Goal: Task Accomplishment & Management: Complete application form

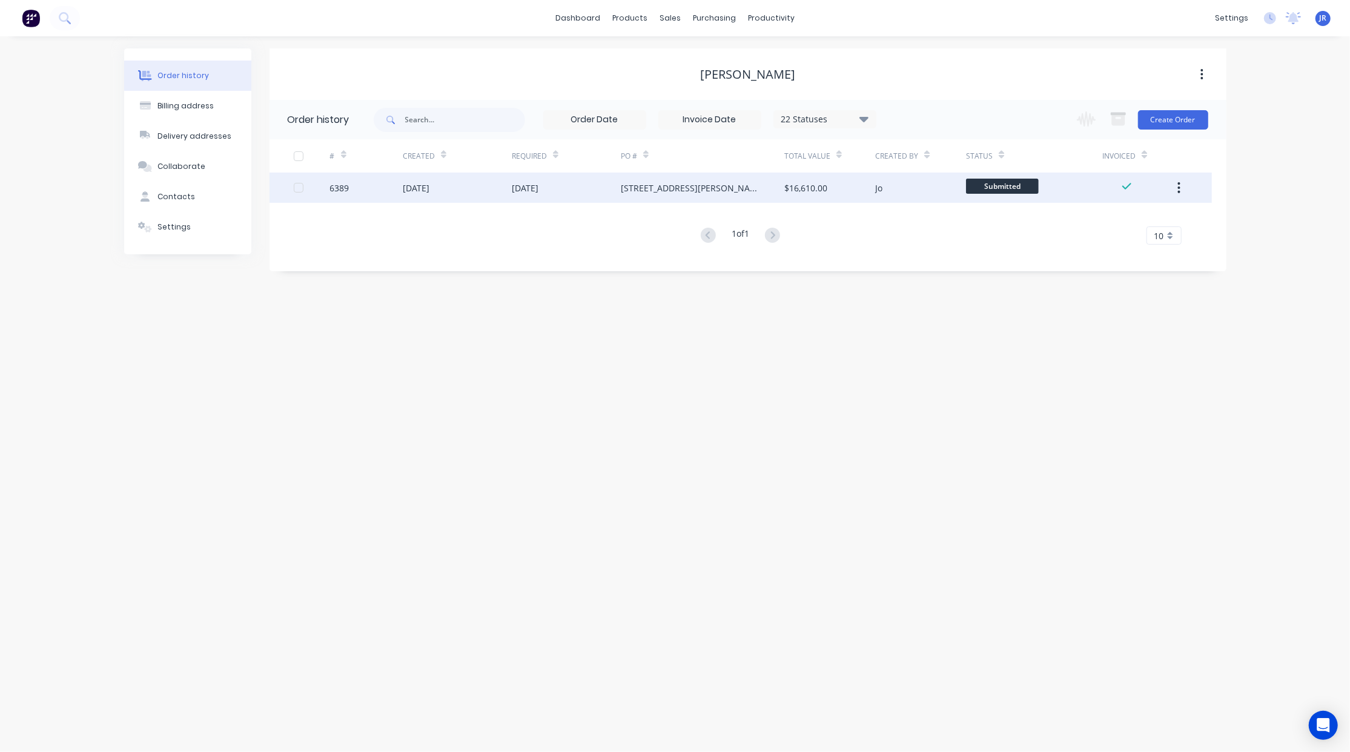
click at [414, 185] on div "[DATE]" at bounding box center [416, 188] width 27 height 13
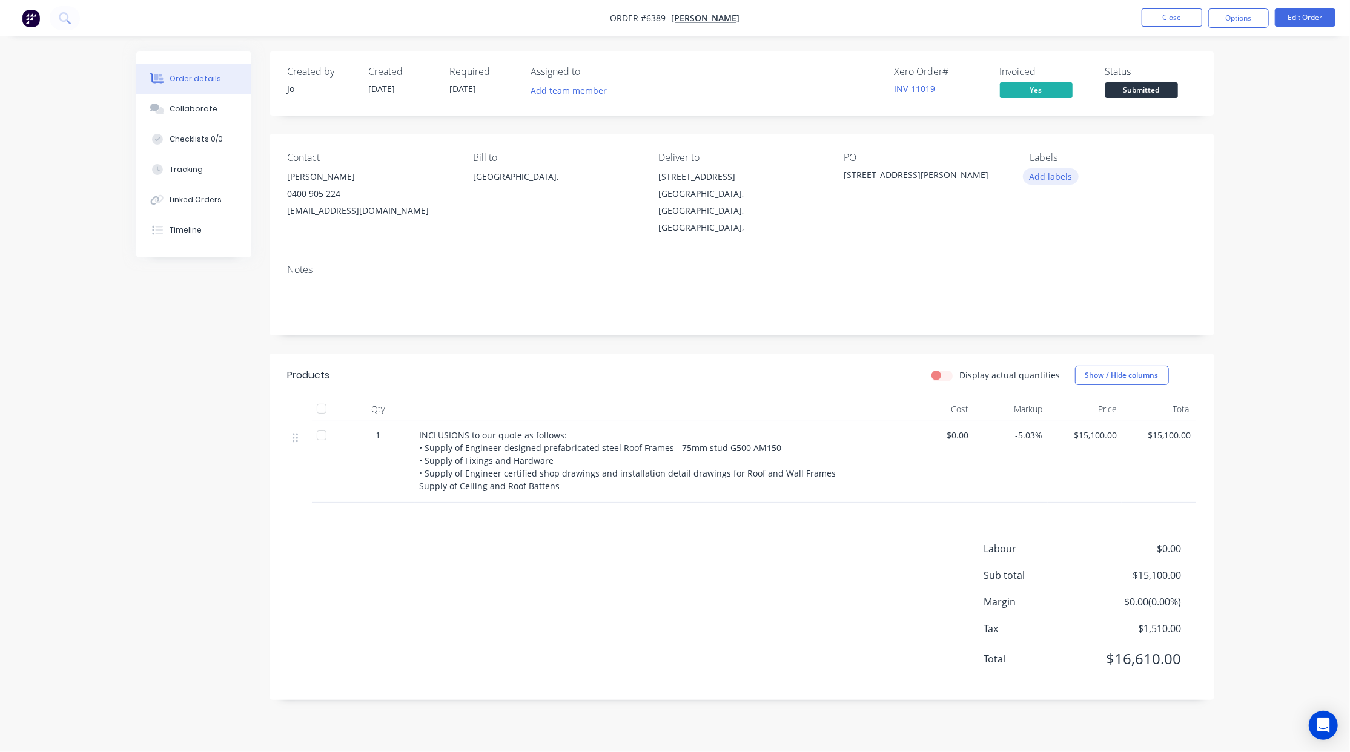
click at [1046, 170] on button "Add labels" at bounding box center [1051, 176] width 56 height 16
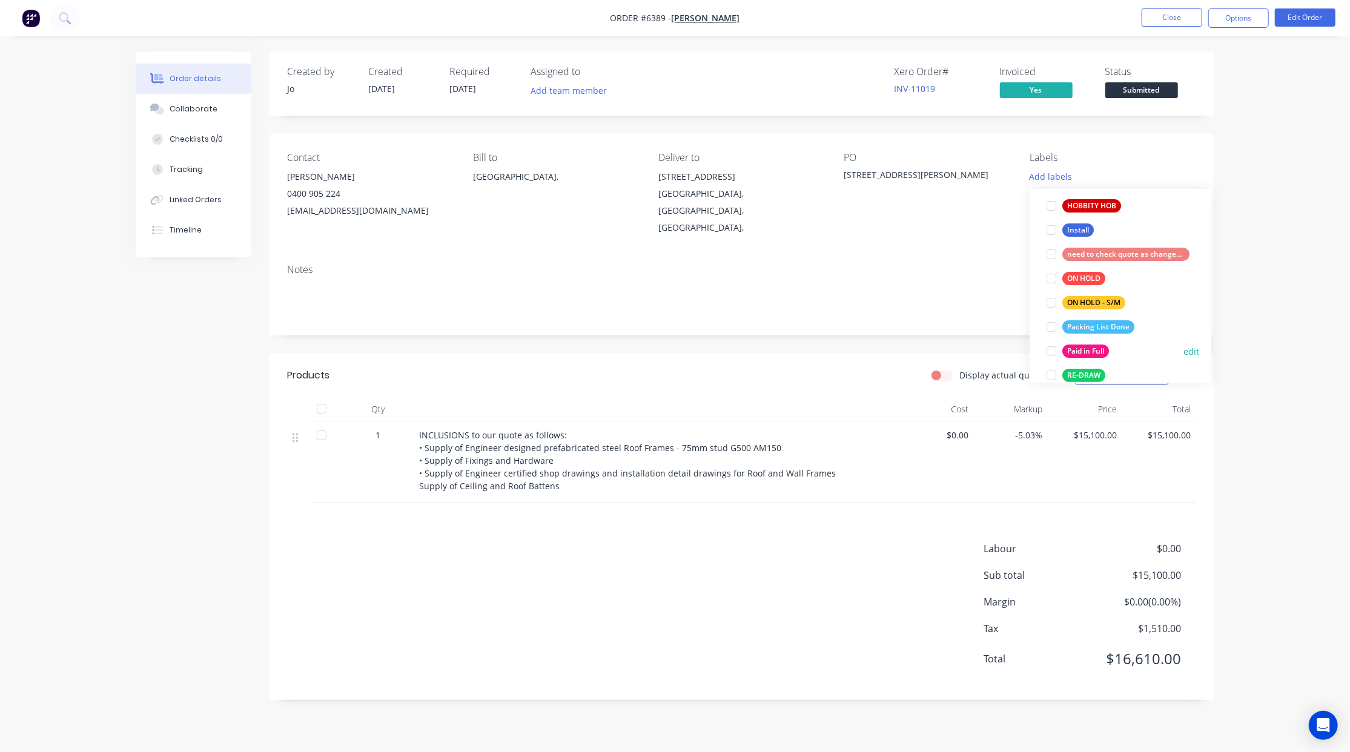
scroll to position [323, 0]
click at [1060, 347] on div at bounding box center [1051, 351] width 24 height 24
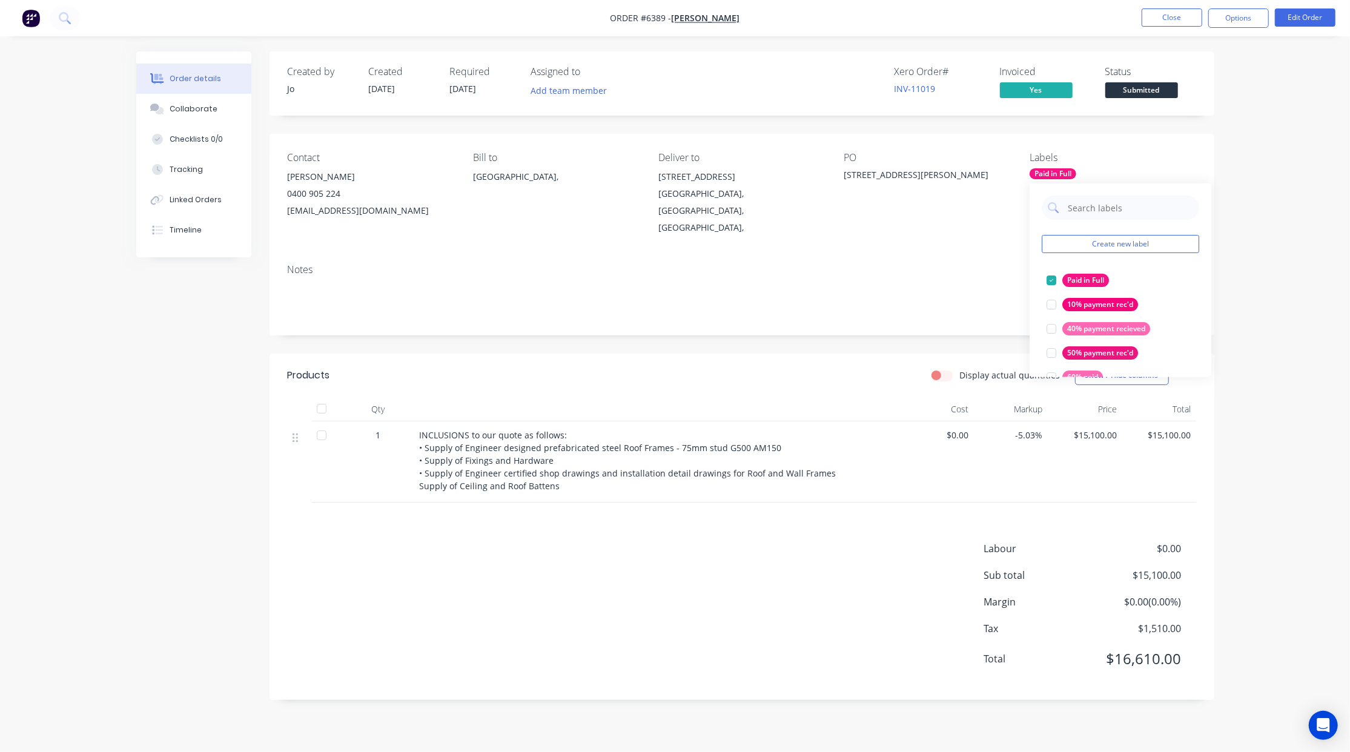
click at [1122, 152] on div "Labels" at bounding box center [1113, 158] width 166 height 12
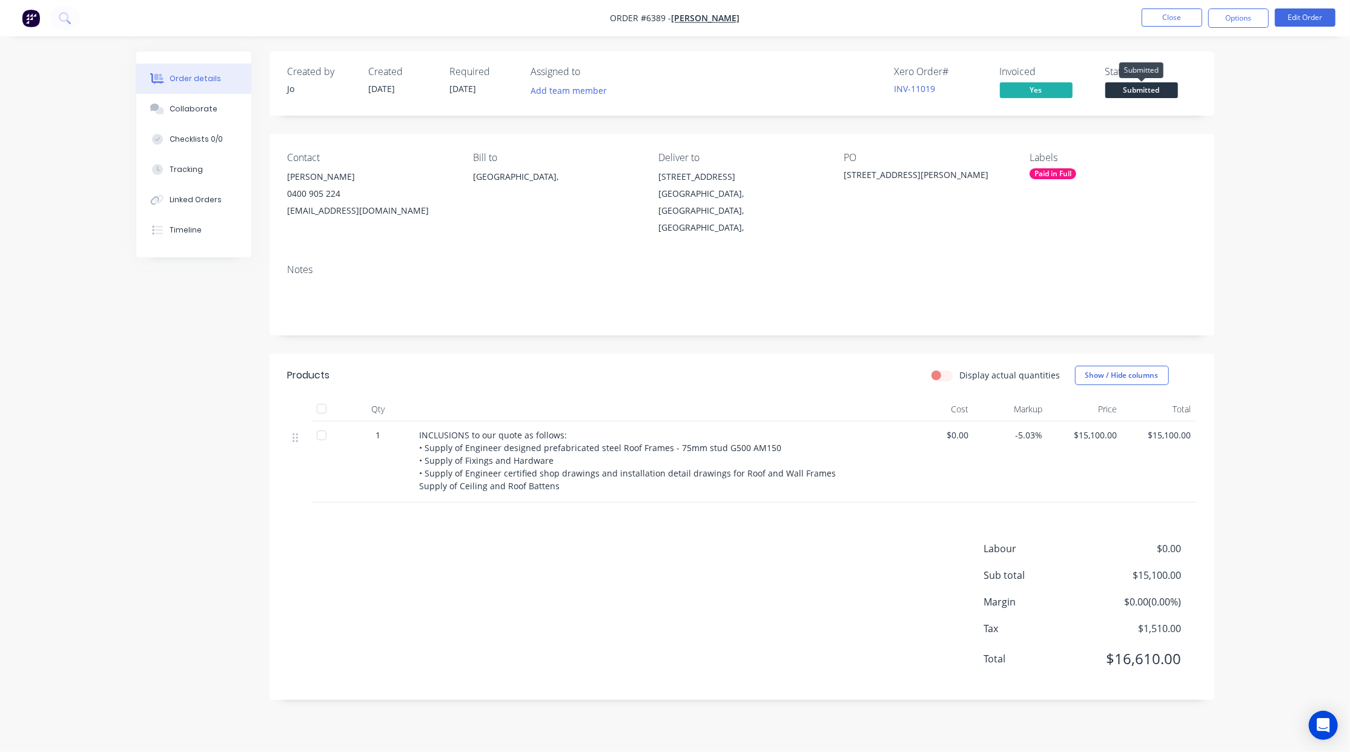
click at [1125, 84] on span "Submitted" at bounding box center [1141, 89] width 73 height 15
click at [1170, 18] on button "Close" at bounding box center [1172, 17] width 61 height 18
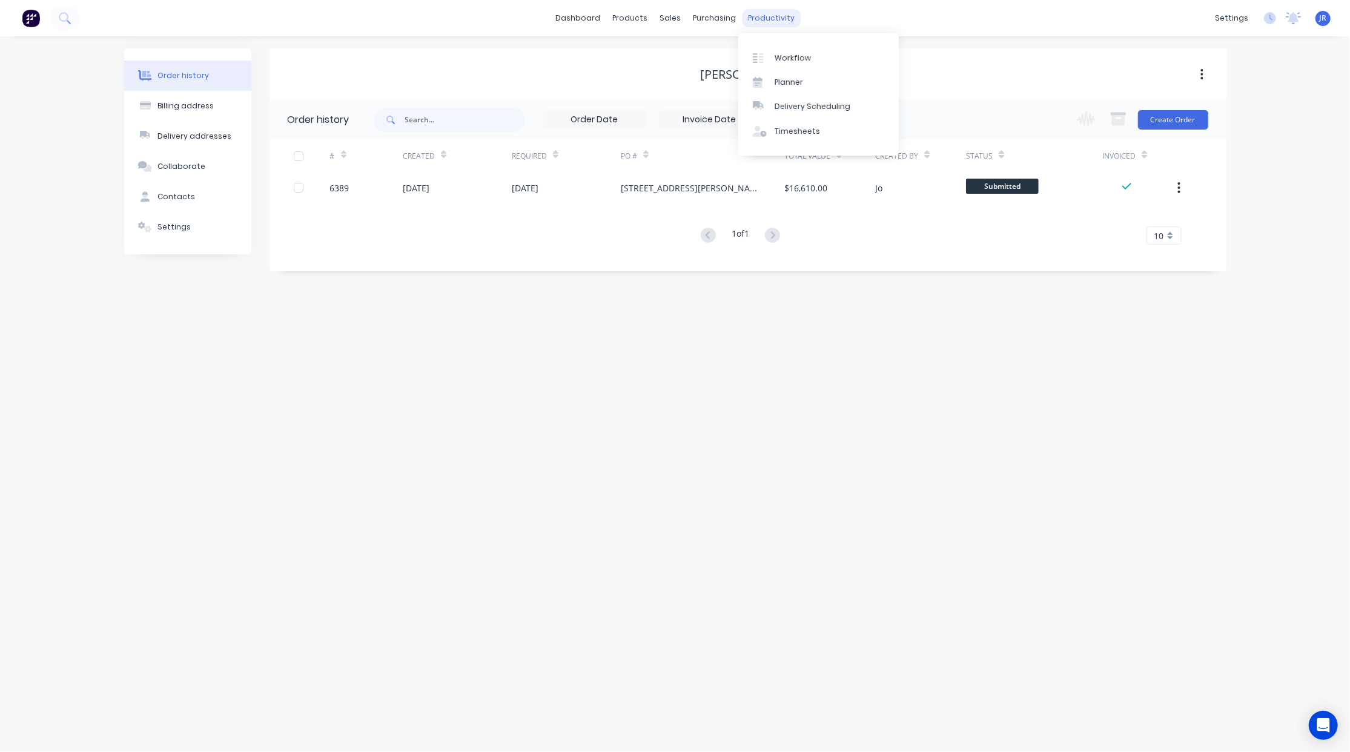
click at [769, 17] on div "productivity" at bounding box center [771, 18] width 59 height 18
click at [787, 57] on div "Workflow" at bounding box center [793, 58] width 36 height 11
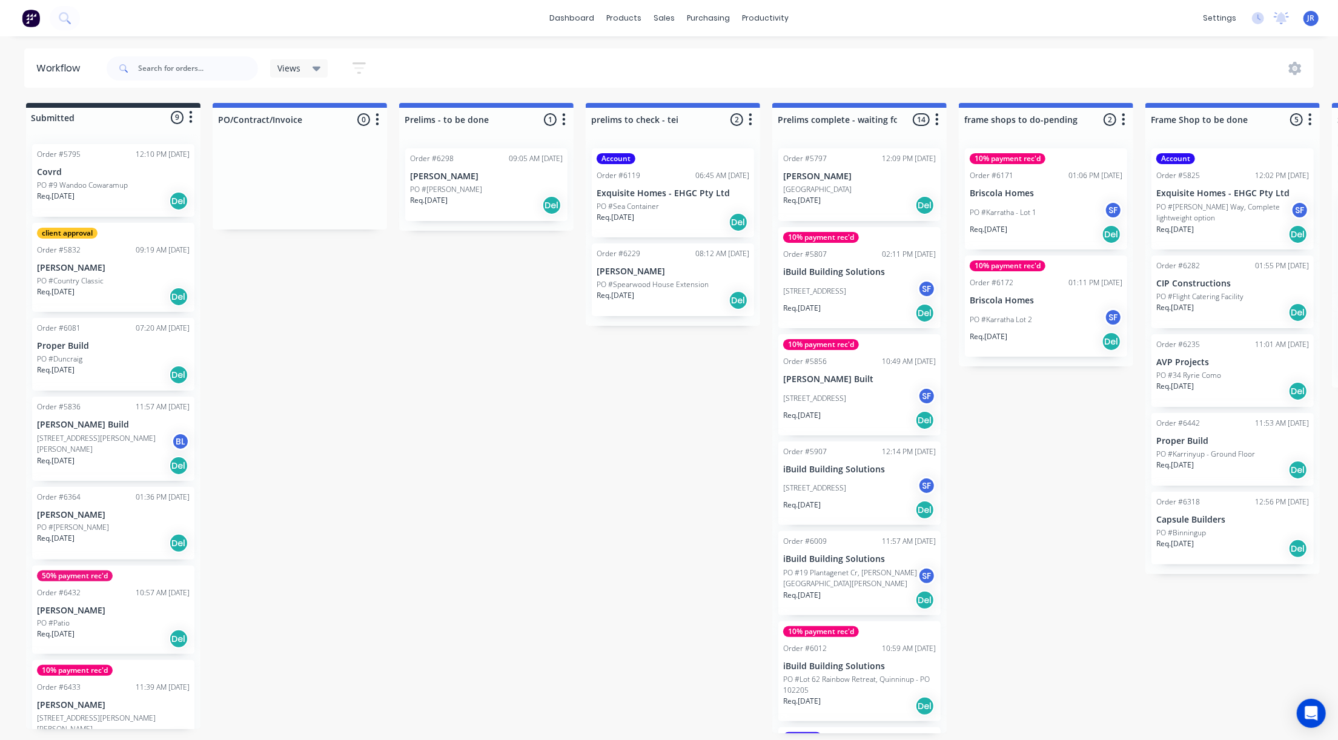
drag, startPoint x: 429, startPoint y: 546, endPoint x: 398, endPoint y: 505, distance: 51.4
click at [678, 56] on div at bounding box center [672, 58] width 18 height 11
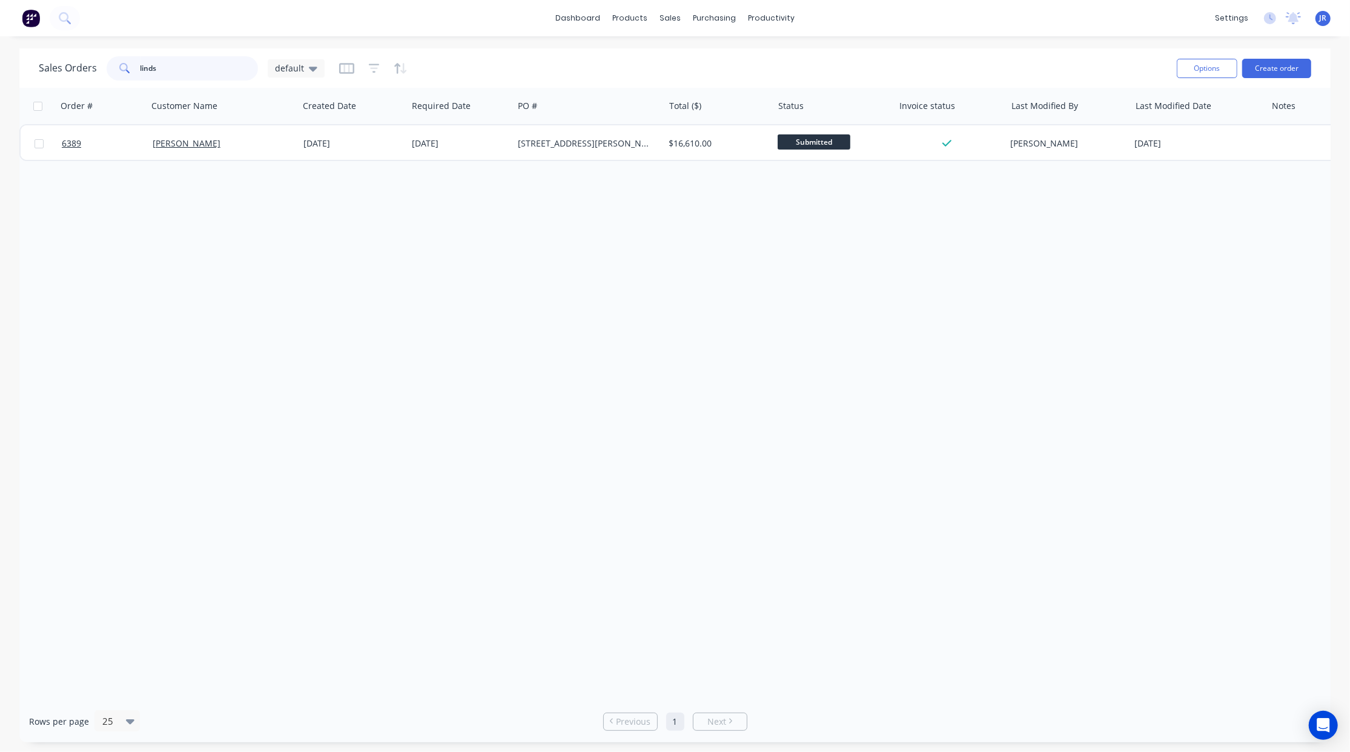
drag, startPoint x: 182, startPoint y: 70, endPoint x: -21, endPoint y: 76, distance: 203.0
click at [0, 76] on html "dashboard products sales purchasing productivity dashboard products Product Cat…" at bounding box center [675, 376] width 1350 height 752
type input "bella"
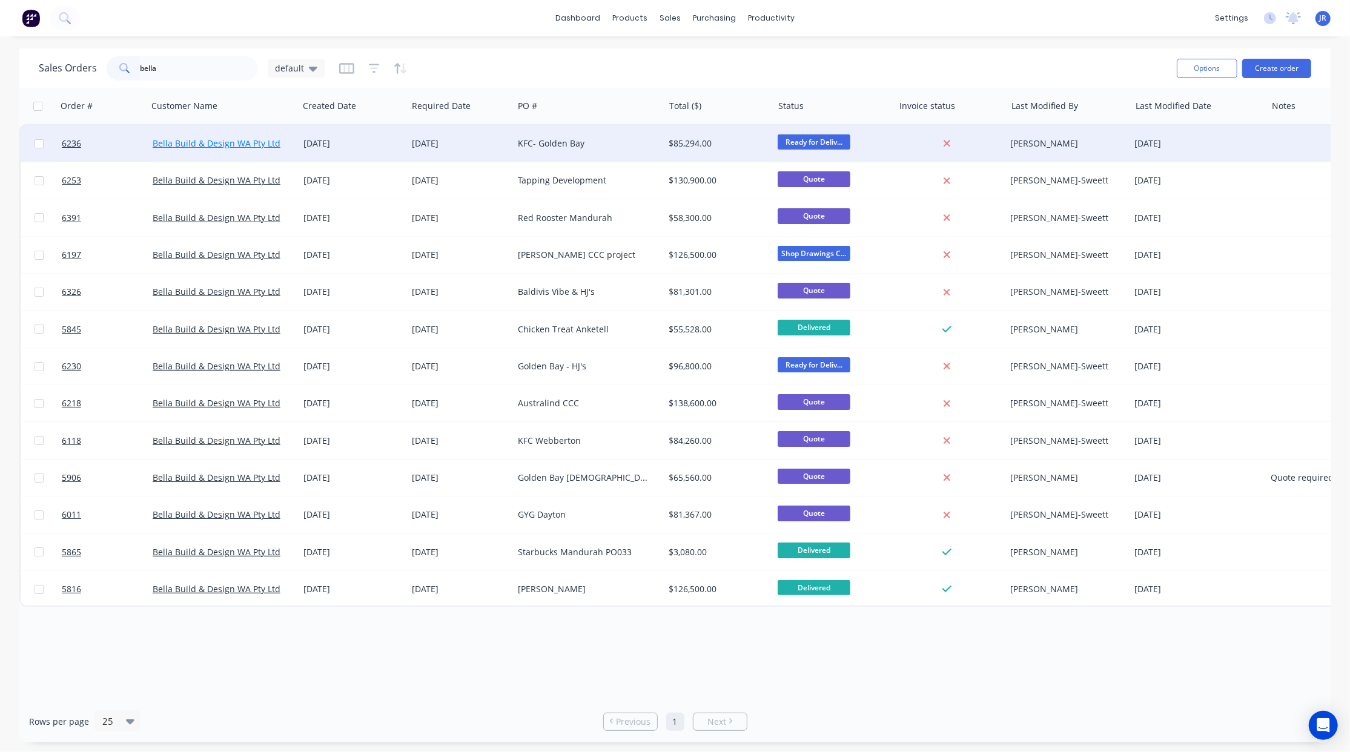
click at [200, 144] on link "Bella Build & Design WA Pty Ltd" at bounding box center [217, 144] width 128 height 12
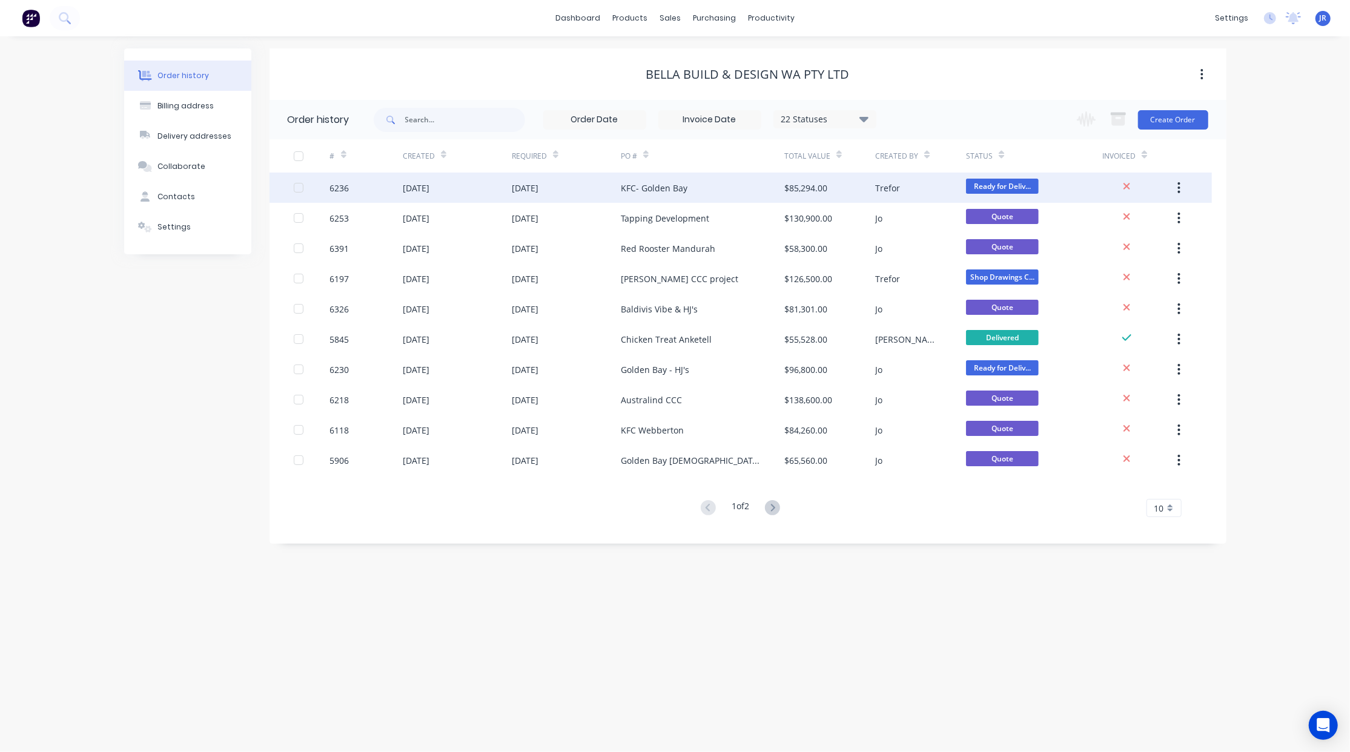
click at [660, 185] on div "KFC- Golden Bay" at bounding box center [654, 188] width 67 height 13
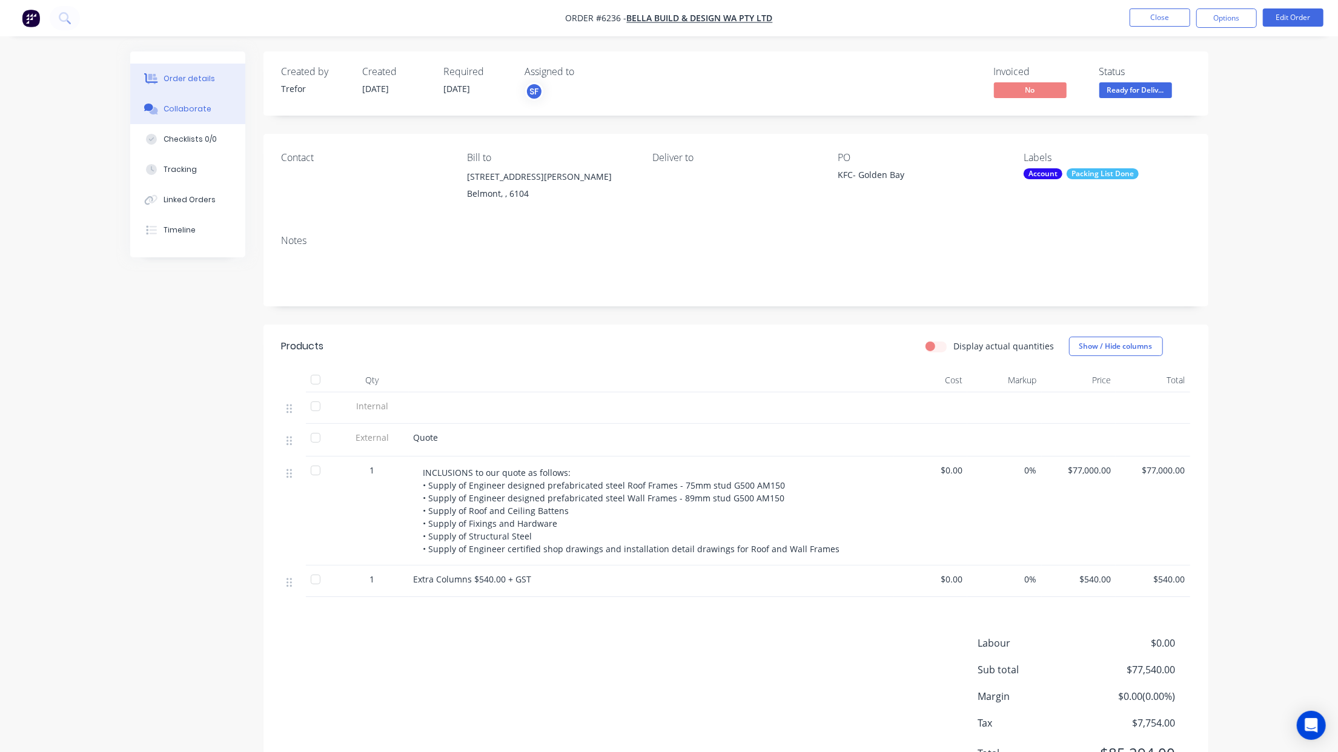
click at [170, 104] on div "Collaborate" at bounding box center [188, 109] width 48 height 11
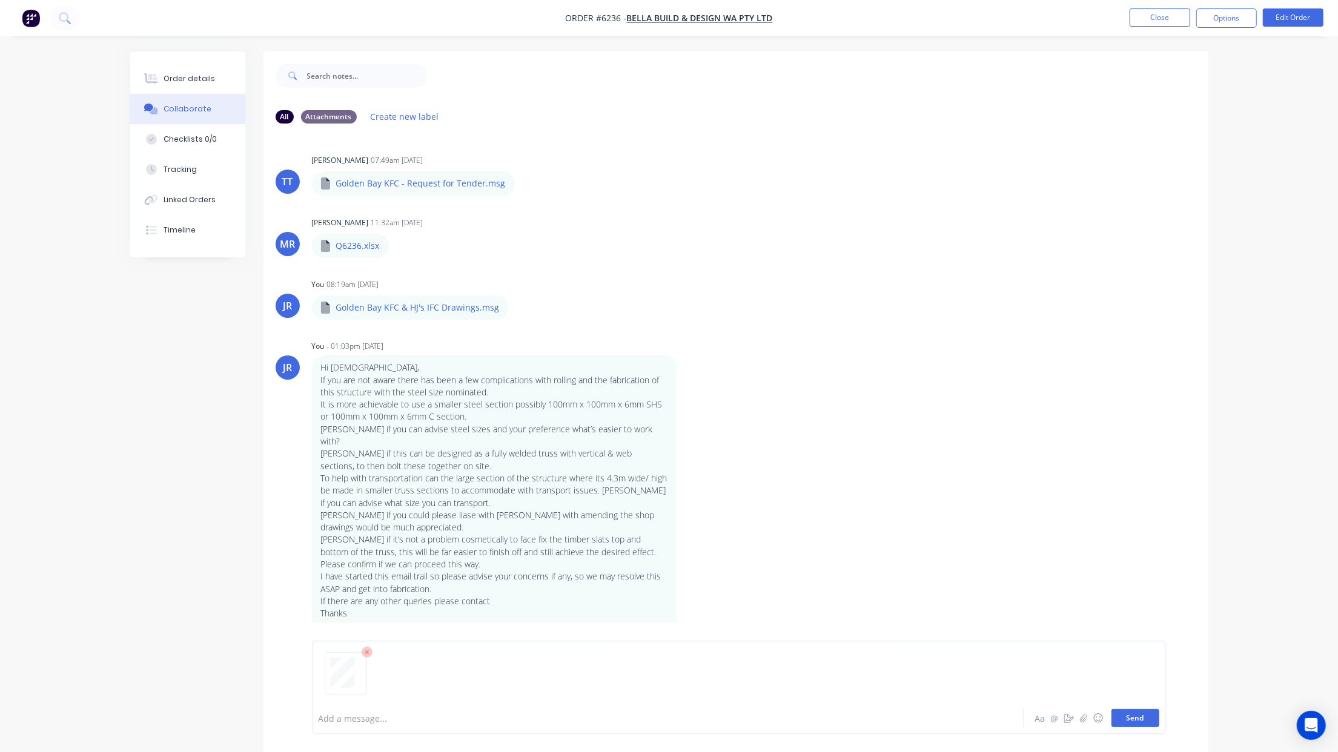
click at [1135, 712] on button "Send" at bounding box center [1136, 718] width 48 height 18
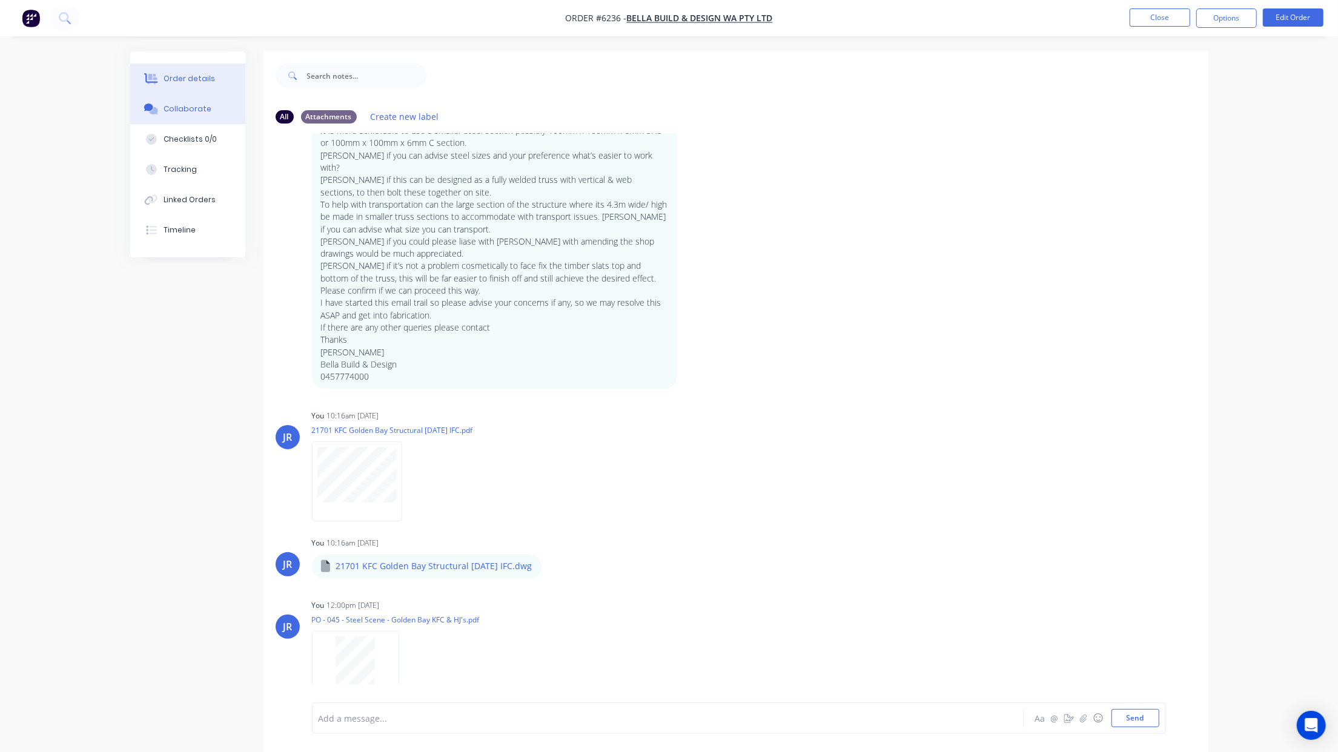
click at [194, 71] on button "Order details" at bounding box center [187, 79] width 115 height 30
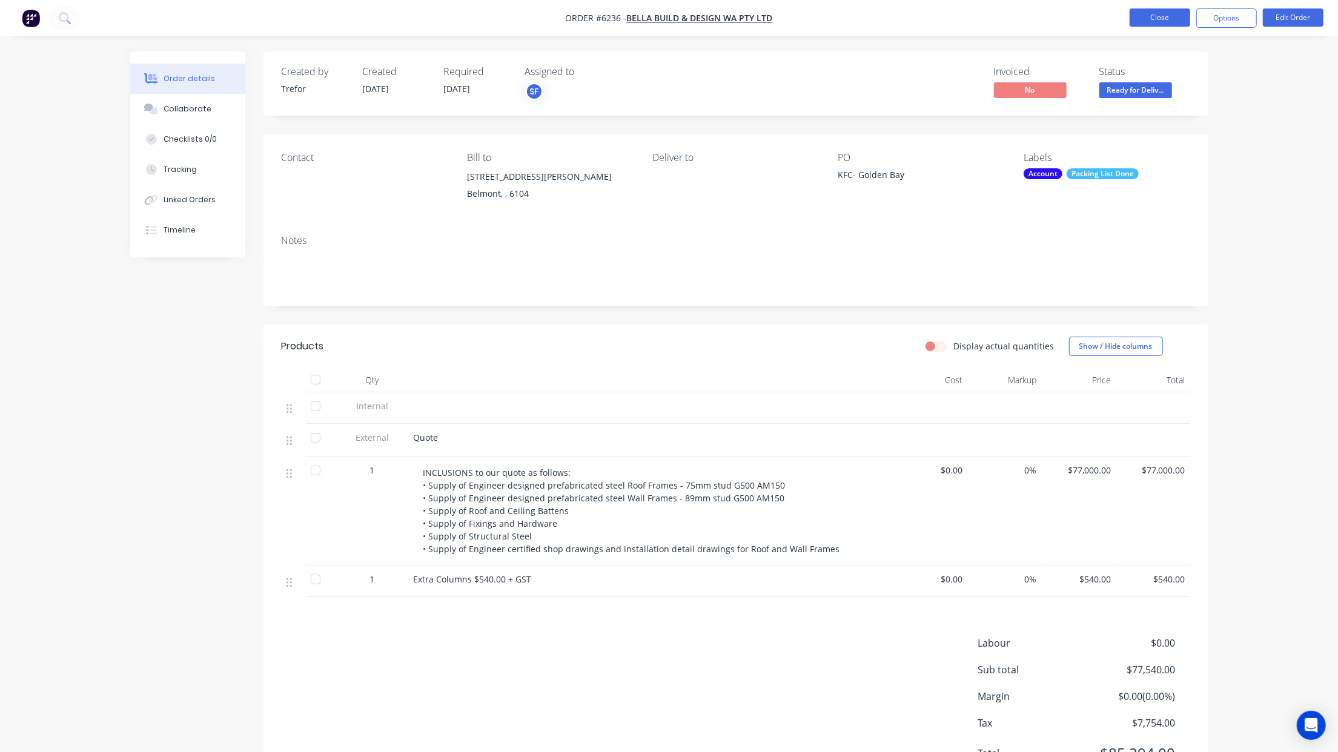
click at [1166, 18] on button "Close" at bounding box center [1160, 17] width 61 height 18
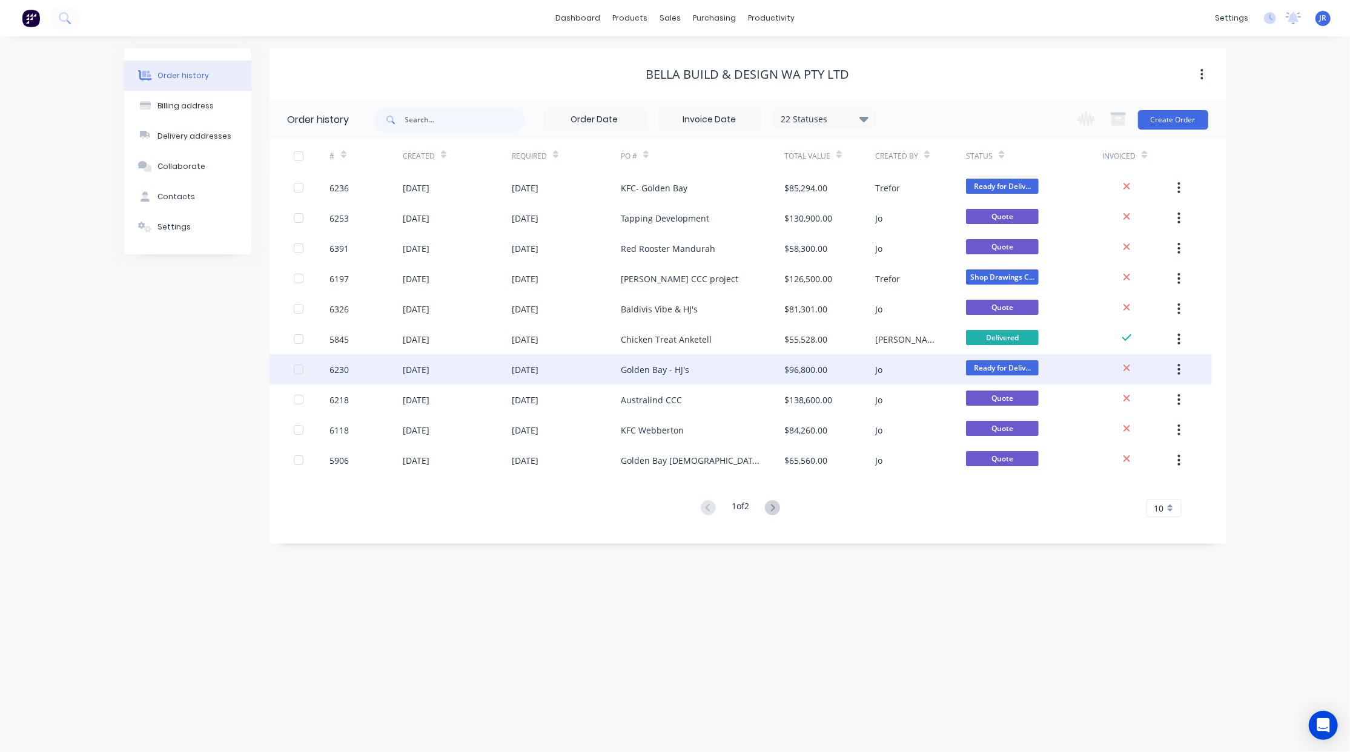
click at [657, 366] on div "Golden Bay - HJ's" at bounding box center [655, 369] width 68 height 13
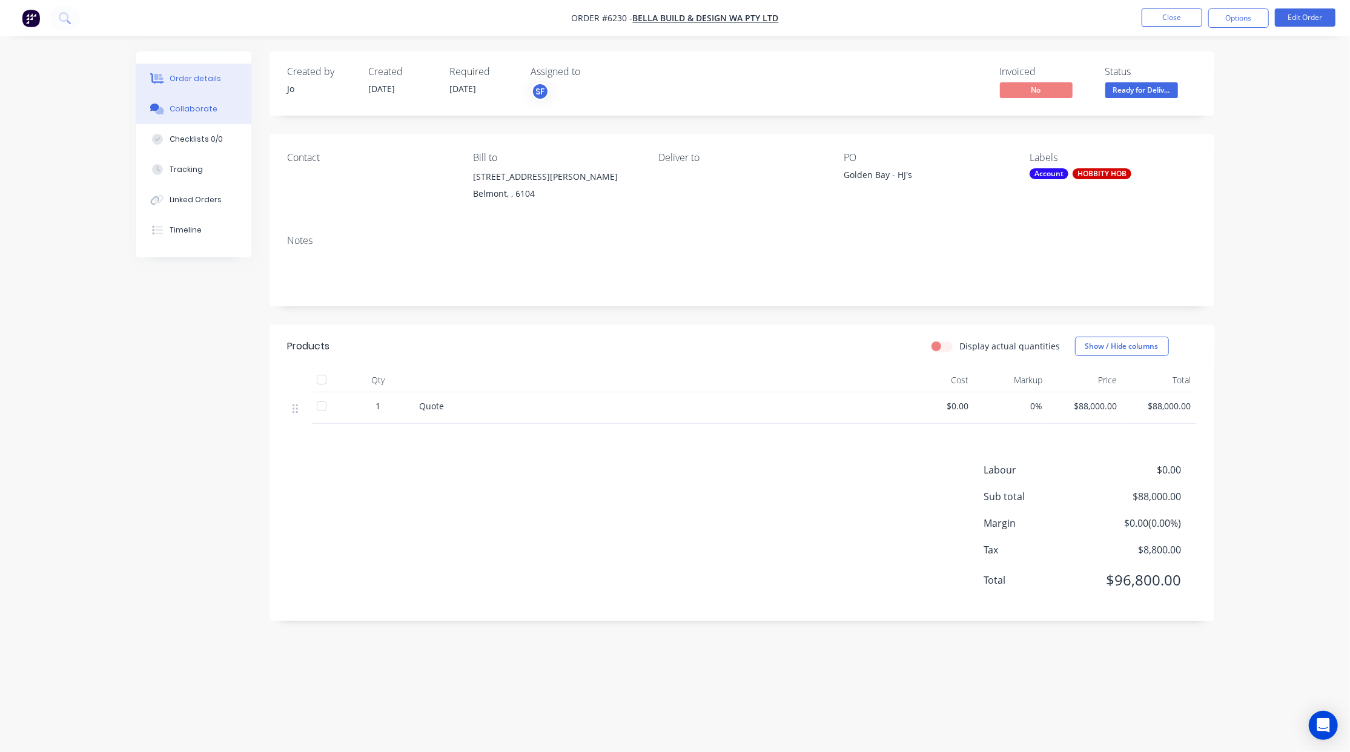
click at [193, 107] on div "Collaborate" at bounding box center [194, 109] width 48 height 11
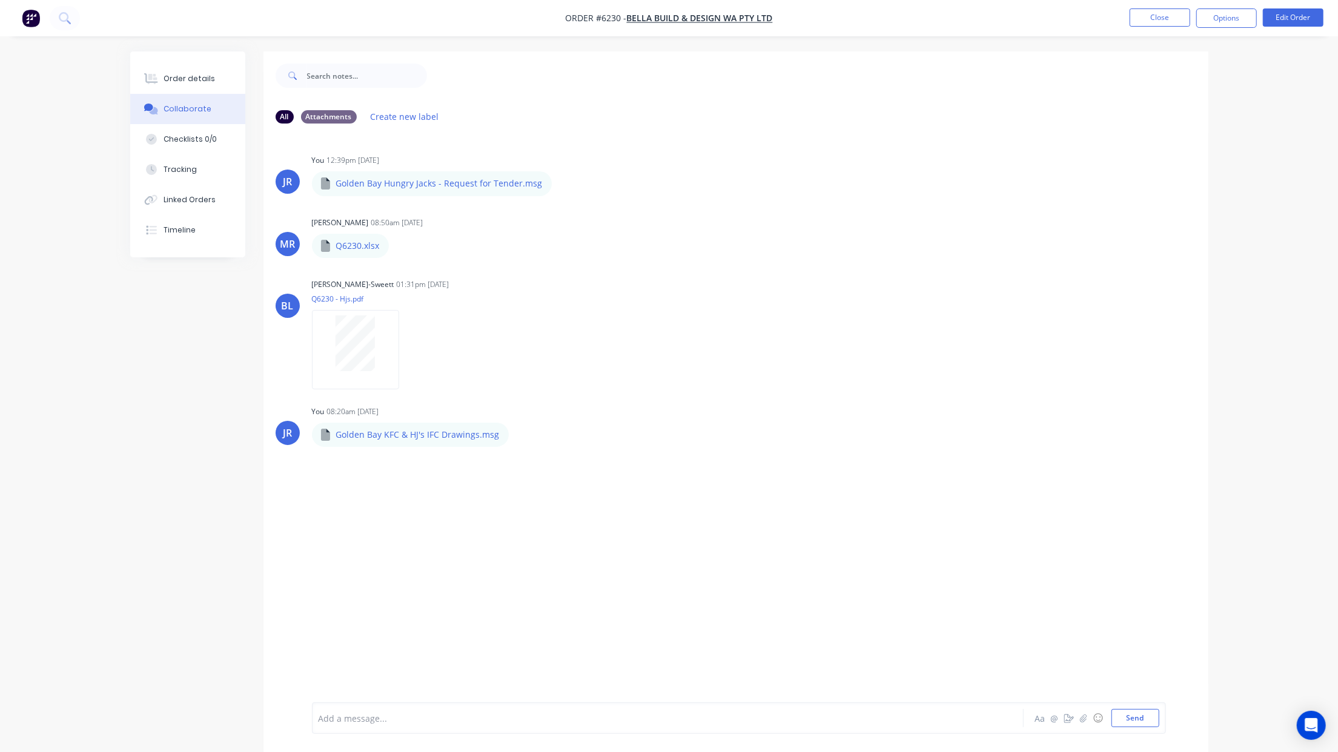
scroll to position [19, 0]
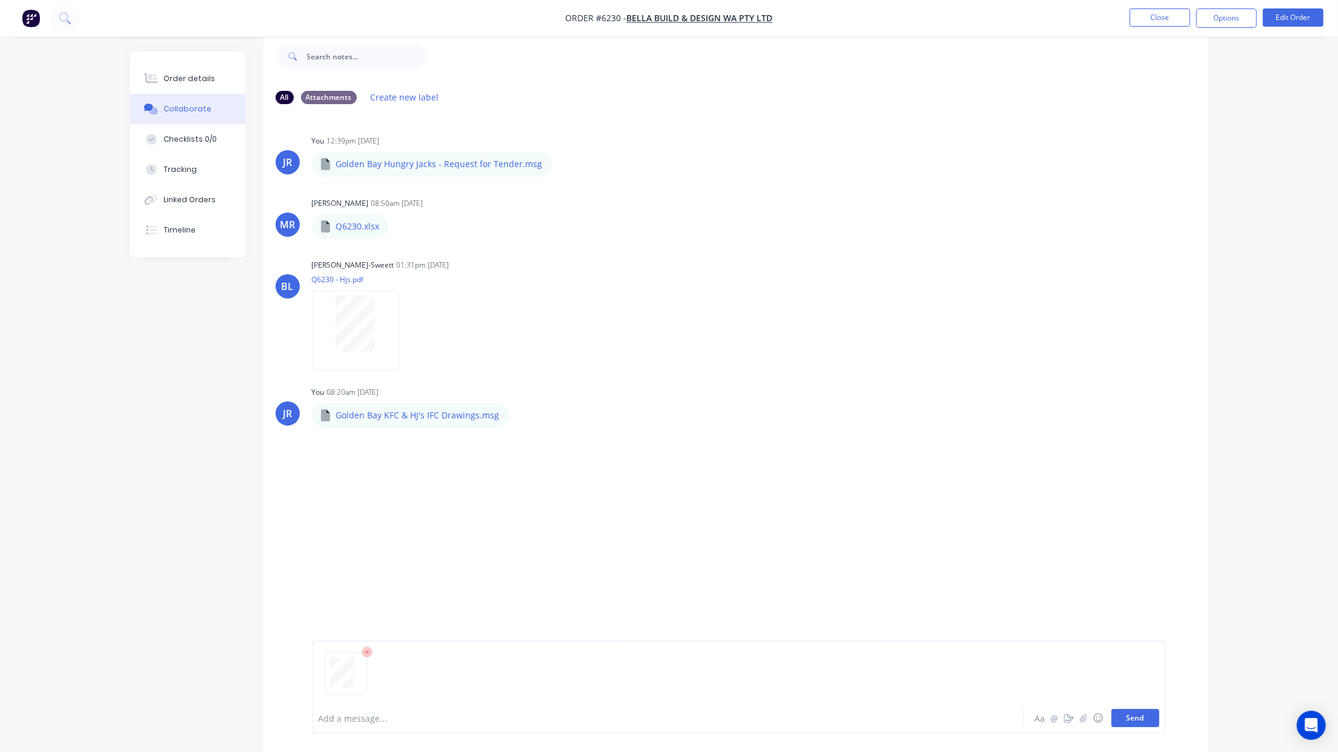
click at [1117, 720] on button "Send" at bounding box center [1136, 718] width 48 height 18
drag, startPoint x: 224, startPoint y: 674, endPoint x: 202, endPoint y: 638, distance: 41.0
click at [224, 674] on div "All Attachments Create new label JR You 12:39pm [DATE] Golden Bay Hungry Jacks …" at bounding box center [669, 392] width 1078 height 719
click at [1159, 10] on button "Close" at bounding box center [1160, 17] width 61 height 18
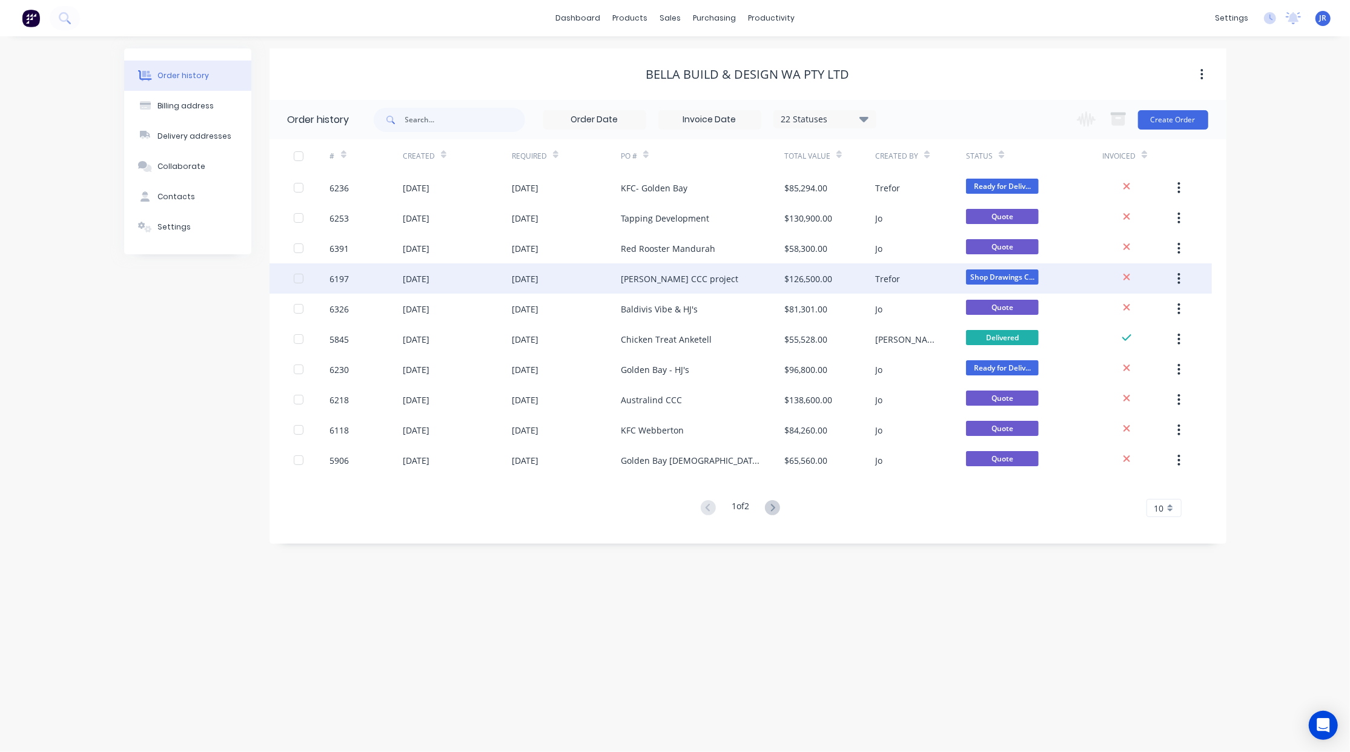
click at [645, 279] on div "[PERSON_NAME] CCC project" at bounding box center [680, 279] width 118 height 13
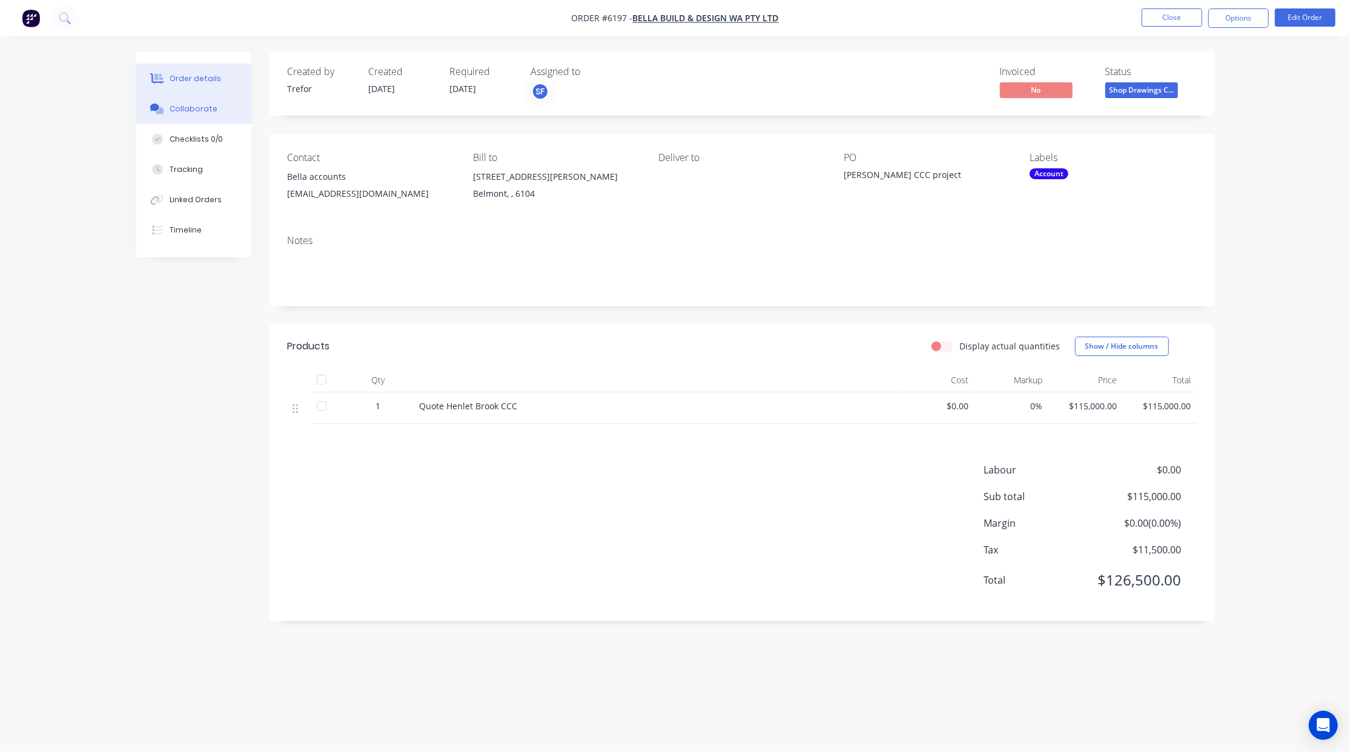
click at [178, 104] on div "Collaborate" at bounding box center [194, 109] width 48 height 11
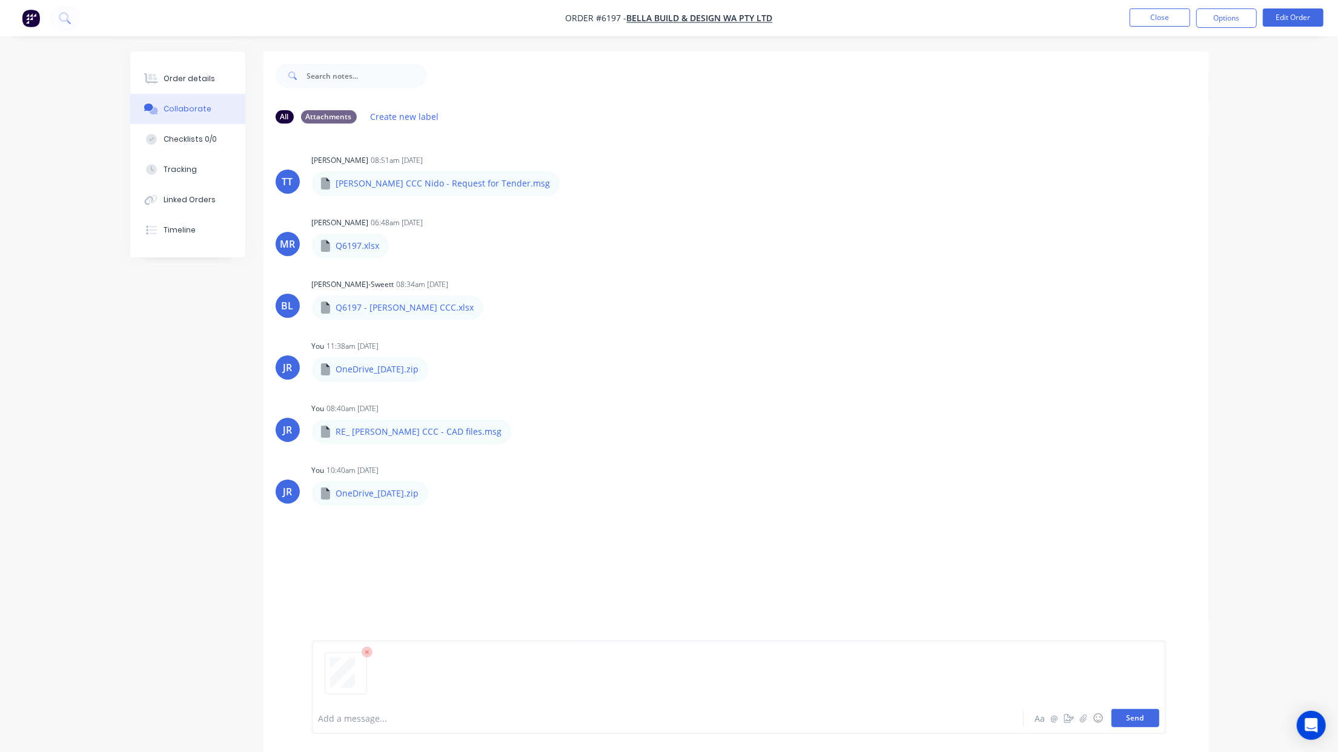
click at [1119, 718] on button "Send" at bounding box center [1136, 718] width 48 height 18
drag, startPoint x: 161, startPoint y: 532, endPoint x: 103, endPoint y: 525, distance: 58.6
click at [161, 532] on div "All Attachments Create new label TT [PERSON_NAME] 08:51am [DATE] [PERSON_NAME] …" at bounding box center [669, 410] width 1078 height 719
click at [1152, 12] on button "Close" at bounding box center [1160, 17] width 61 height 18
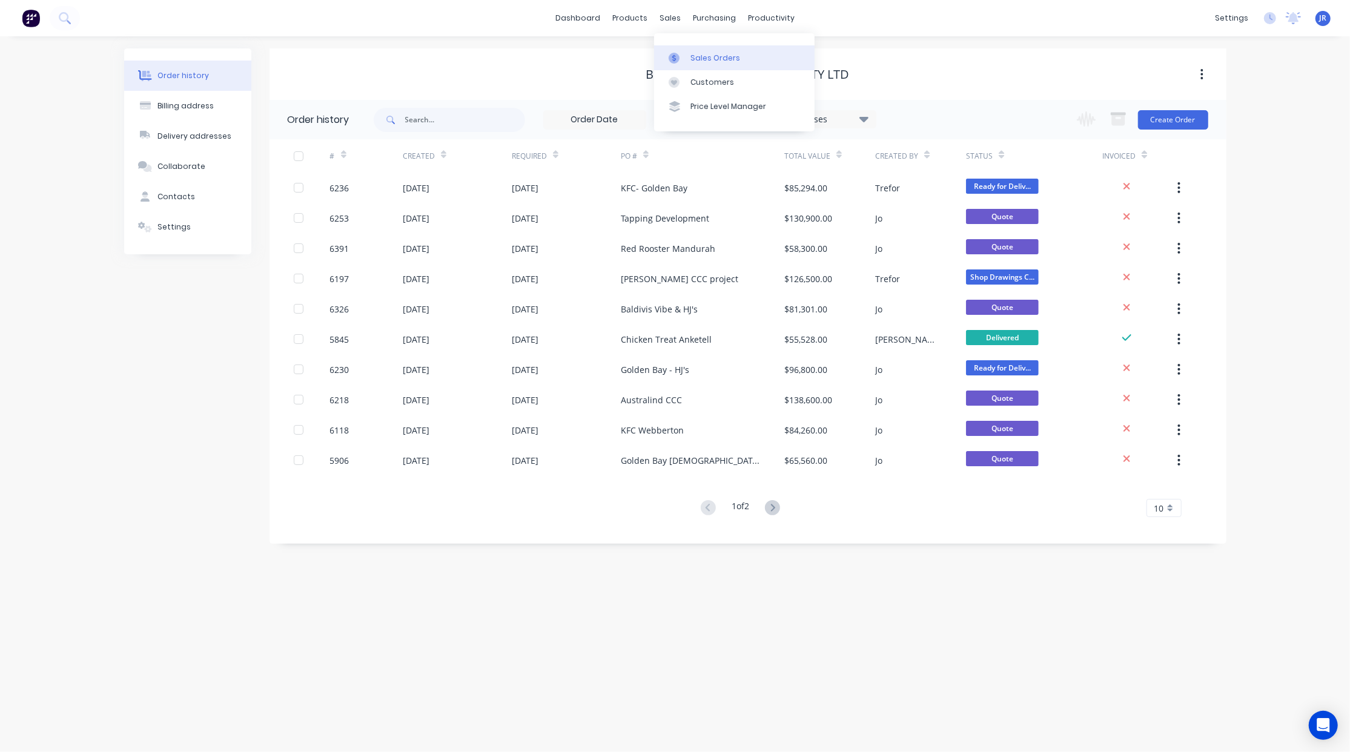
click at [682, 57] on div at bounding box center [678, 58] width 18 height 11
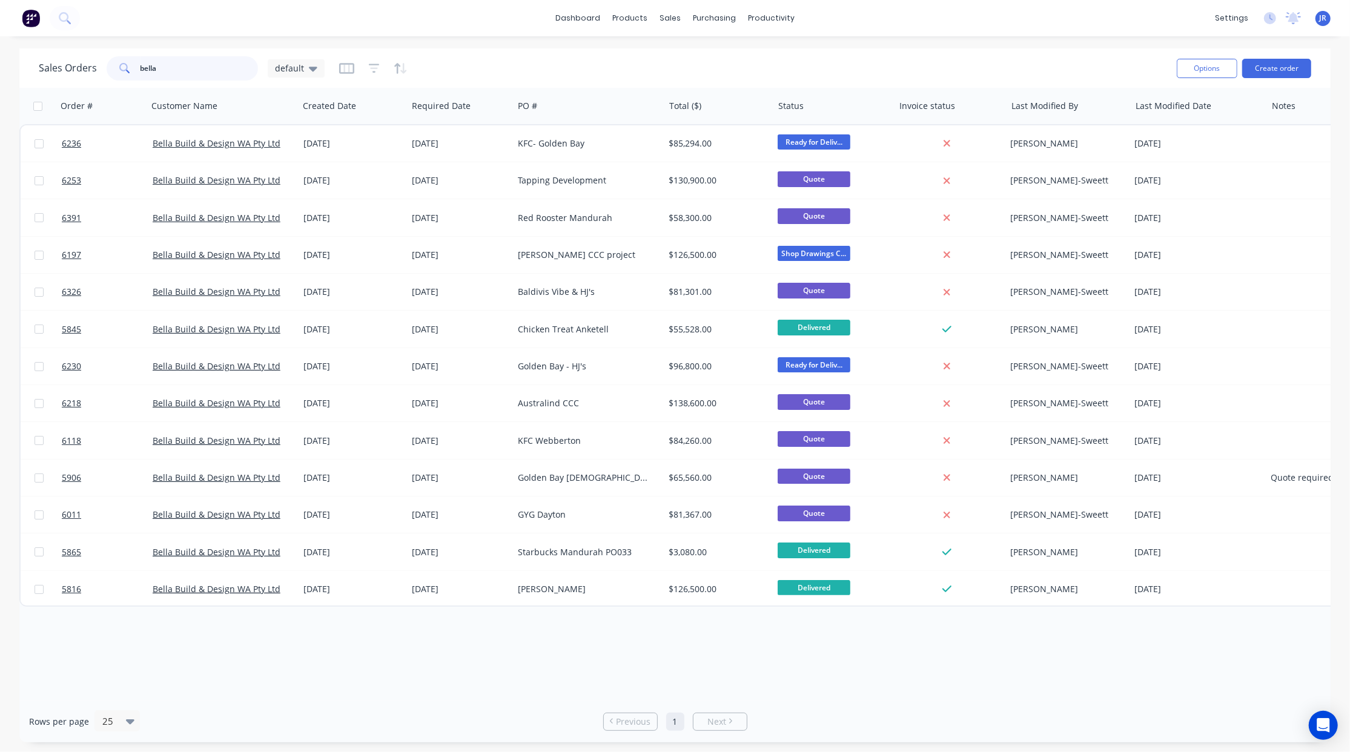
drag, startPoint x: 159, startPoint y: 68, endPoint x: -9, endPoint y: 63, distance: 167.9
click at [0, 63] on html "dashboard products sales purchasing productivity dashboard products Product Cat…" at bounding box center [675, 376] width 1350 height 752
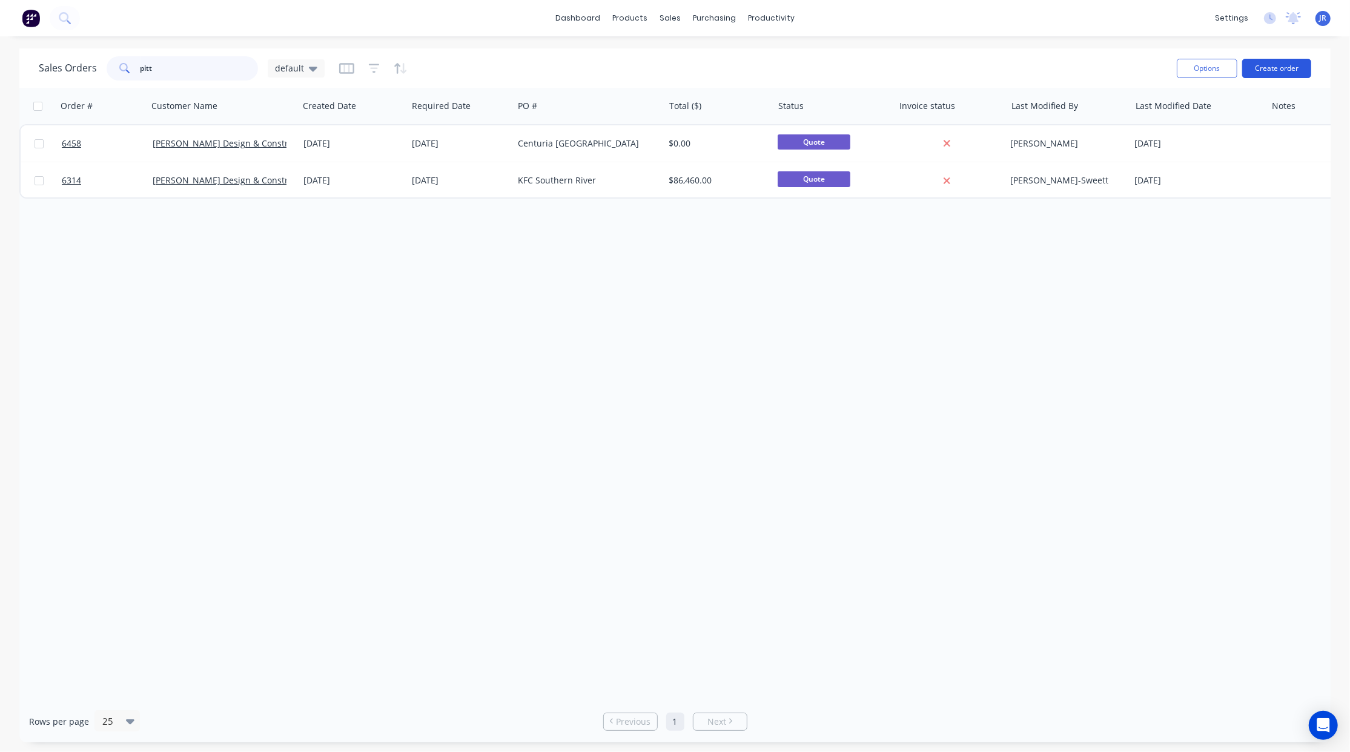
type input "pitt"
click at [1261, 63] on button "Create order" at bounding box center [1276, 68] width 69 height 19
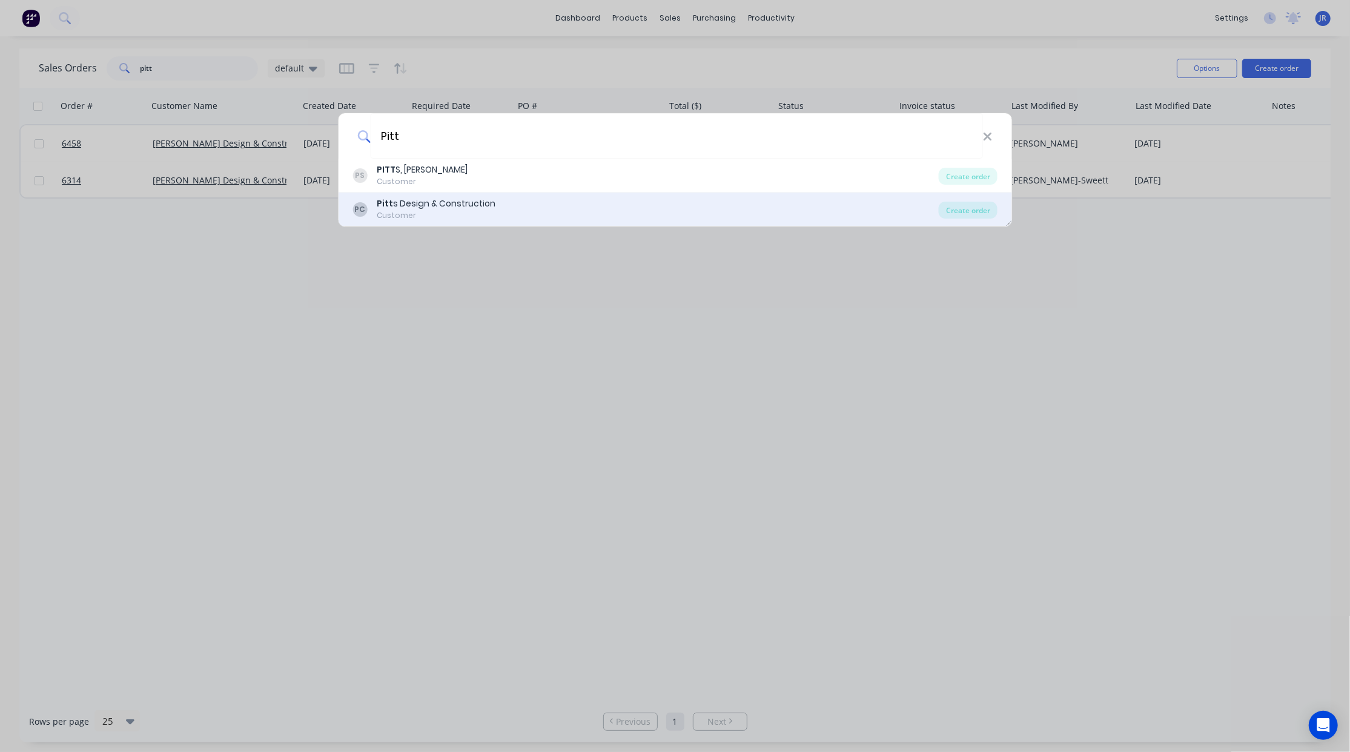
type input "Pitt"
click at [419, 205] on div "Pitt s Design & Construction" at bounding box center [436, 203] width 119 height 13
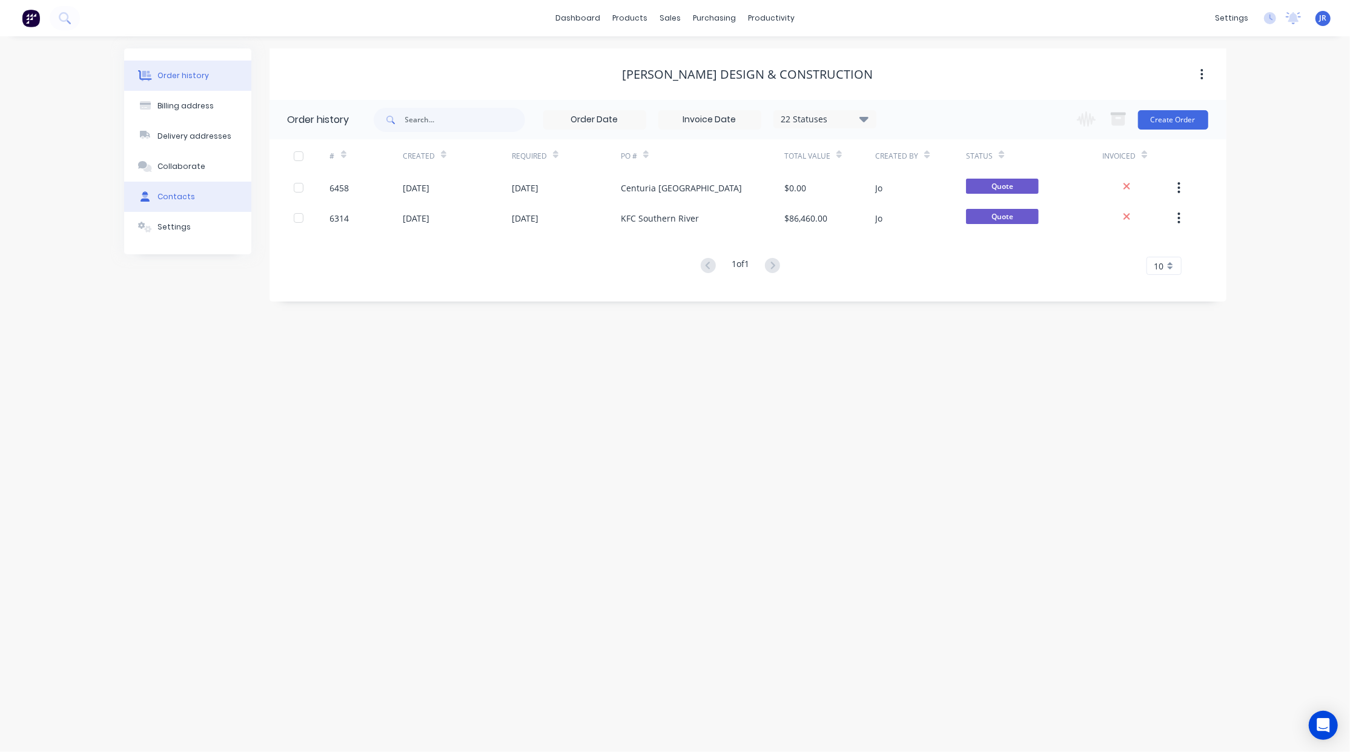
click at [161, 199] on div "Contacts" at bounding box center [176, 196] width 38 height 11
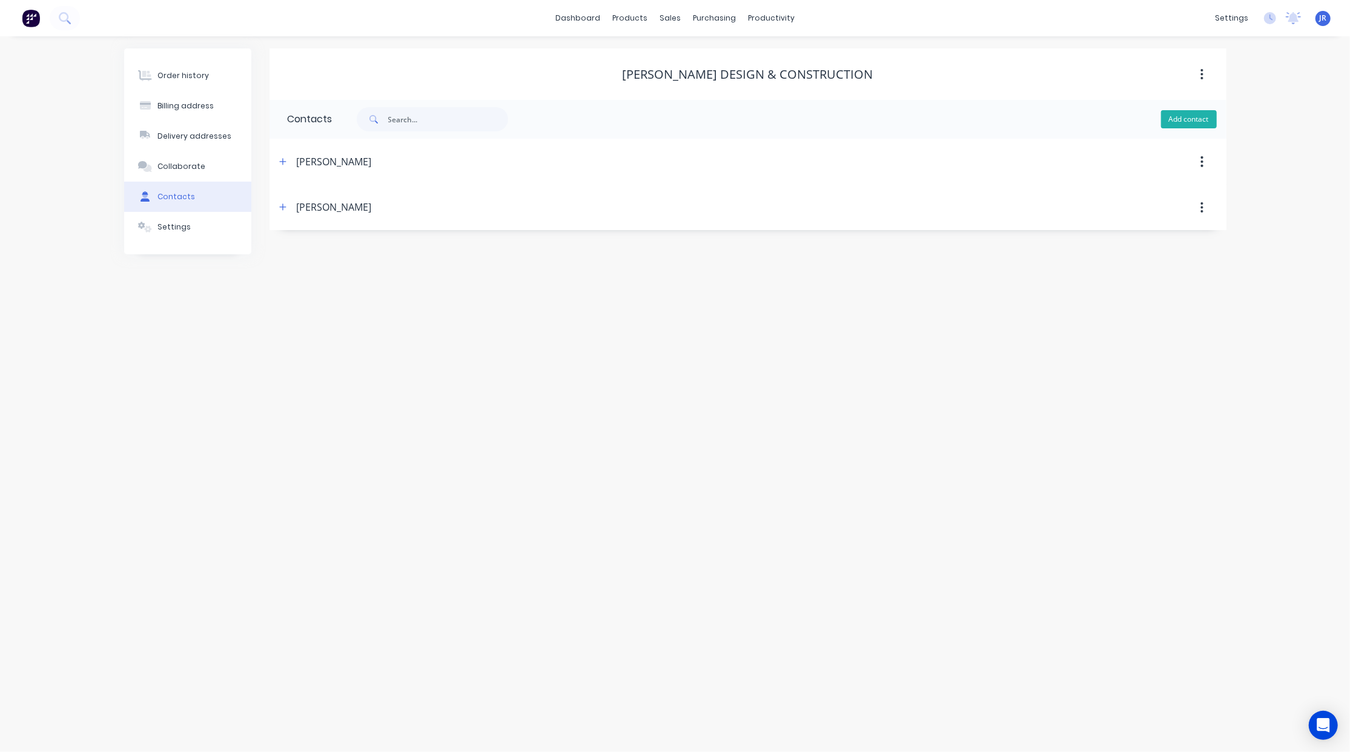
click at [1193, 119] on button "Add contact" at bounding box center [1189, 119] width 56 height 18
select select "AU"
click at [317, 214] on input "text" at bounding box center [387, 208] width 198 height 18
type input "[PERSON_NAME]"
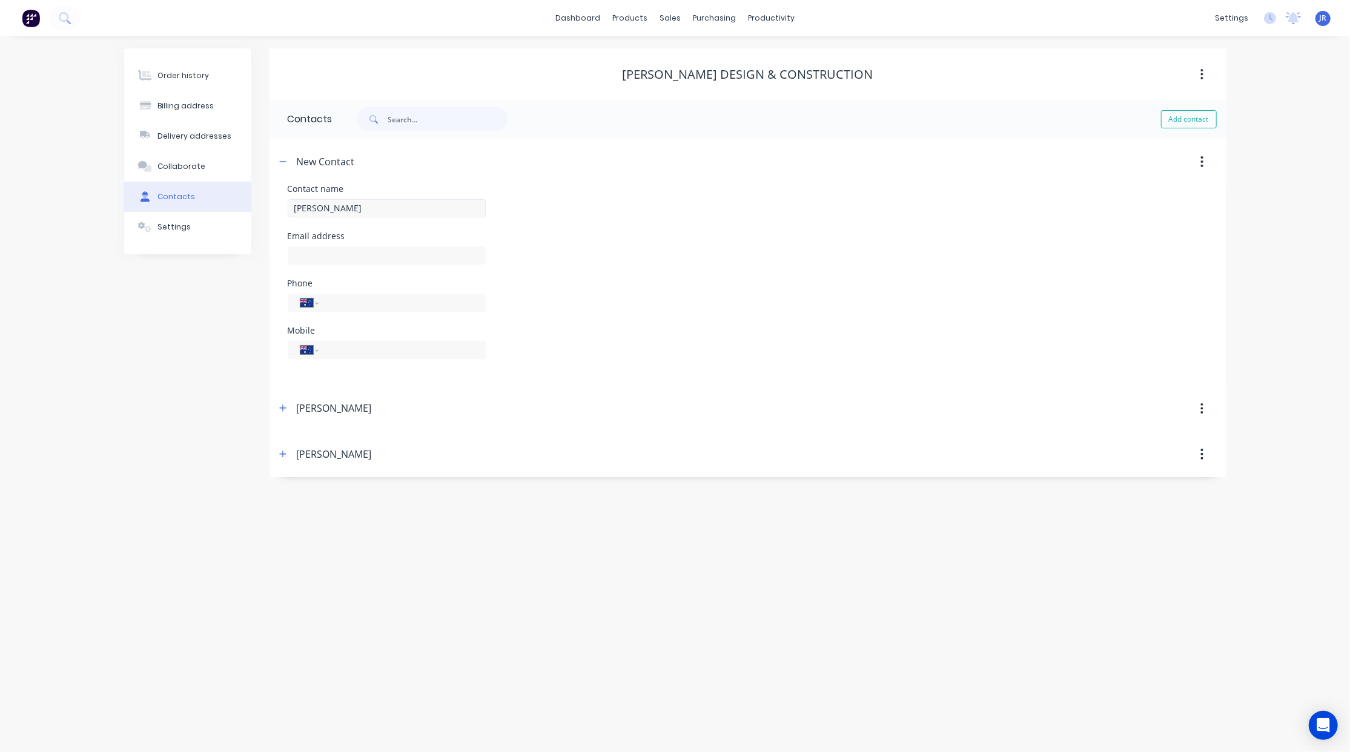
select select "AU"
click at [342, 253] on input "text" at bounding box center [387, 256] width 198 height 18
type input "[EMAIL_ADDRESS][DOMAIN_NAME]"
click at [381, 354] on input "tel" at bounding box center [399, 350] width 145 height 14
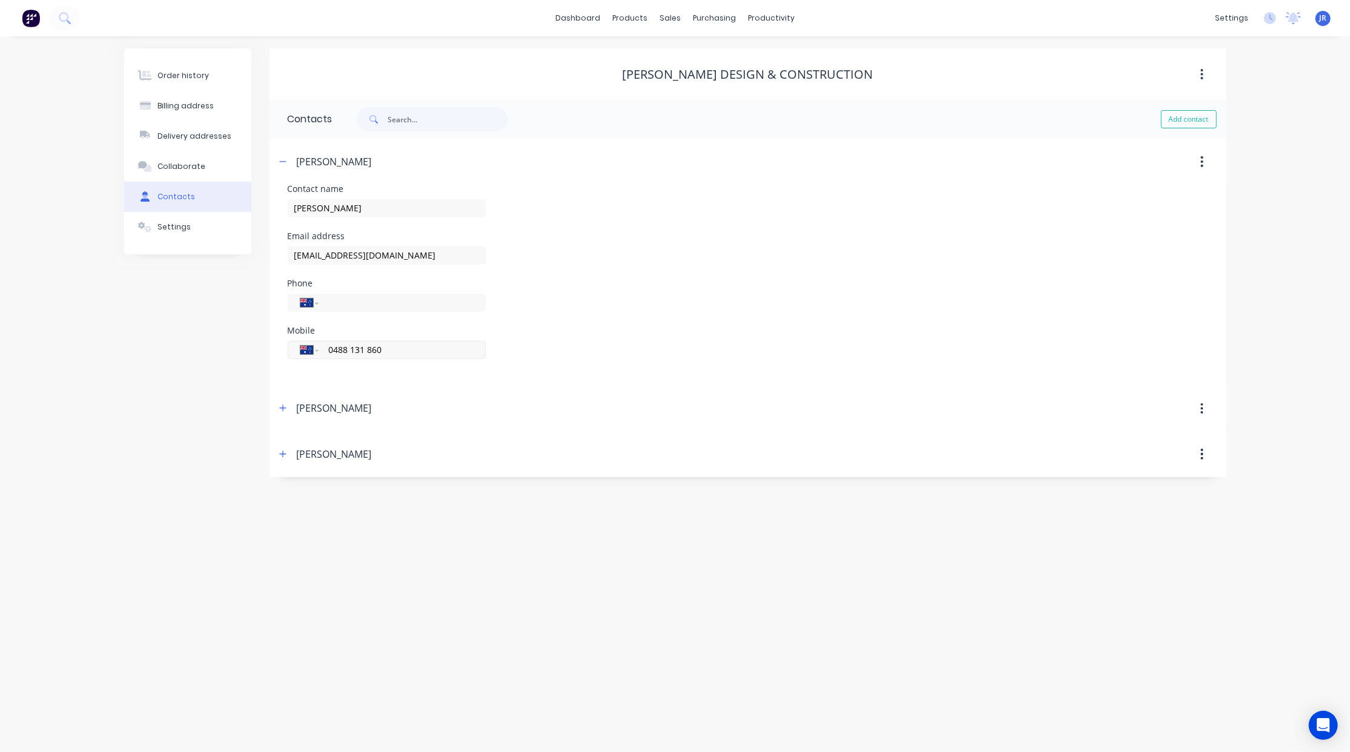
type input "0488 131 860"
click at [282, 163] on icon "button" at bounding box center [282, 161] width 7 height 8
click at [193, 69] on button "Order history" at bounding box center [187, 76] width 127 height 30
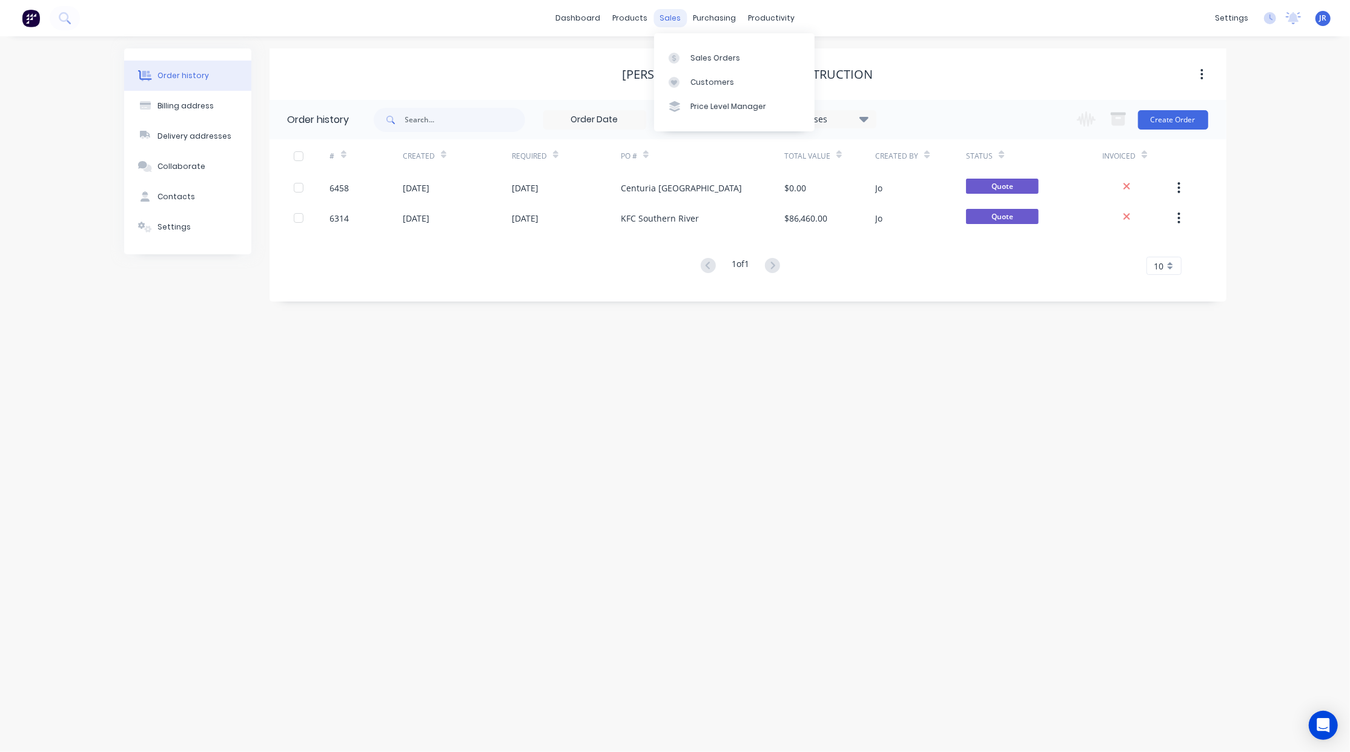
click at [672, 13] on div "sales" at bounding box center [670, 18] width 33 height 18
click at [699, 58] on div "Sales Orders" at bounding box center [716, 58] width 50 height 11
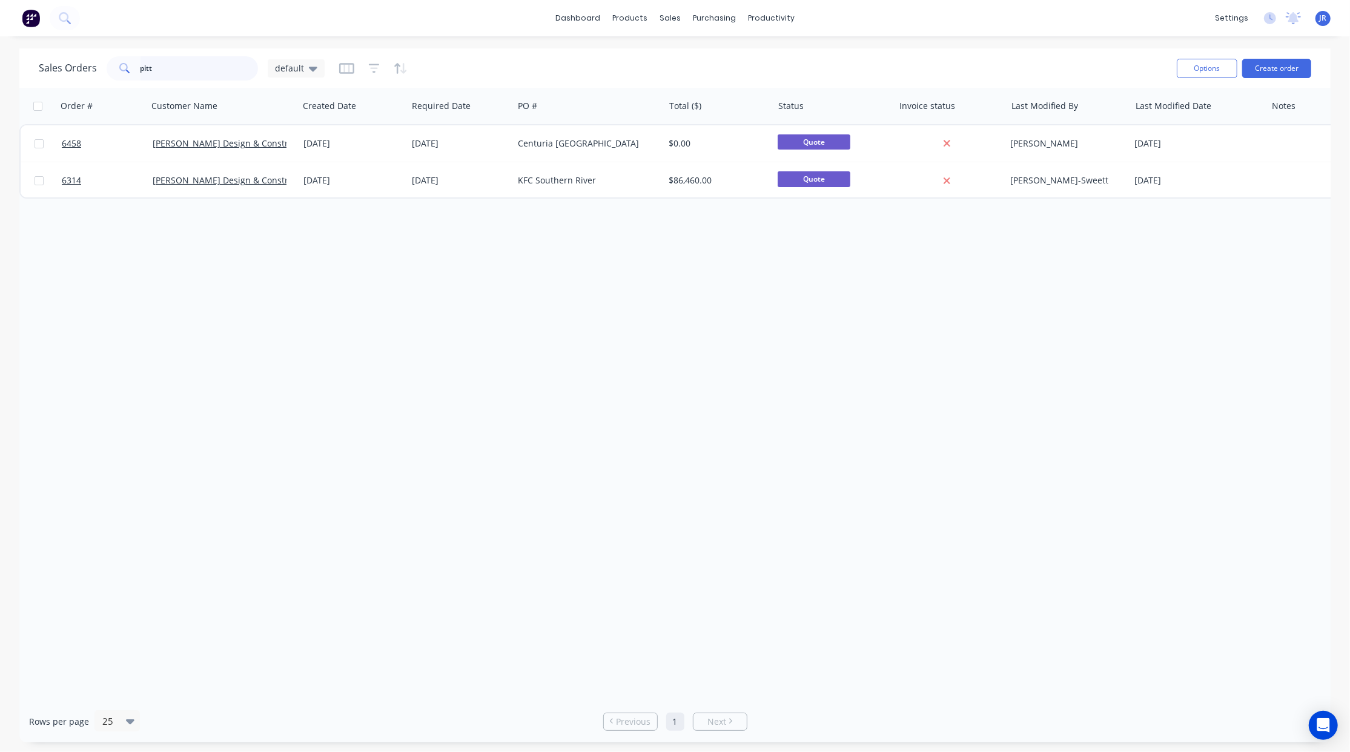
drag, startPoint x: 42, startPoint y: 68, endPoint x: 21, endPoint y: 67, distance: 21.2
click at [30, 67] on div "Sales Orders pitt default Options Create order" at bounding box center [674, 67] width 1311 height 39
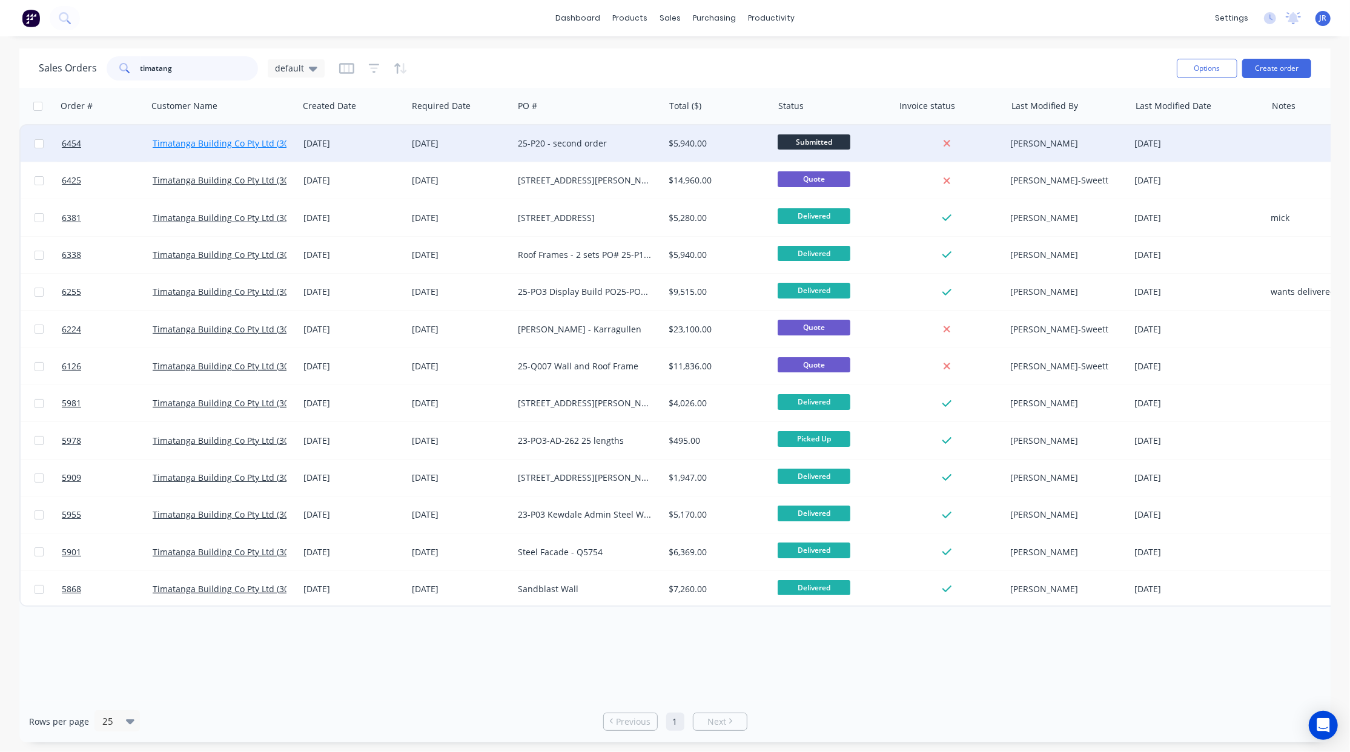
type input "timatang"
click at [248, 138] on link "Timatanga Building Co Pty Ltd (30 days EOM)" at bounding box center [244, 144] width 182 height 12
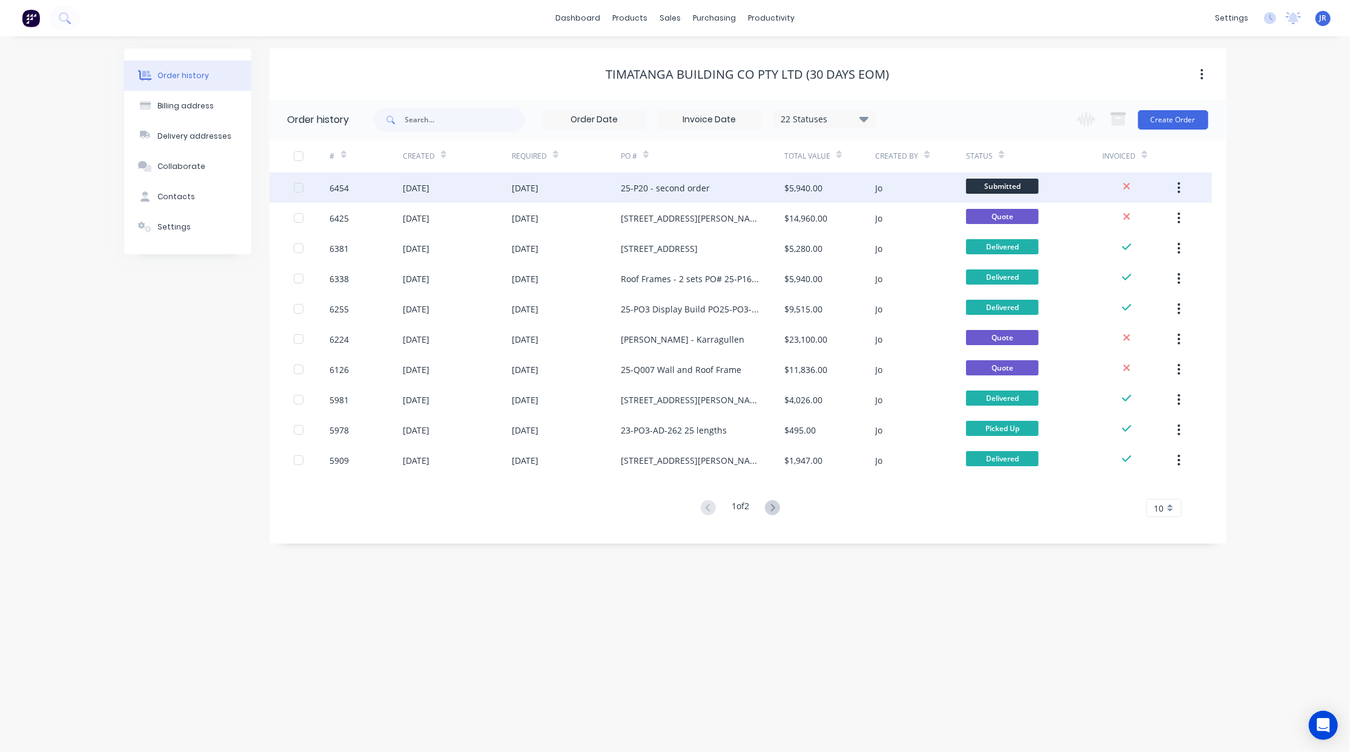
click at [536, 194] on div "[DATE]" at bounding box center [525, 188] width 27 height 13
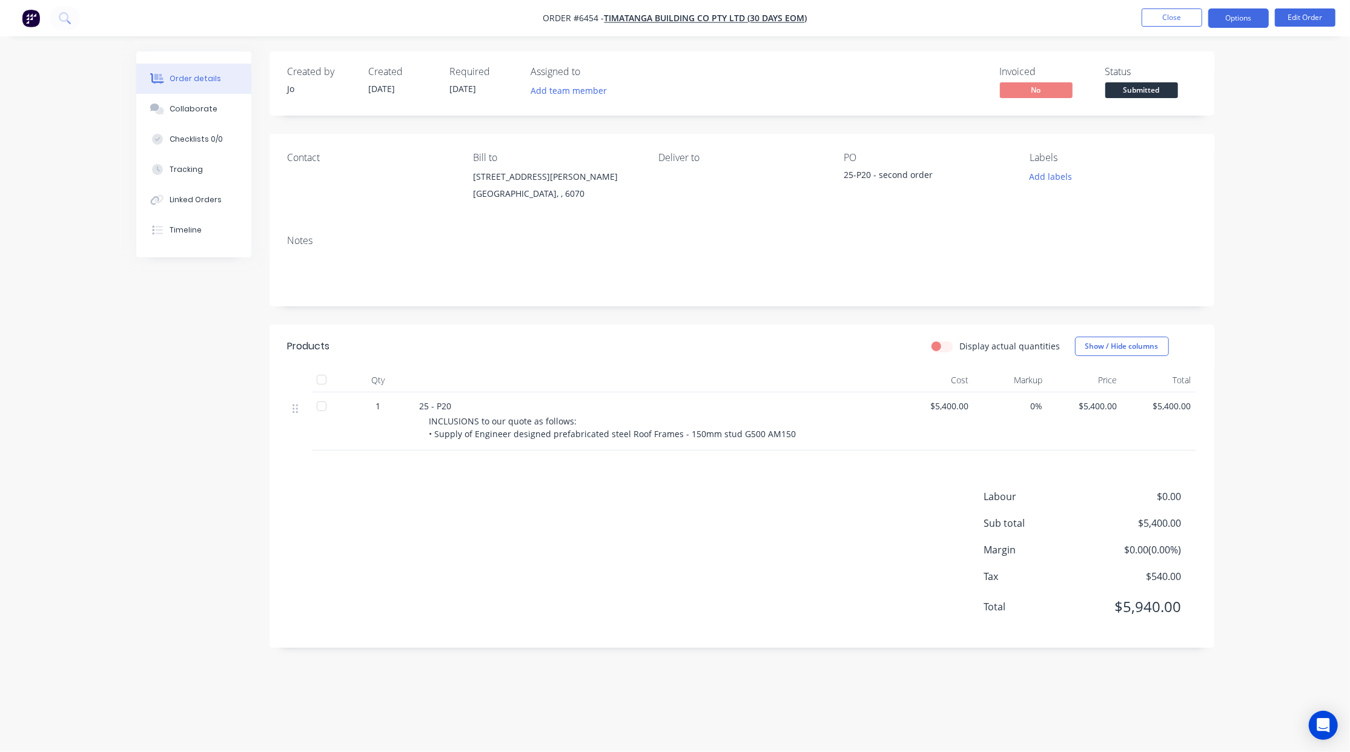
click at [1253, 22] on button "Options" at bounding box center [1238, 17] width 61 height 19
click at [1309, 21] on button "Edit Order" at bounding box center [1305, 17] width 61 height 18
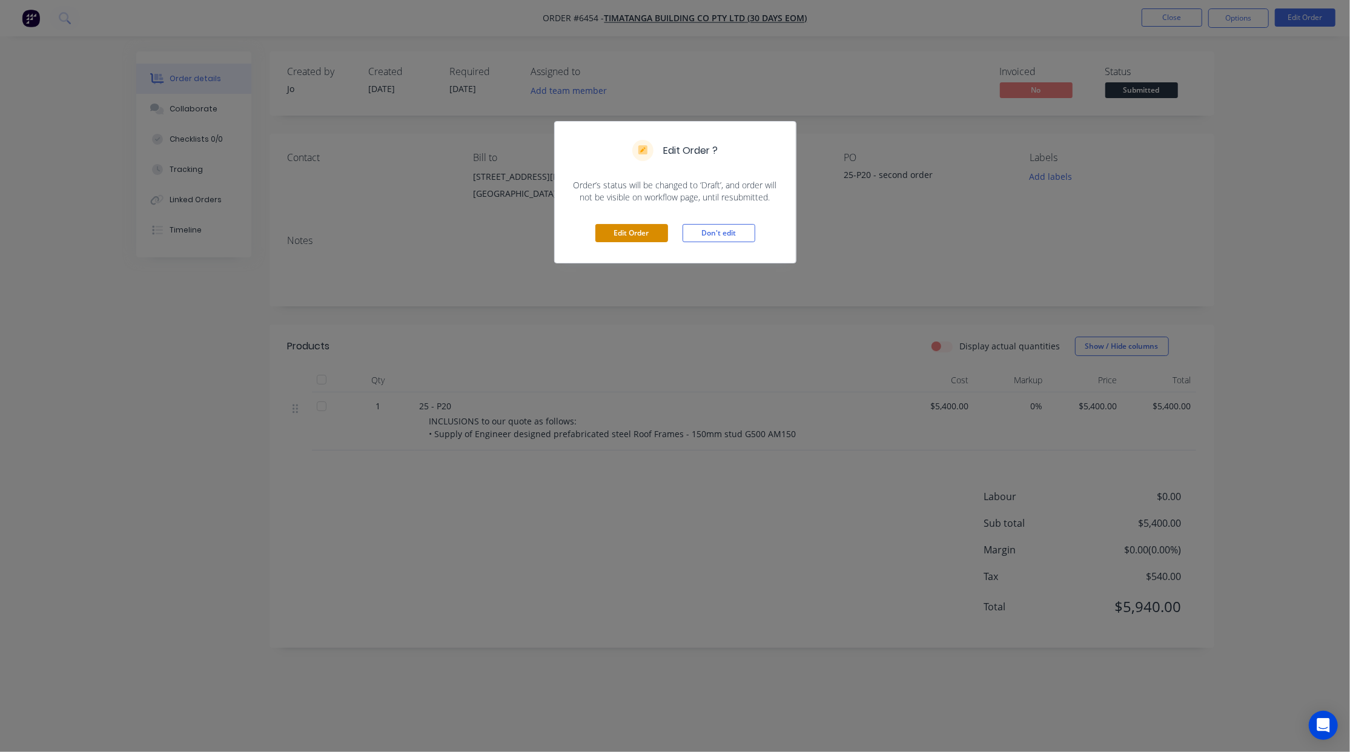
click at [621, 230] on button "Edit Order" at bounding box center [631, 233] width 73 height 18
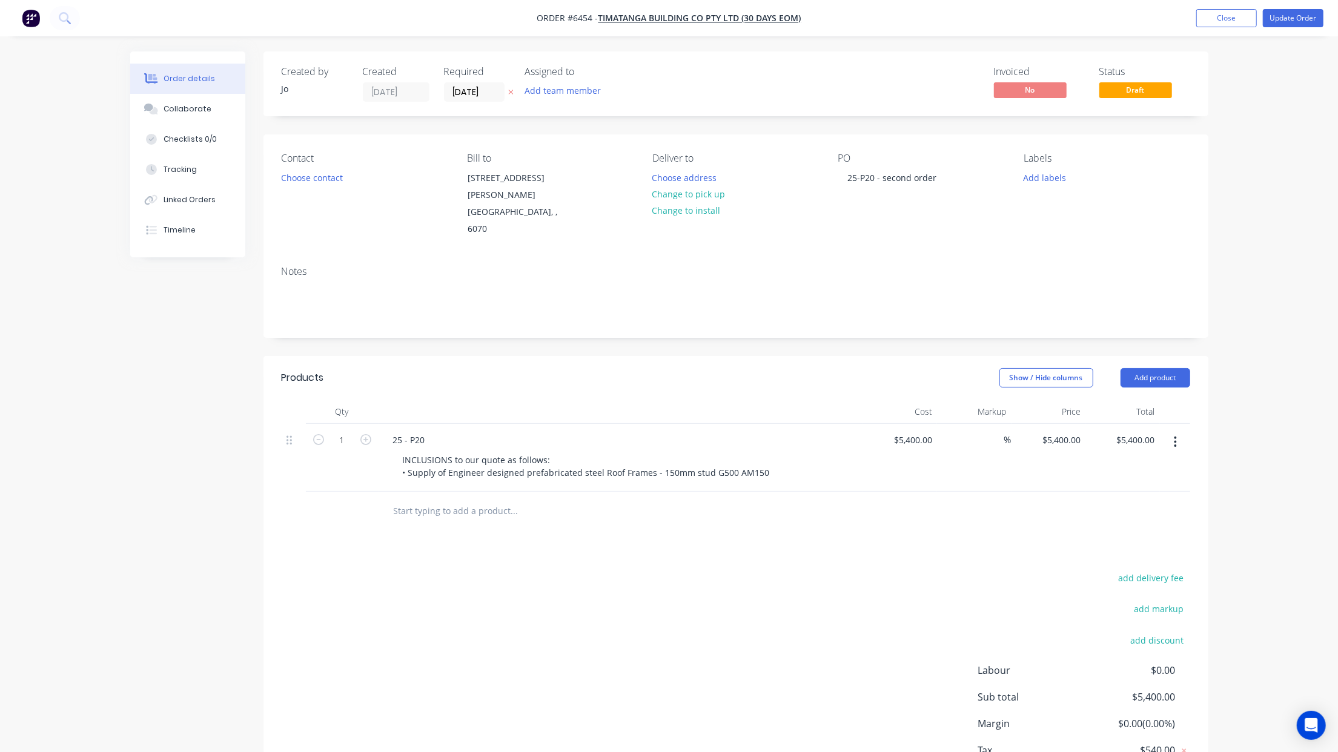
click at [471, 82] on label "[DATE]" at bounding box center [474, 91] width 61 height 19
click at [471, 83] on input "[DATE]" at bounding box center [474, 92] width 59 height 18
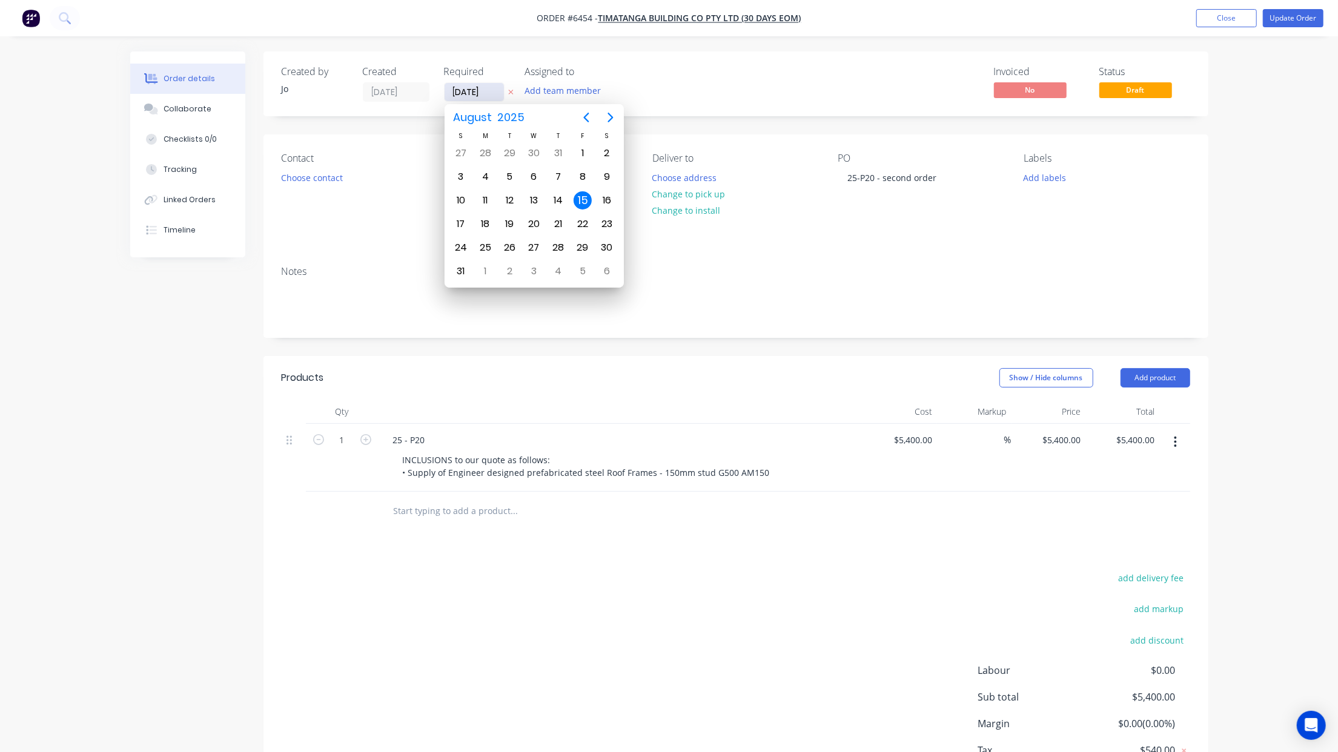
click at [474, 98] on input "[DATE]" at bounding box center [474, 92] width 59 height 18
click at [511, 264] on div "2" at bounding box center [509, 271] width 18 height 18
type input "[DATE]"
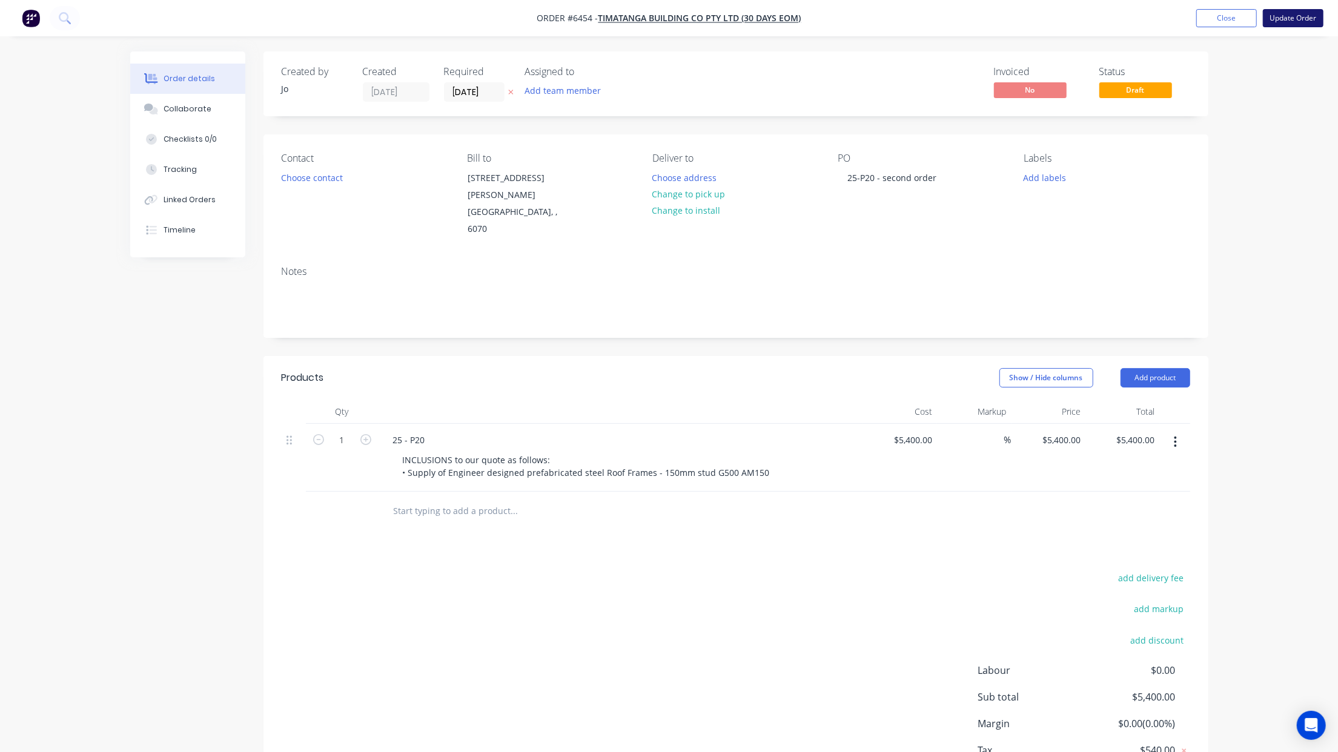
click at [1291, 15] on button "Update Order" at bounding box center [1293, 18] width 61 height 18
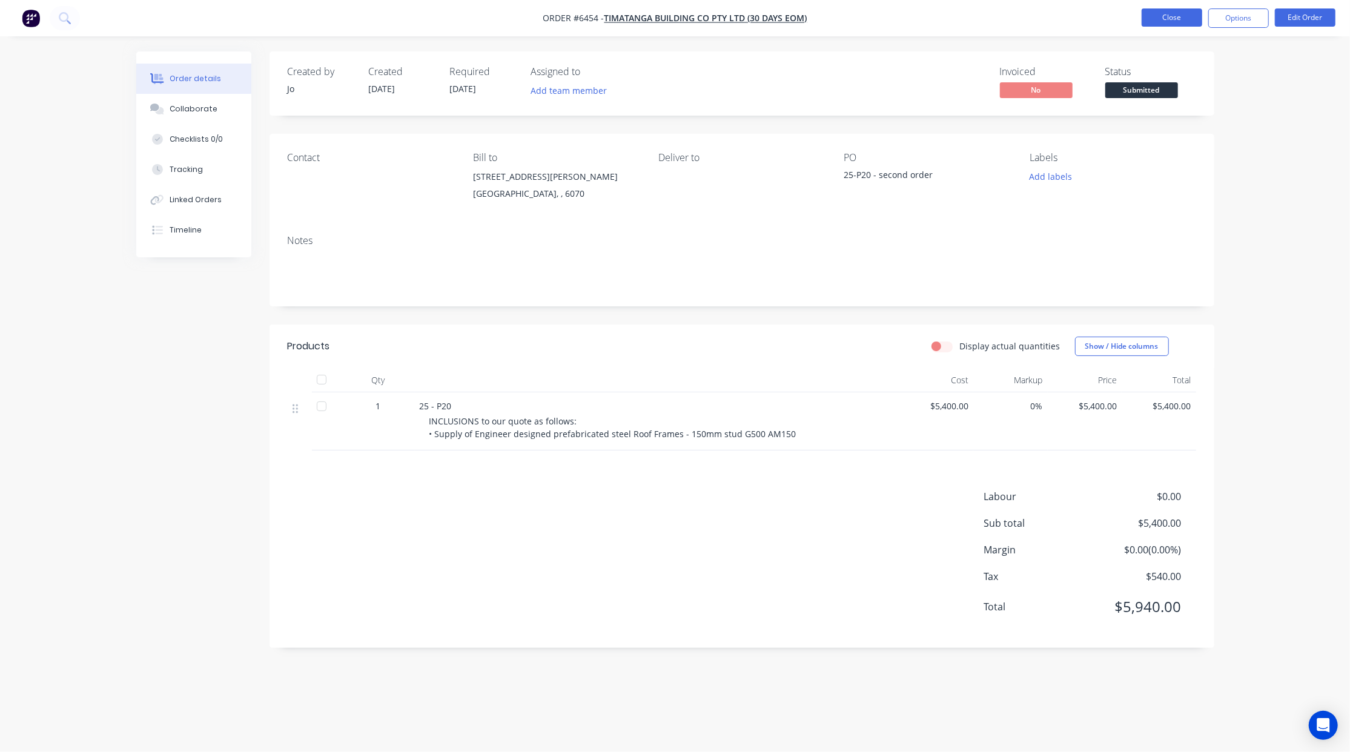
click at [1165, 24] on button "Close" at bounding box center [1172, 17] width 61 height 18
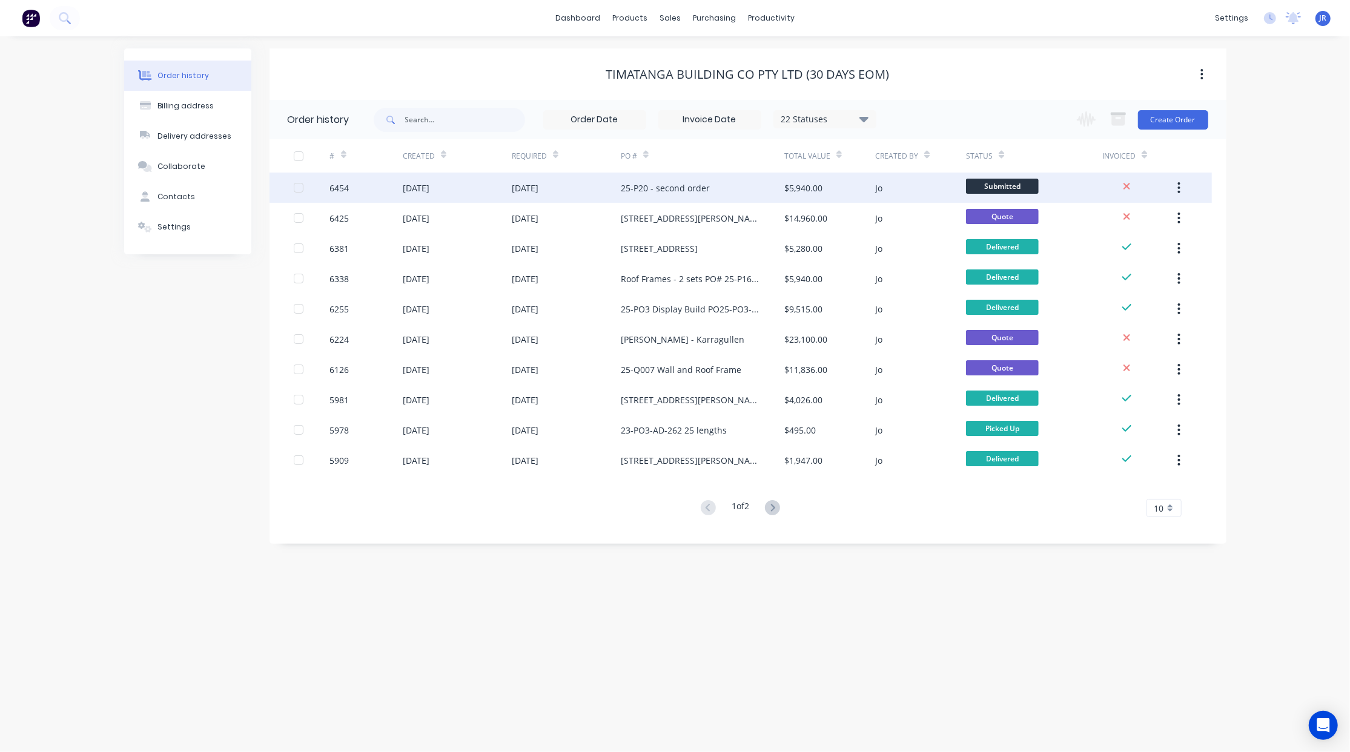
click at [429, 190] on div "[DATE]" at bounding box center [416, 188] width 27 height 13
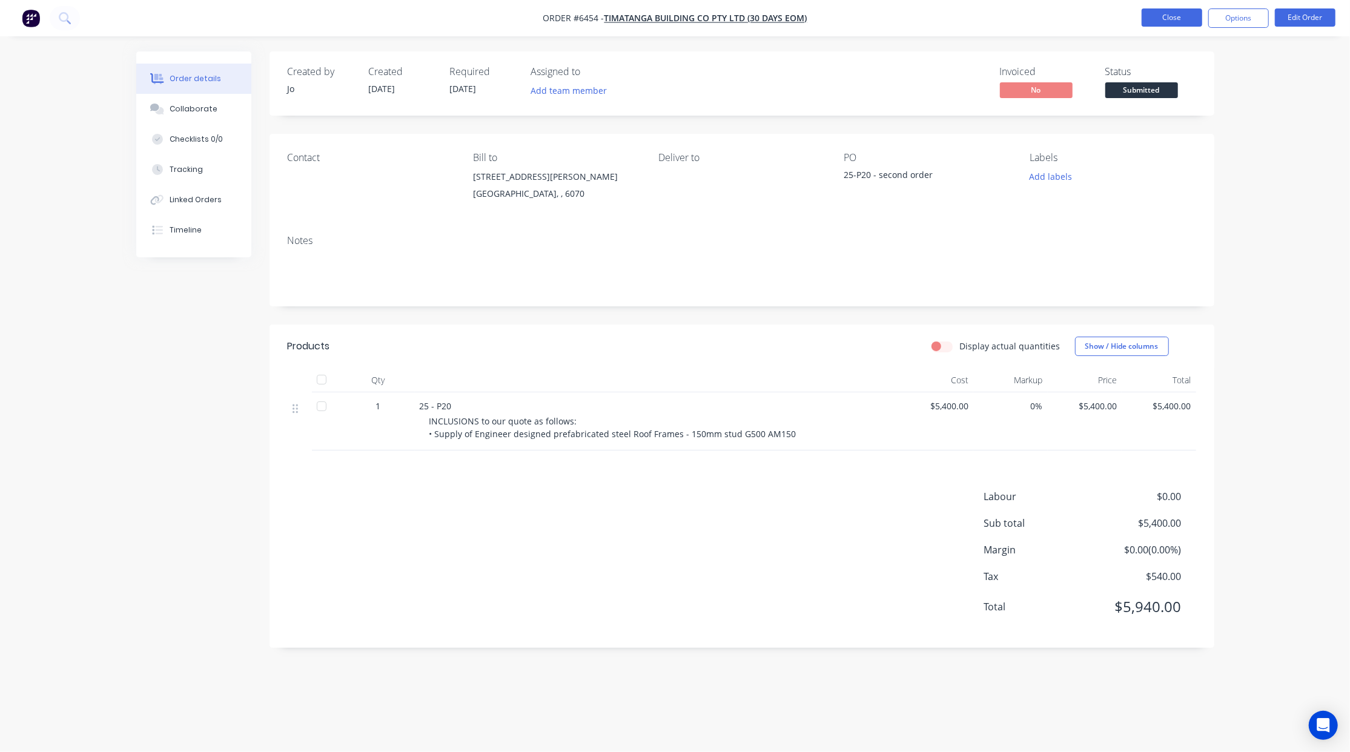
click at [1181, 10] on button "Close" at bounding box center [1172, 17] width 61 height 18
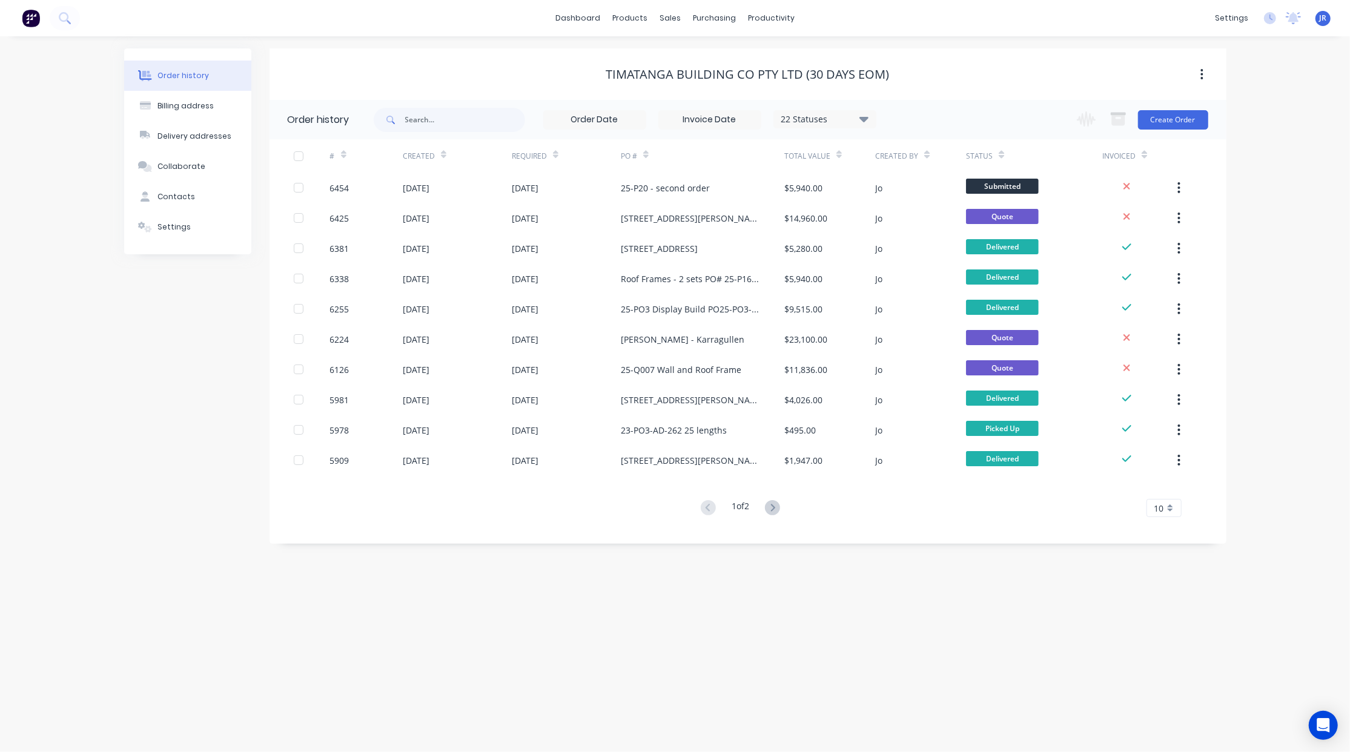
click at [434, 156] on div "Created" at bounding box center [425, 155] width 44 height 21
click at [684, 56] on div at bounding box center [678, 58] width 18 height 11
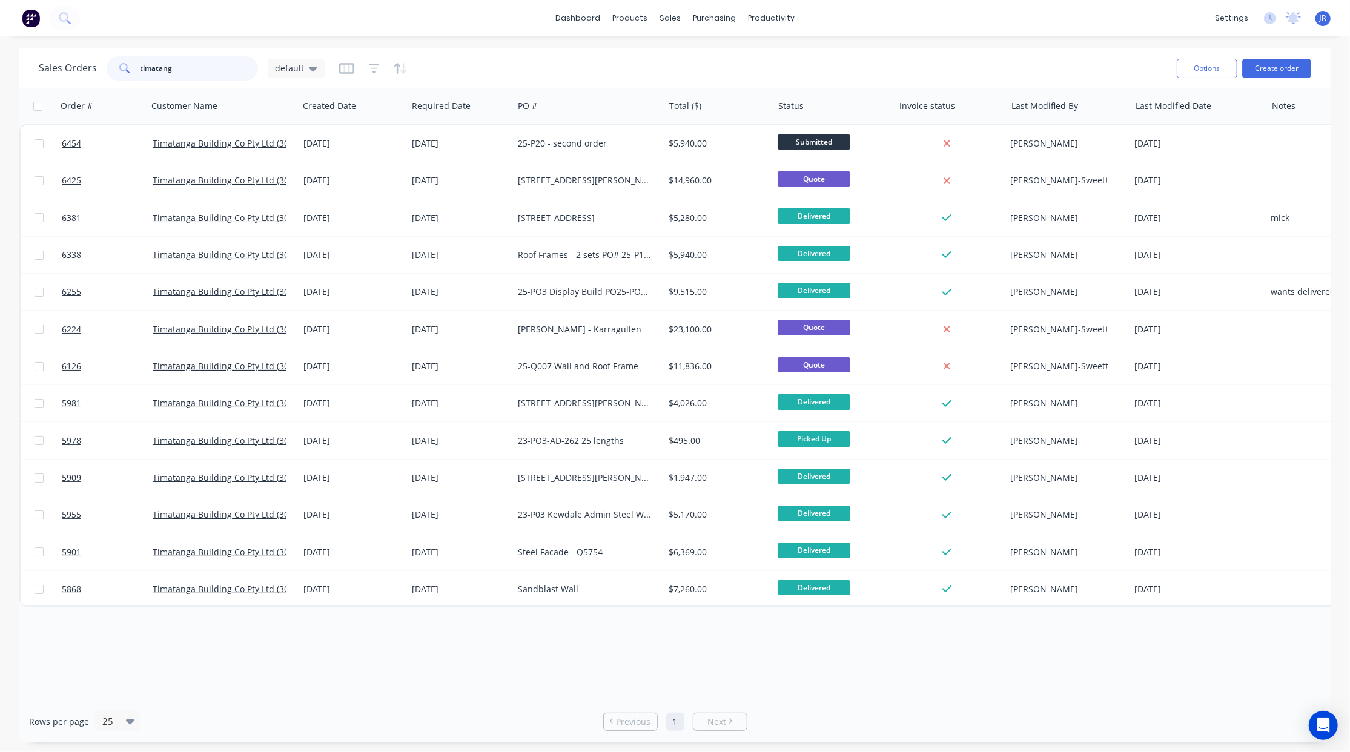
drag, startPoint x: 183, startPoint y: 64, endPoint x: -128, endPoint y: 55, distance: 310.9
click at [0, 55] on html "dashboard products sales purchasing productivity dashboard products Product Cat…" at bounding box center [675, 376] width 1350 height 752
type input "[PERSON_NAME]"
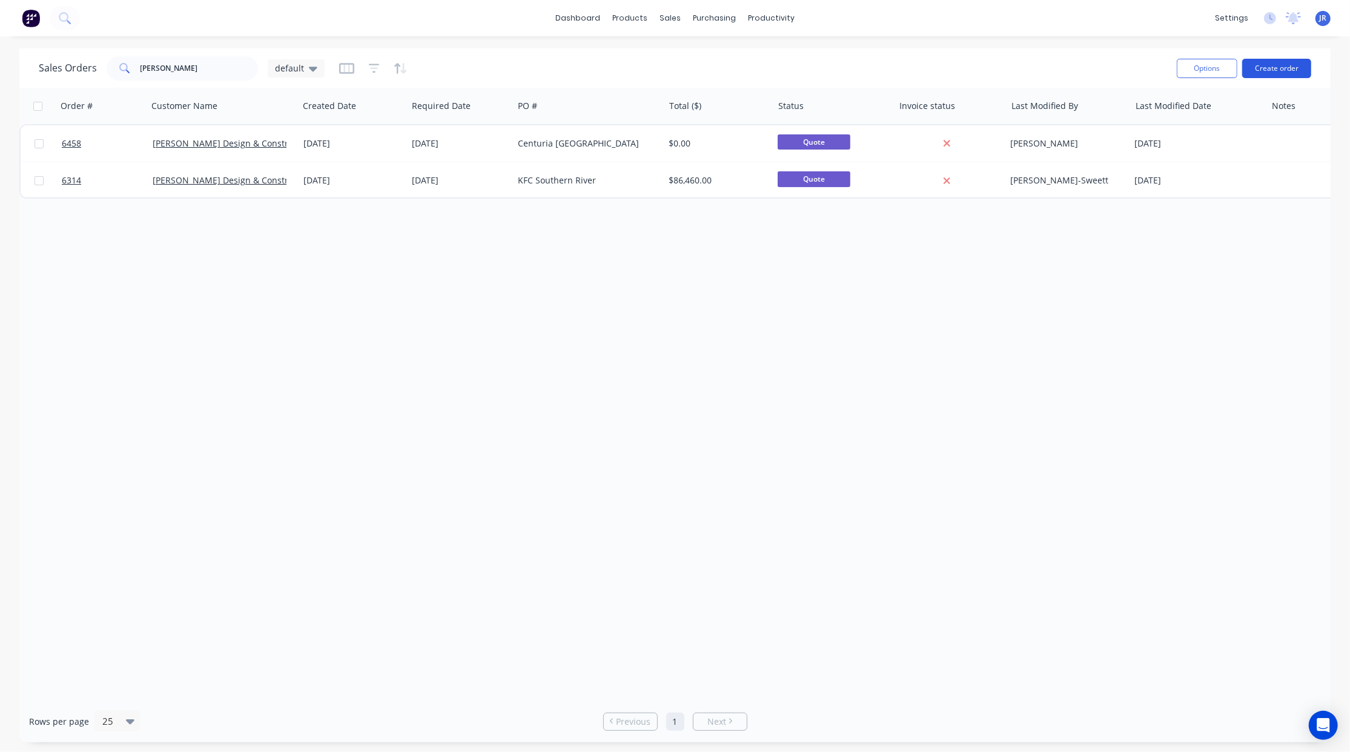
click at [1287, 70] on button "Create order" at bounding box center [1276, 68] width 69 height 19
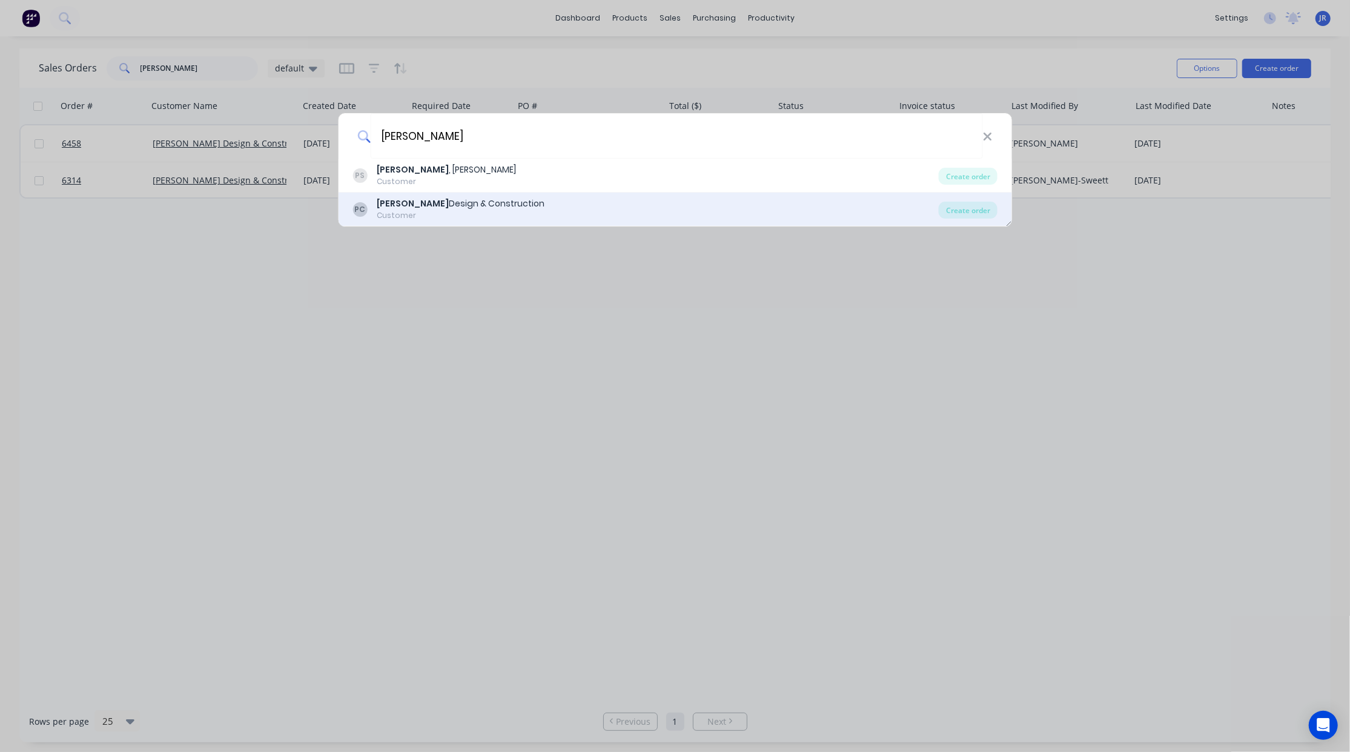
type input "[PERSON_NAME]"
click at [394, 214] on div "Customer" at bounding box center [461, 215] width 168 height 11
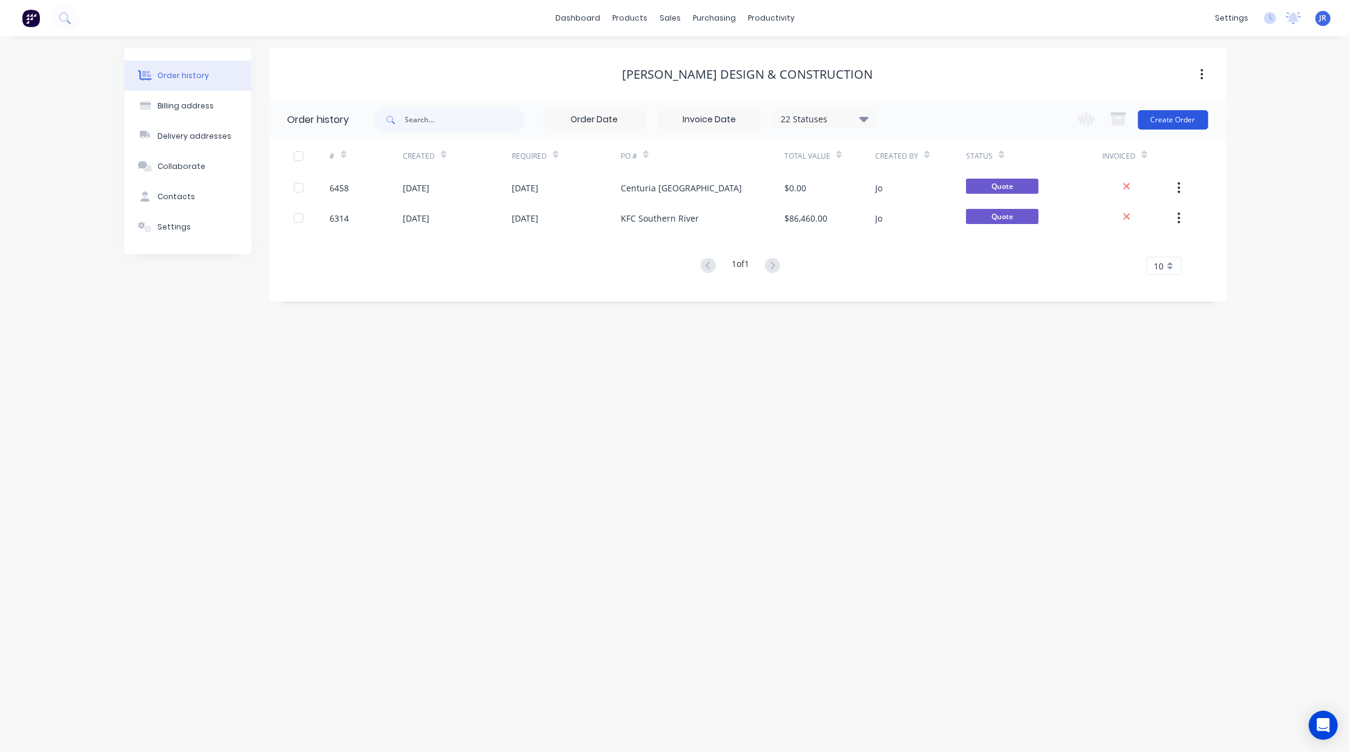
click at [1148, 127] on button "Create Order" at bounding box center [1173, 119] width 70 height 19
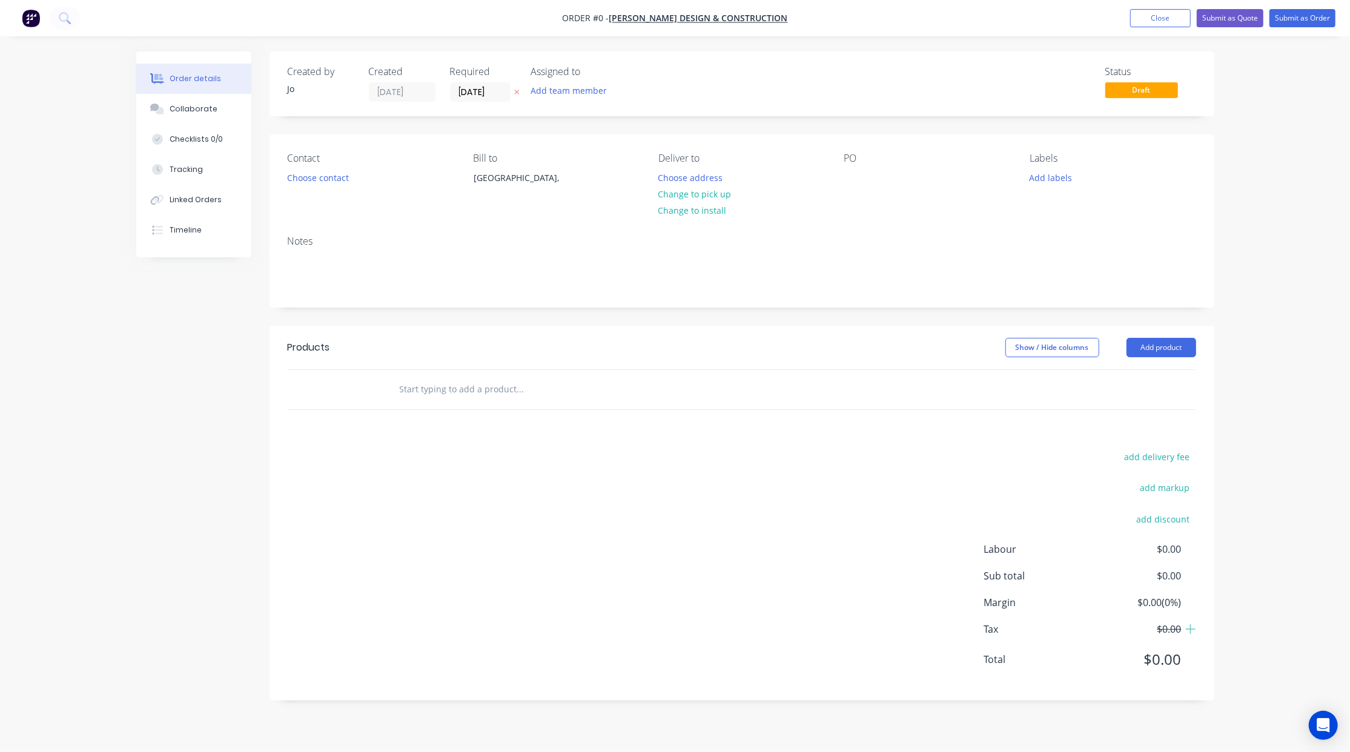
click at [466, 396] on input "text" at bounding box center [520, 389] width 242 height 24
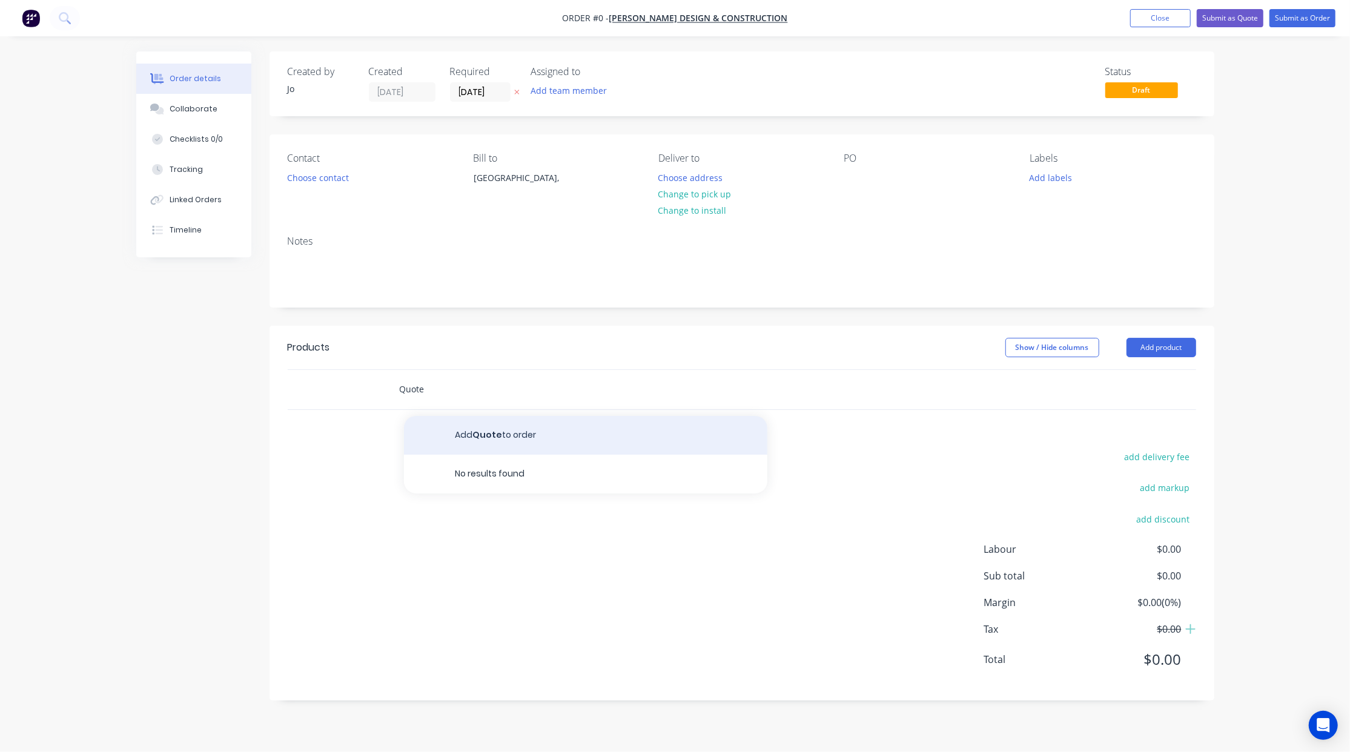
type input "Quote"
click at [493, 436] on button "Add Quote to order" at bounding box center [585, 435] width 363 height 39
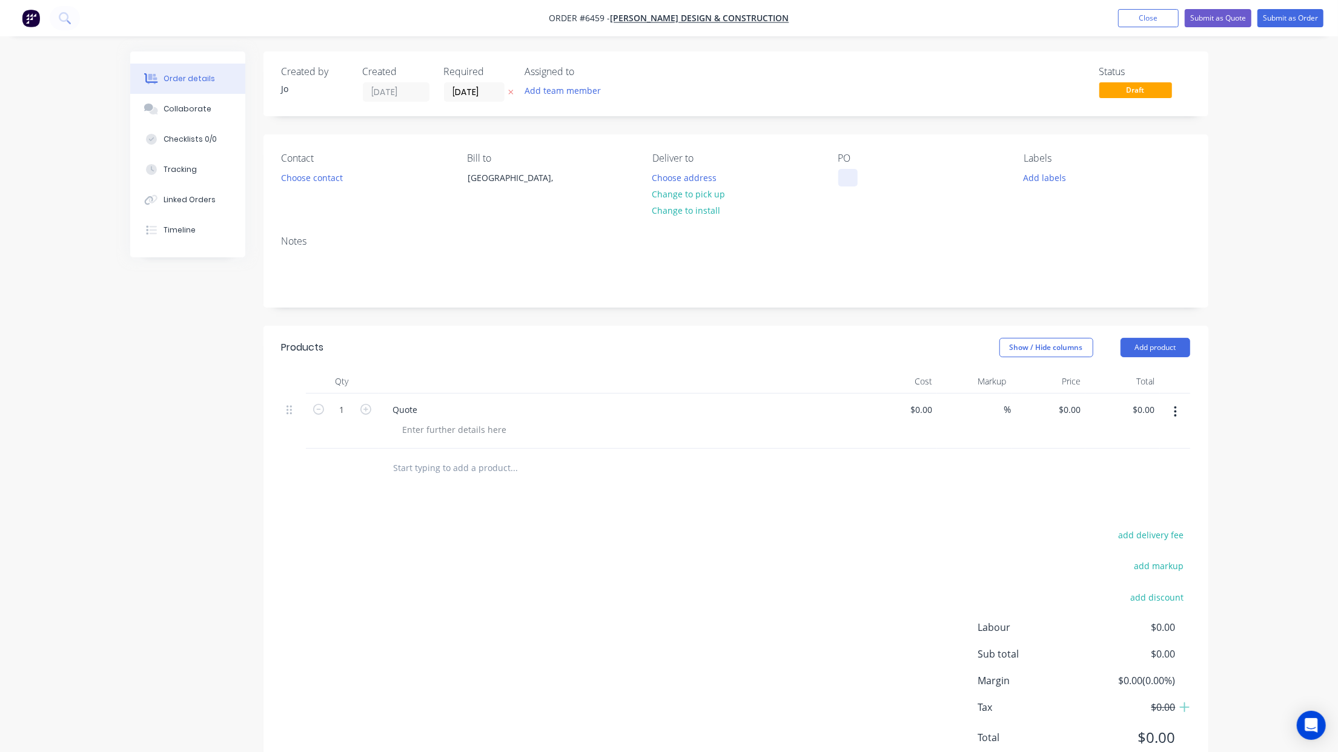
click at [853, 170] on div at bounding box center [847, 178] width 19 height 18
click at [204, 110] on div "Collaborate" at bounding box center [188, 109] width 48 height 11
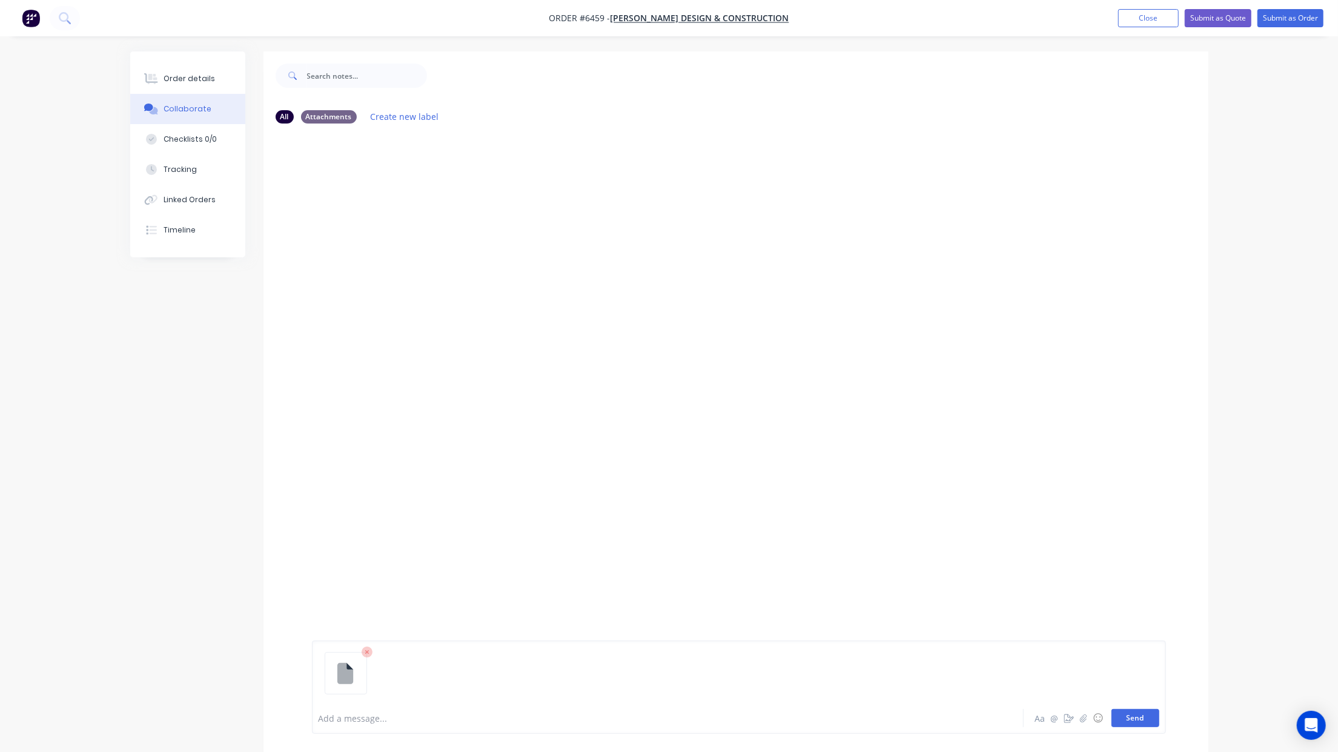
click at [1144, 720] on button "Send" at bounding box center [1136, 718] width 48 height 18
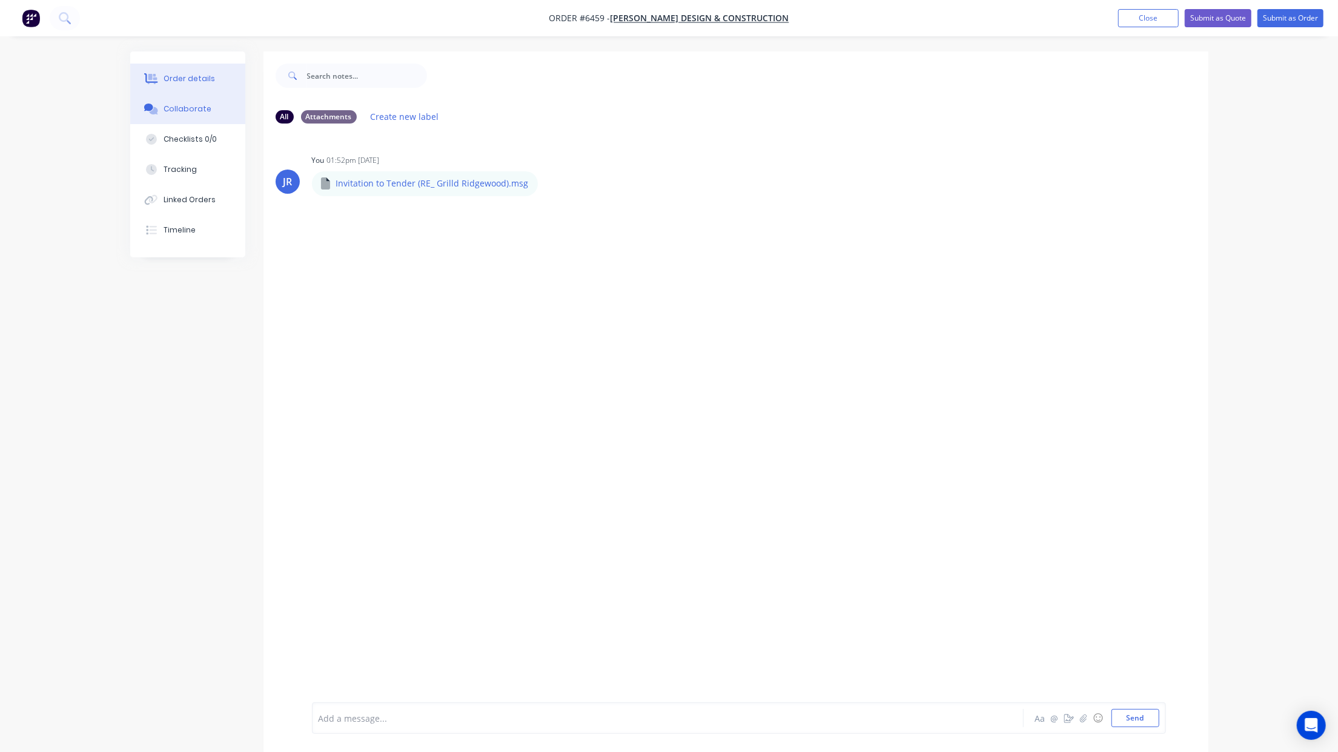
click at [177, 79] on div "Order details" at bounding box center [189, 78] width 51 height 11
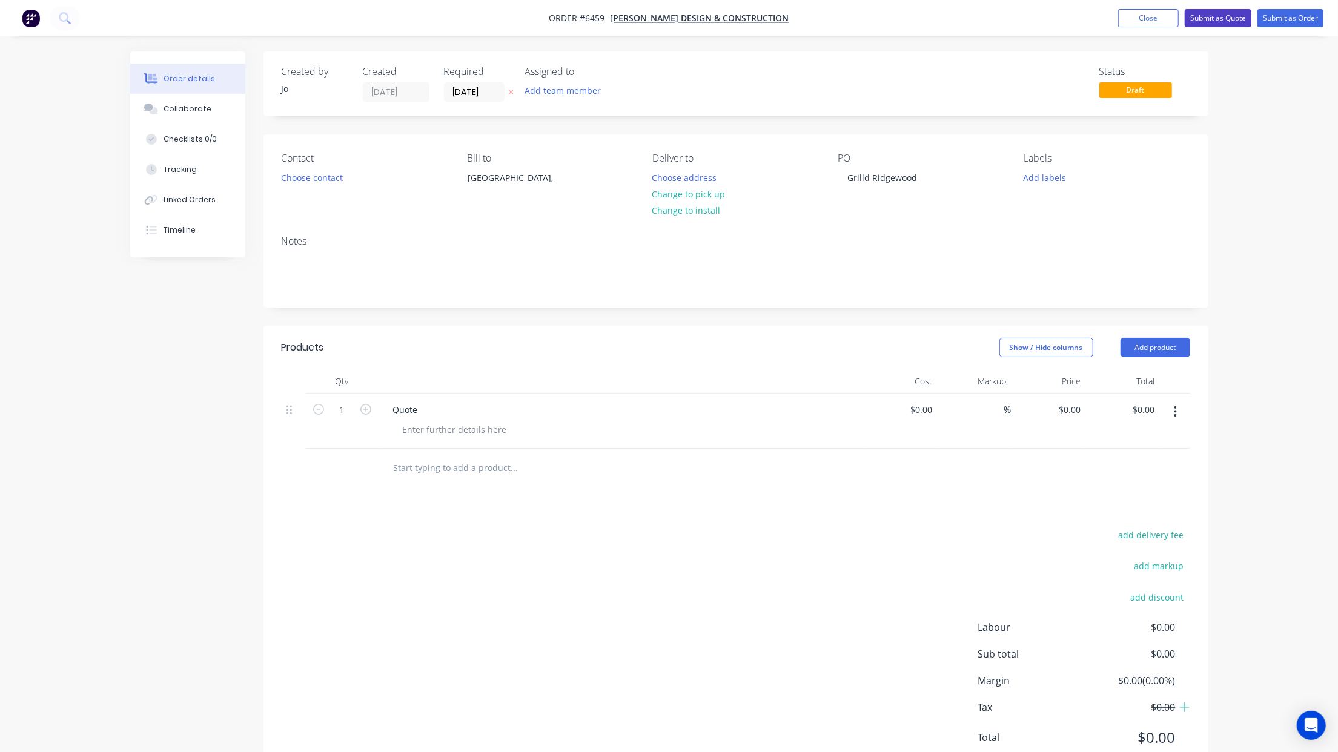
click at [1207, 18] on button "Submit as Quote" at bounding box center [1218, 18] width 67 height 18
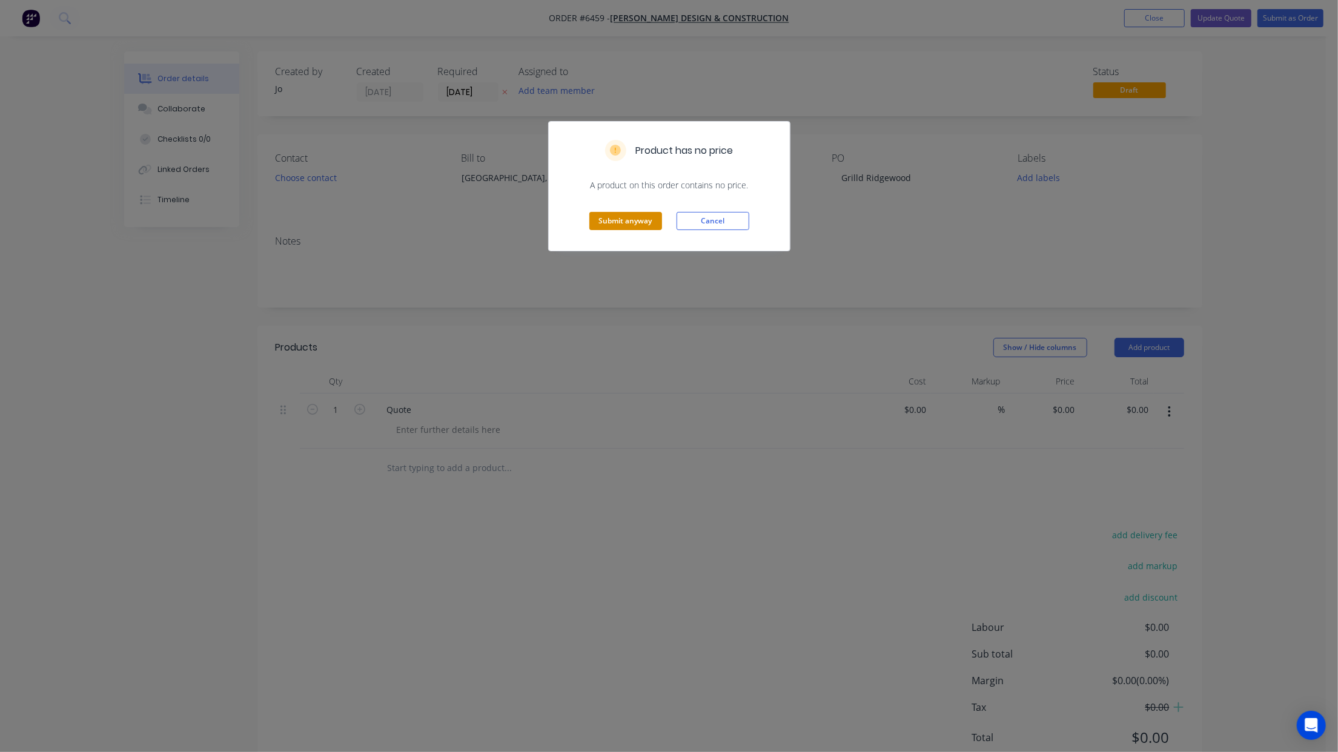
click at [617, 224] on button "Submit anyway" at bounding box center [625, 221] width 73 height 18
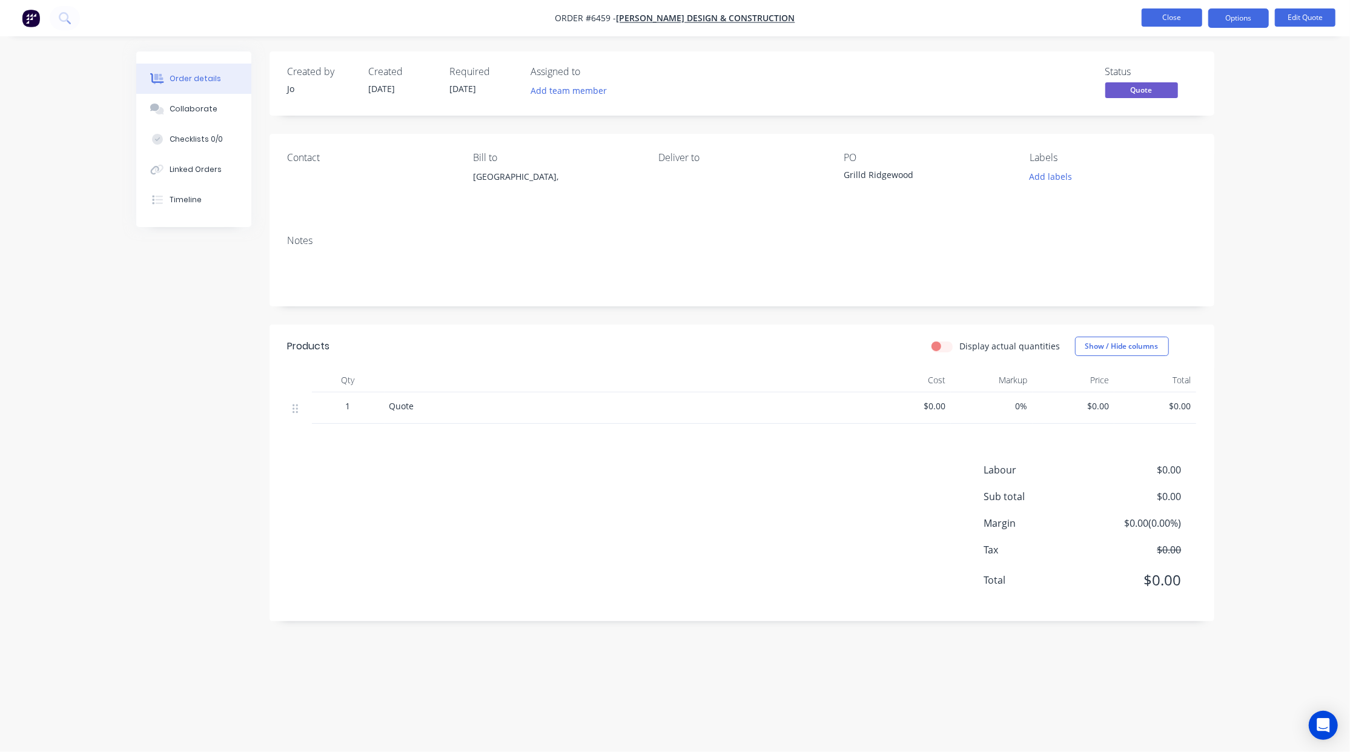
click at [1149, 16] on button "Close" at bounding box center [1172, 17] width 61 height 18
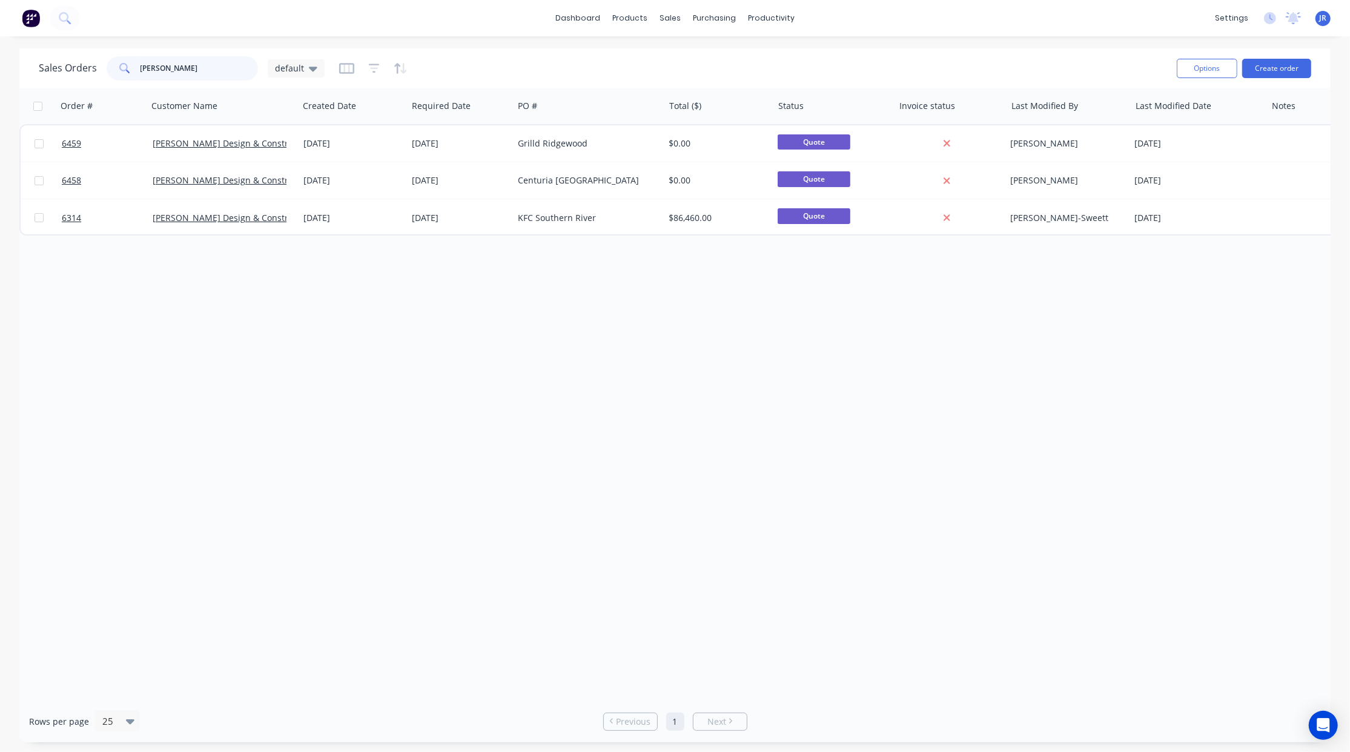
drag, startPoint x: 221, startPoint y: 61, endPoint x: -81, endPoint y: 34, distance: 303.4
click at [0, 34] on html "dashboard products sales purchasing productivity dashboard products Product Cat…" at bounding box center [675, 376] width 1350 height 752
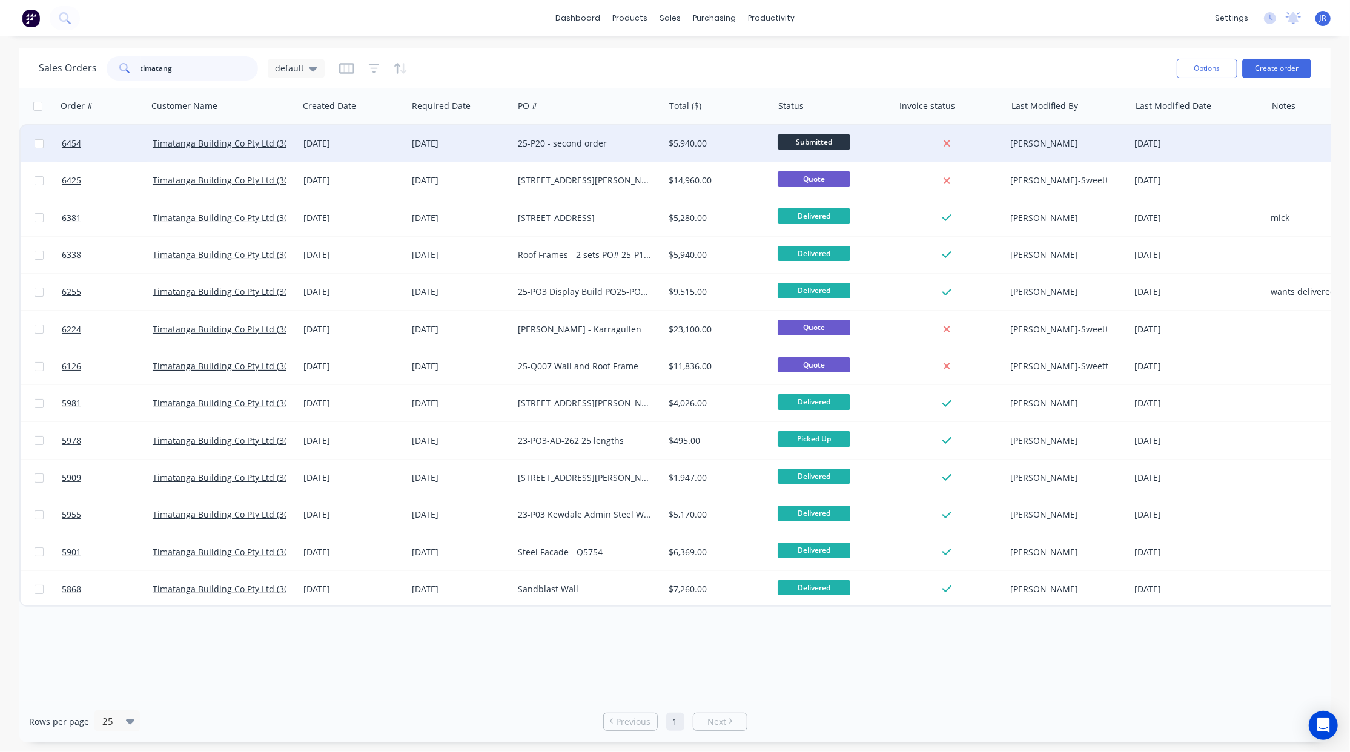
type input "timatang"
click at [812, 139] on span "Submitted" at bounding box center [814, 141] width 73 height 15
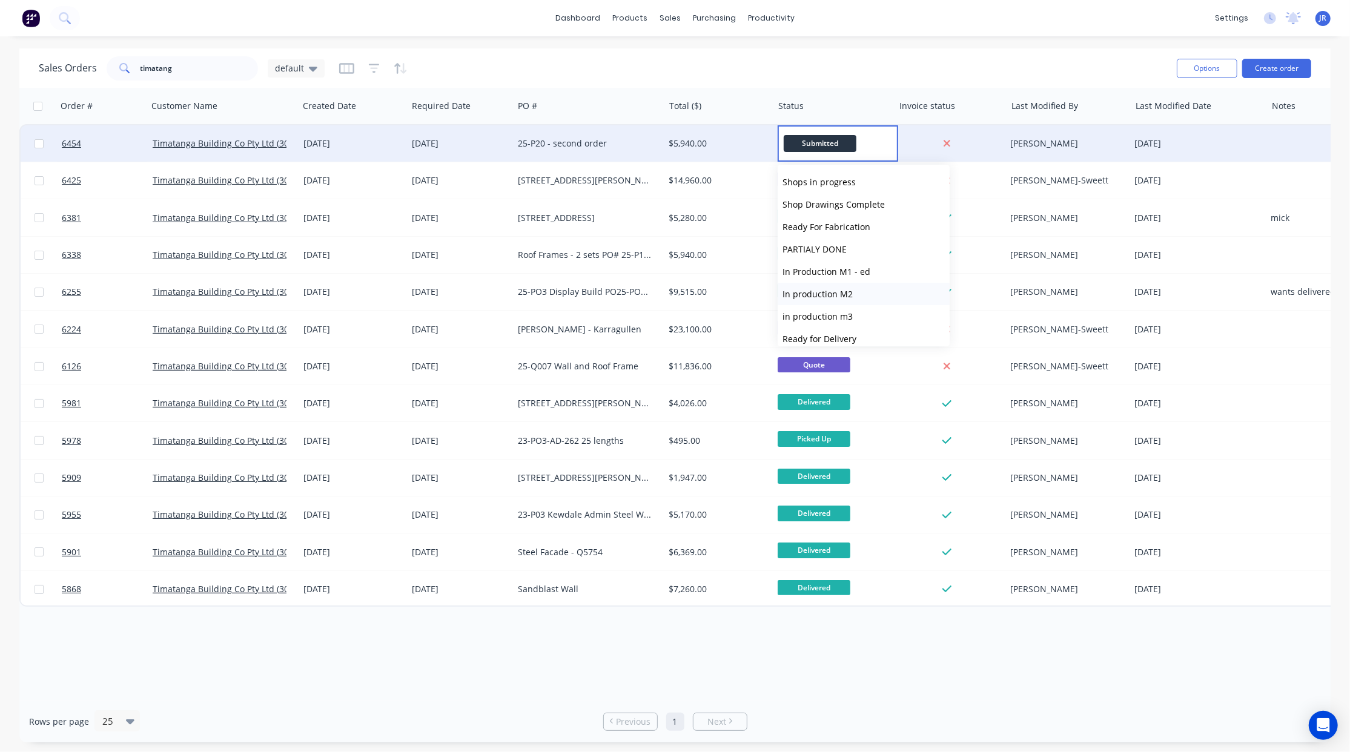
scroll to position [128, 0]
click at [832, 250] on span "Ready For Fabrication" at bounding box center [827, 254] width 88 height 12
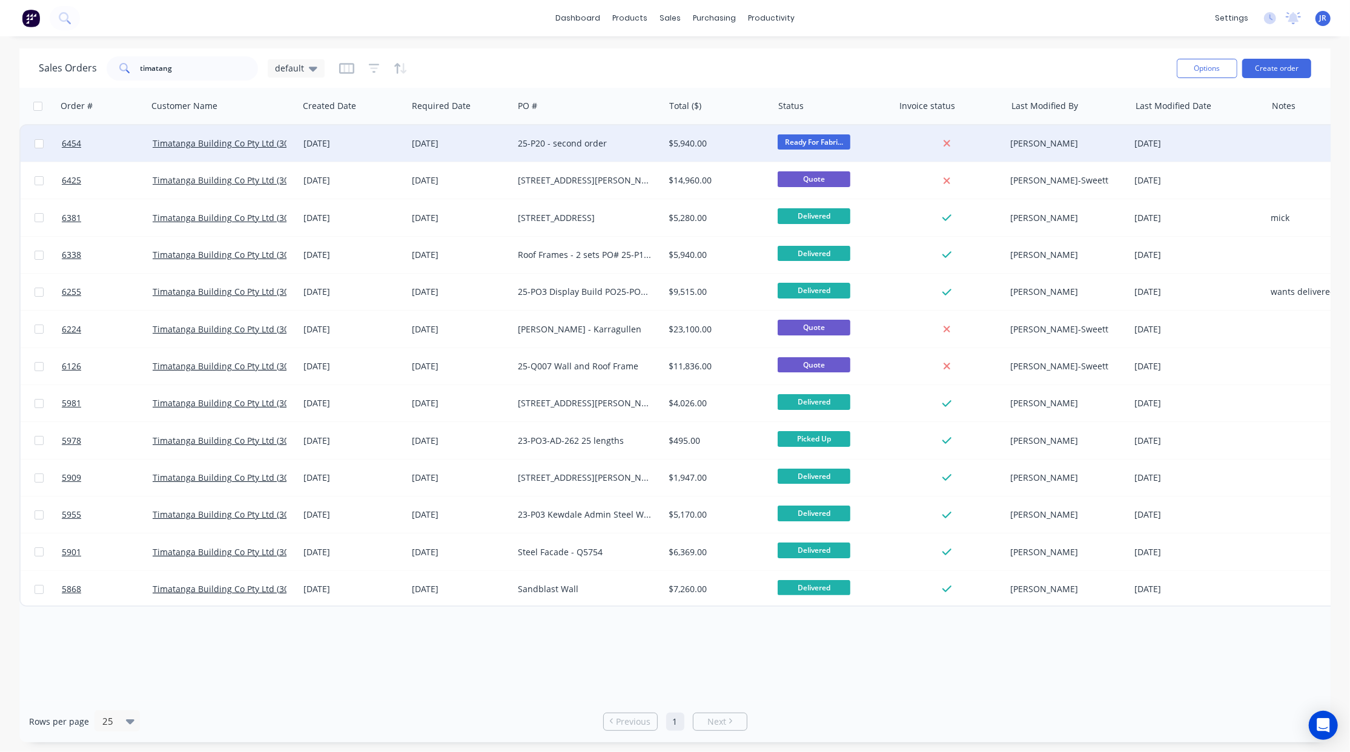
click at [1287, 148] on div at bounding box center [1311, 143] width 91 height 36
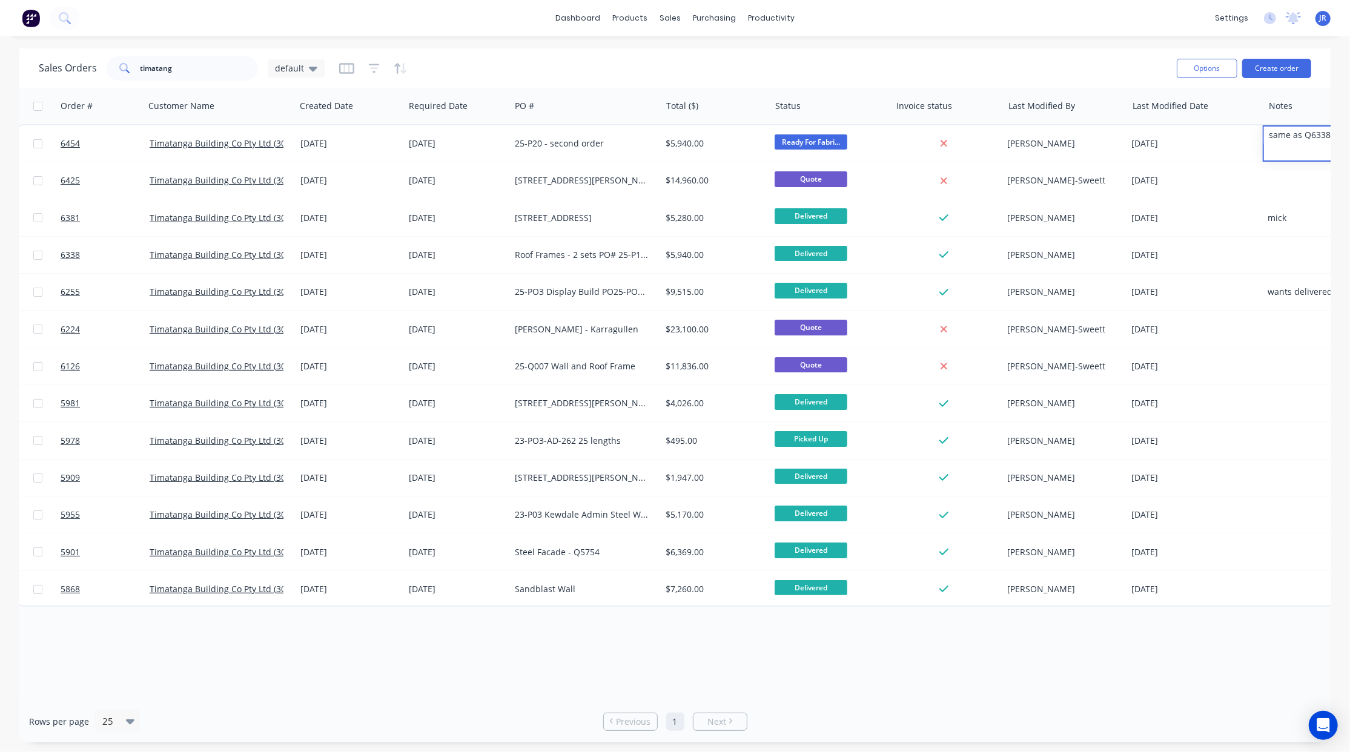
click at [1029, 46] on div "dashboard products sales purchasing productivity dashboard products Product Cat…" at bounding box center [675, 376] width 1350 height 752
click at [575, 15] on link "dashboard" at bounding box center [577, 18] width 57 height 18
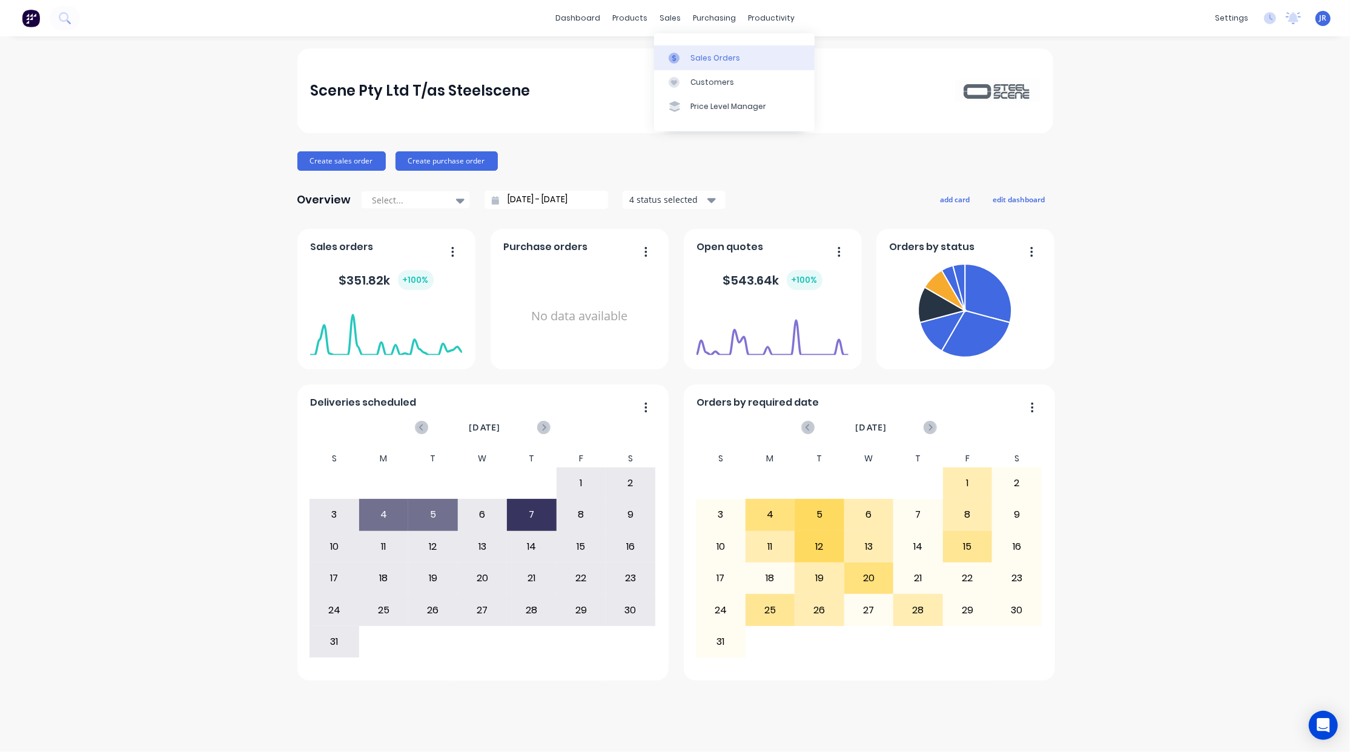
click at [671, 59] on icon at bounding box center [674, 58] width 11 height 11
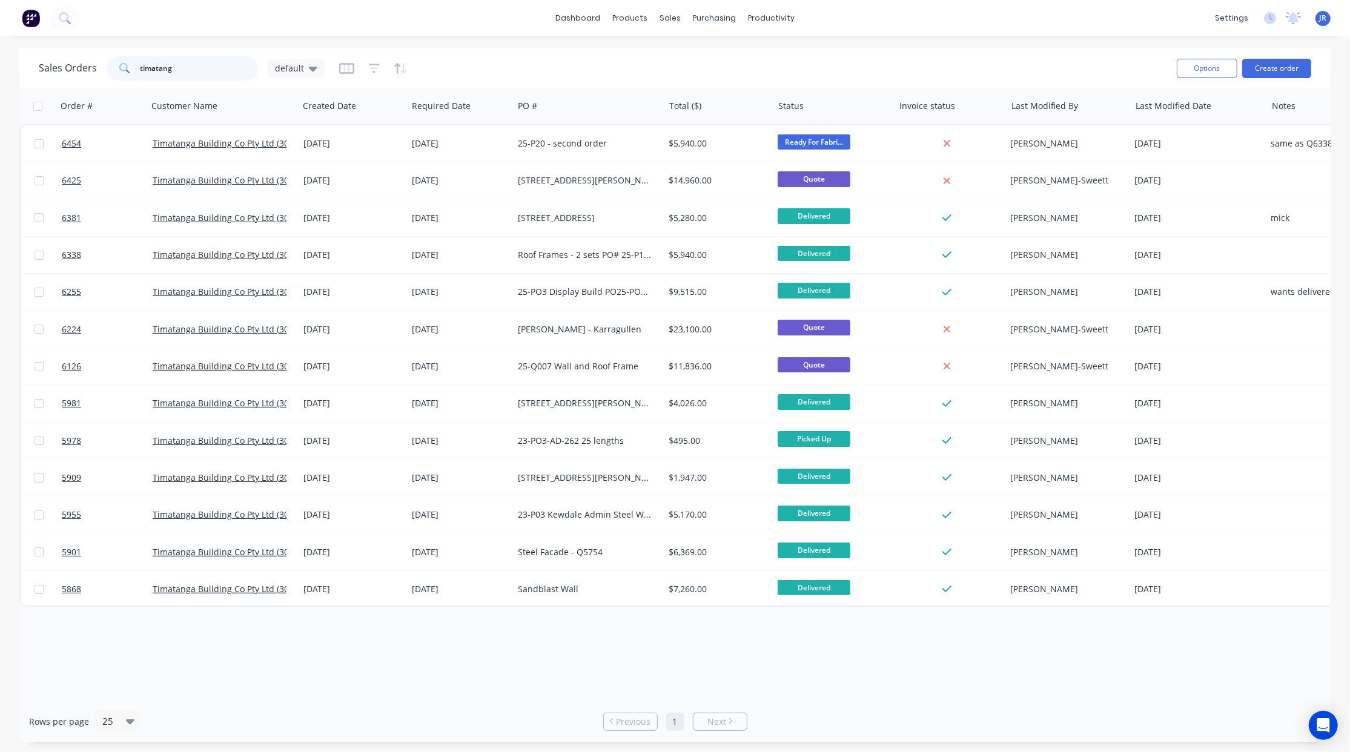
drag, startPoint x: 187, startPoint y: 65, endPoint x: -41, endPoint y: 78, distance: 228.1
click at [0, 78] on html "dashboard products sales purchasing productivity dashboard products Product Cat…" at bounding box center [675, 376] width 1350 height 752
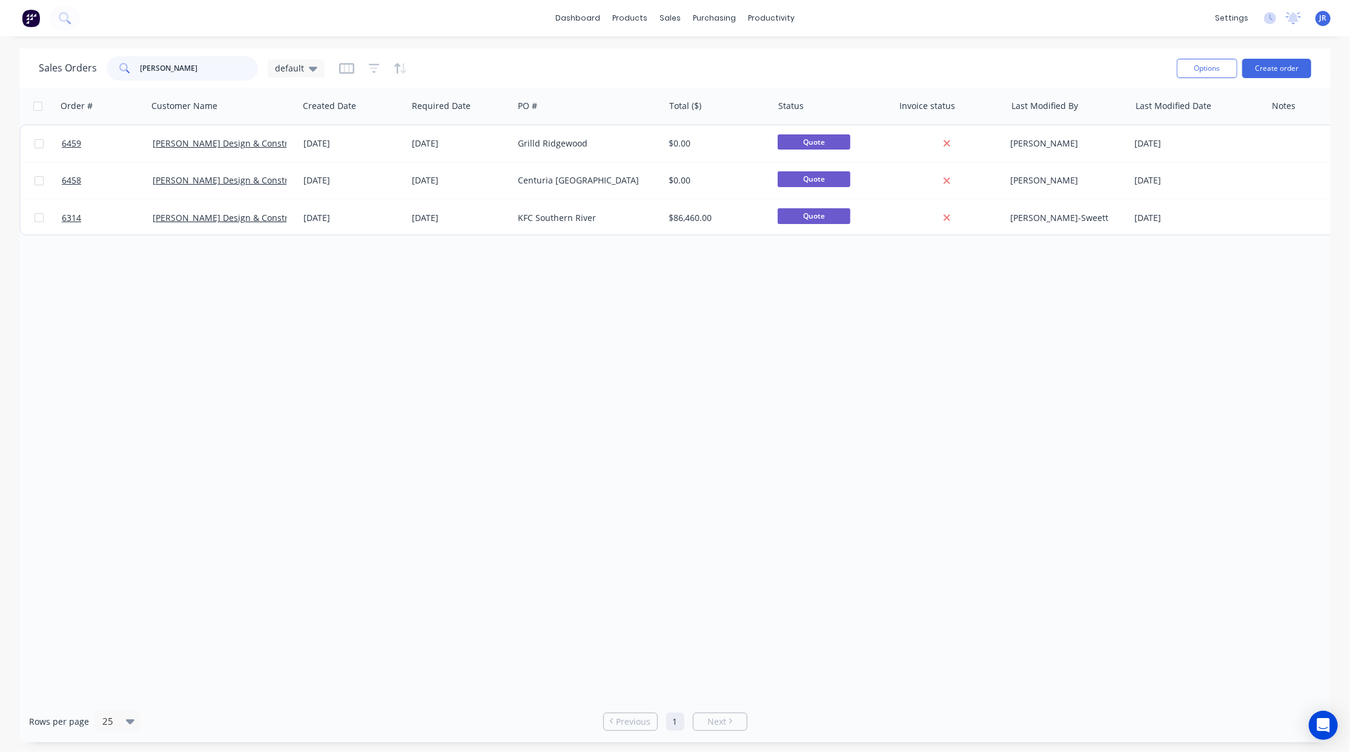
type input "[PERSON_NAME]"
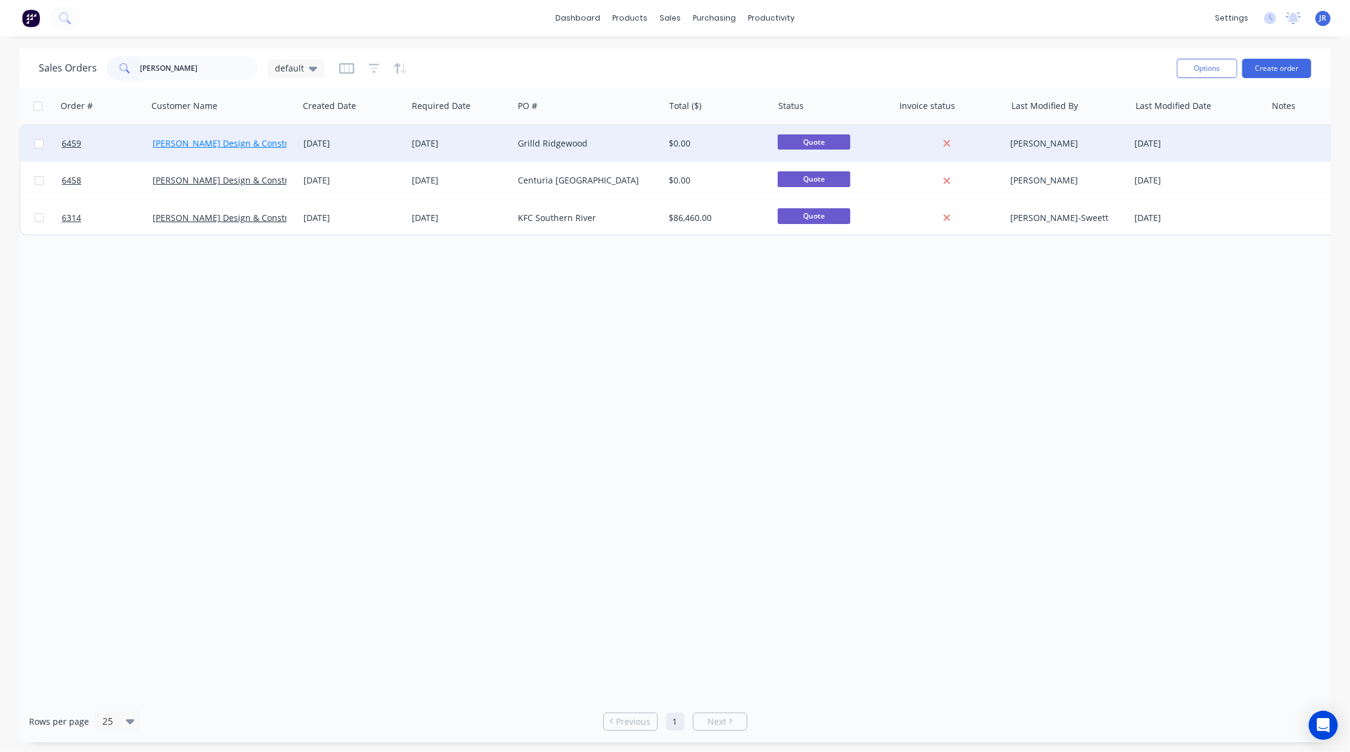
click at [195, 138] on link "[PERSON_NAME] Design & Construction" at bounding box center [233, 144] width 161 height 12
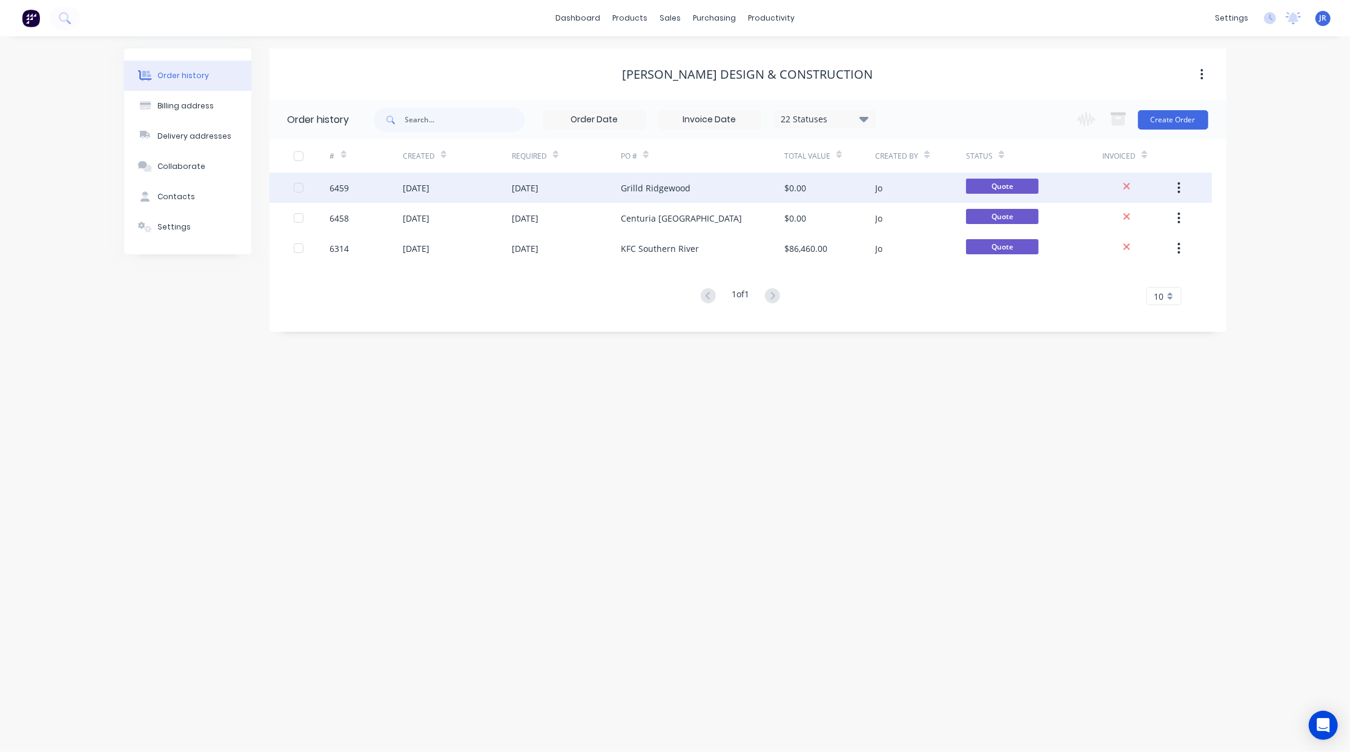
click at [665, 189] on div "Grilld Ridgewood" at bounding box center [656, 188] width 70 height 13
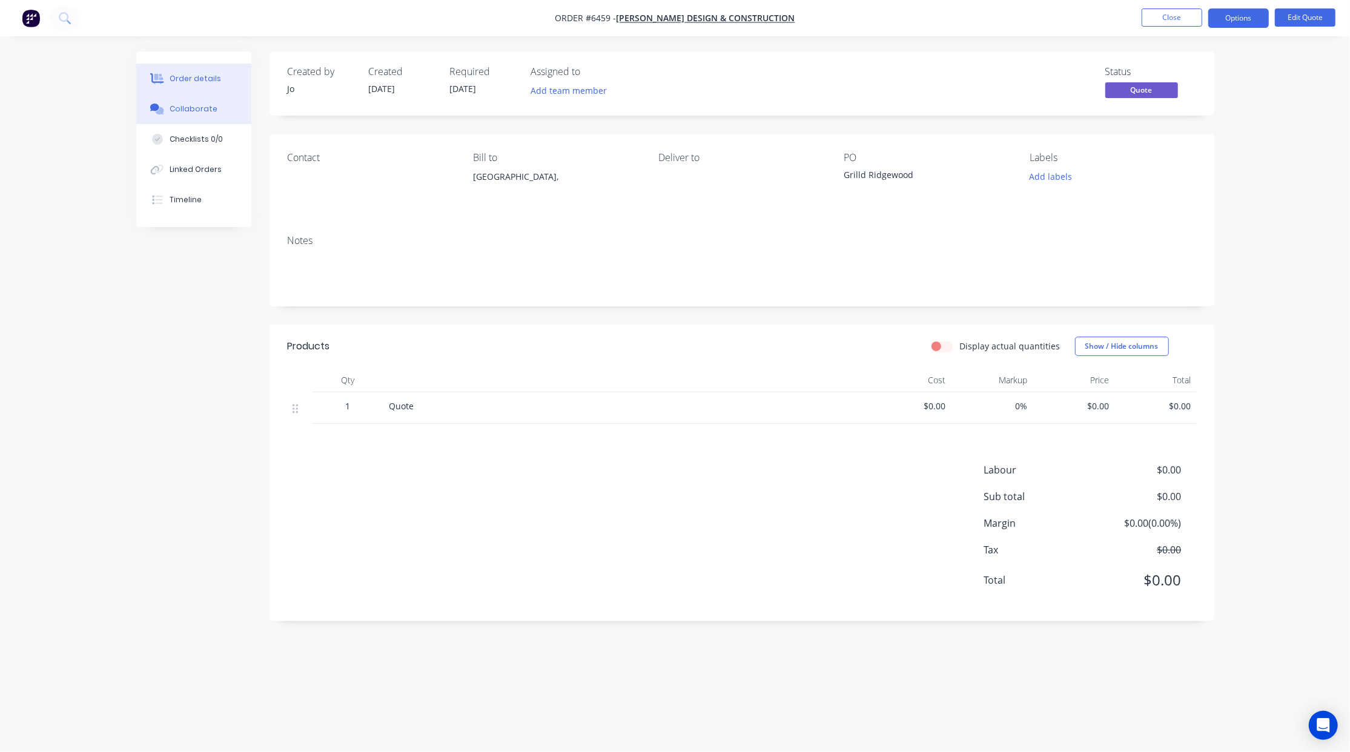
click at [182, 108] on div "Collaborate" at bounding box center [194, 109] width 48 height 11
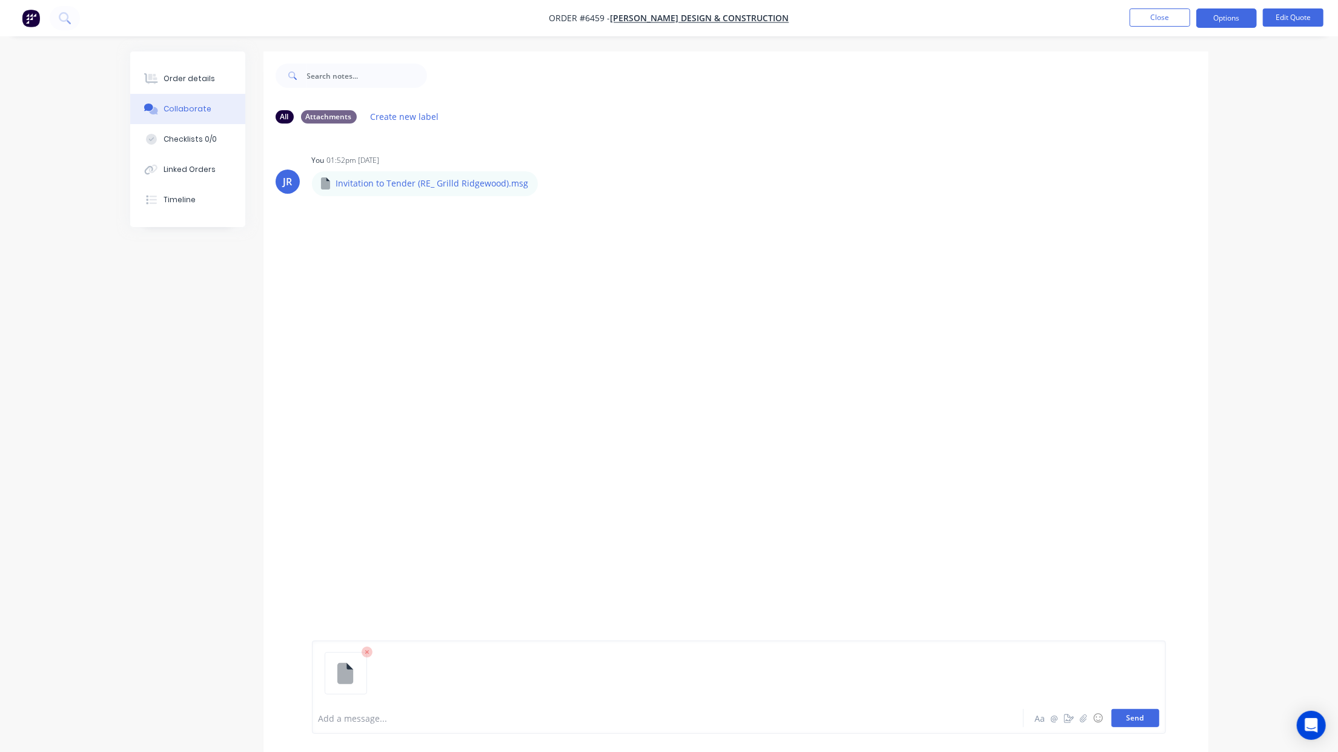
click at [1142, 723] on button "Send" at bounding box center [1136, 718] width 48 height 18
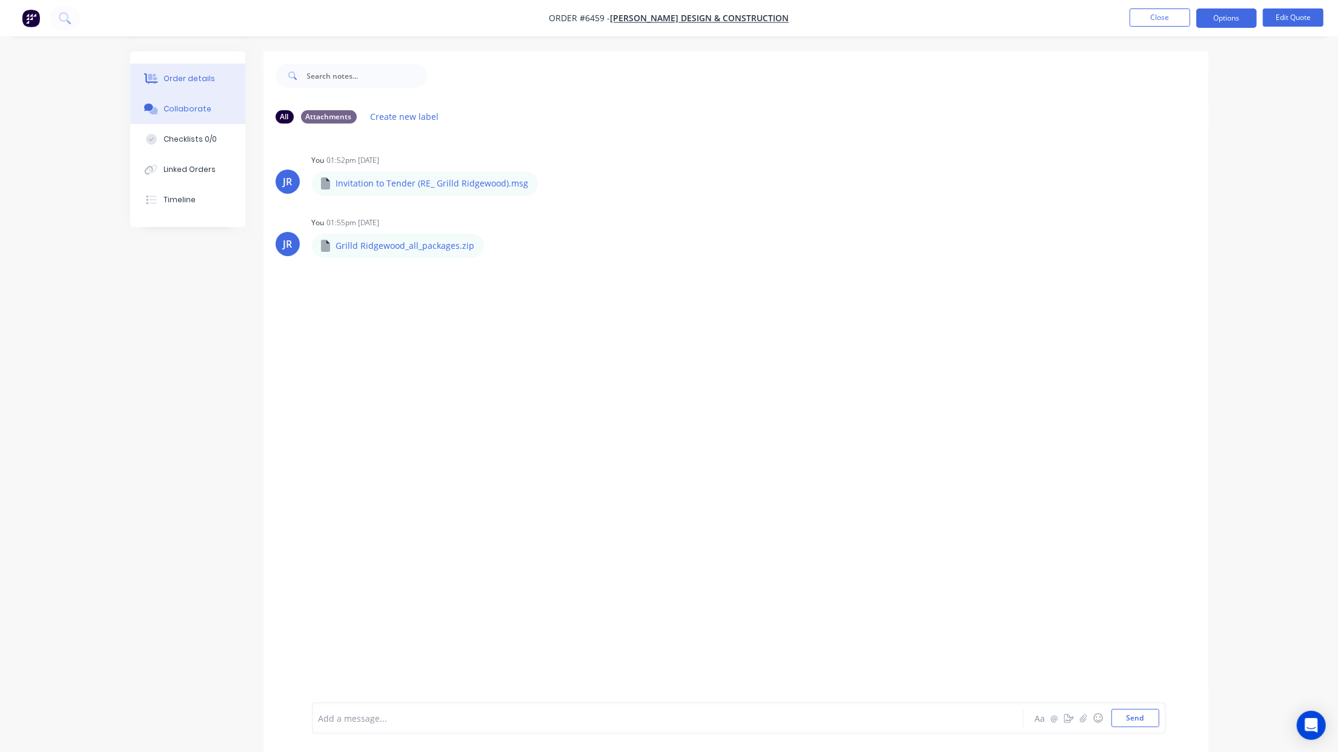
click at [216, 67] on button "Order details" at bounding box center [187, 79] width 115 height 30
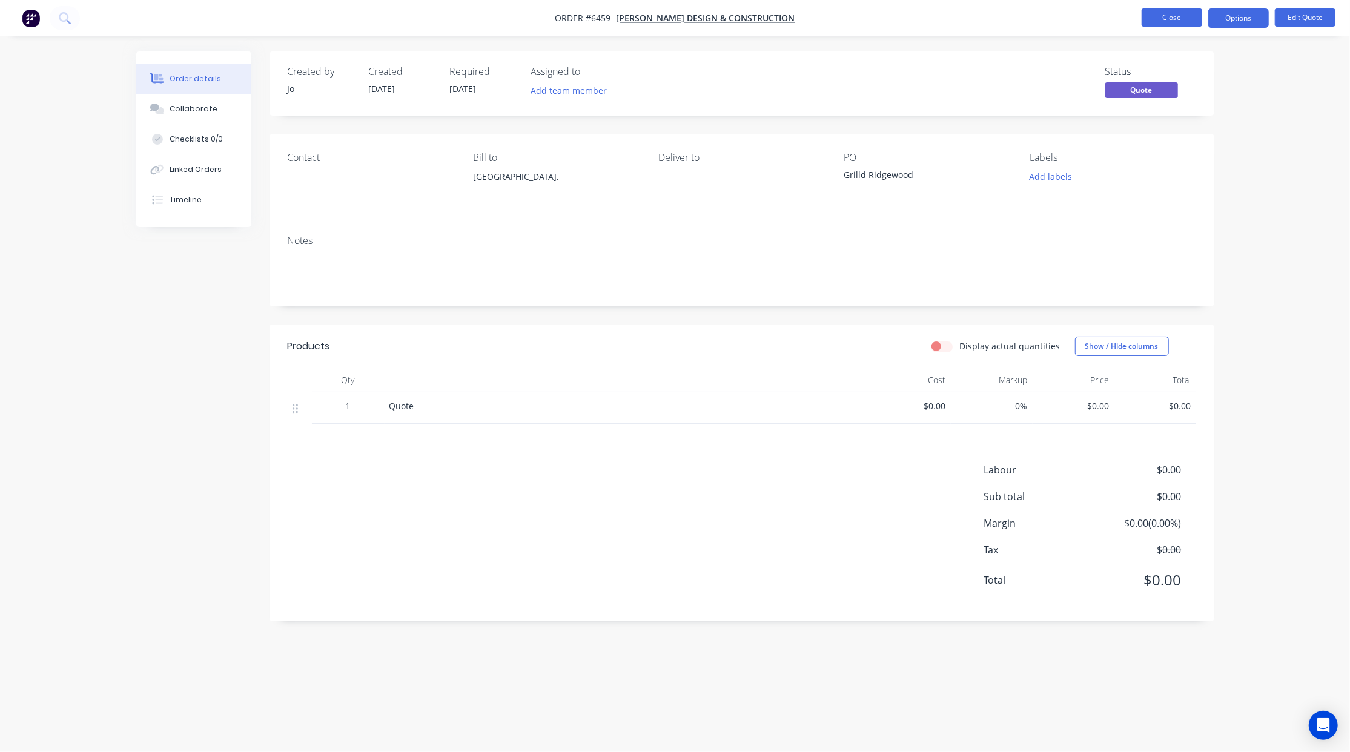
click at [1159, 15] on button "Close" at bounding box center [1172, 17] width 61 height 18
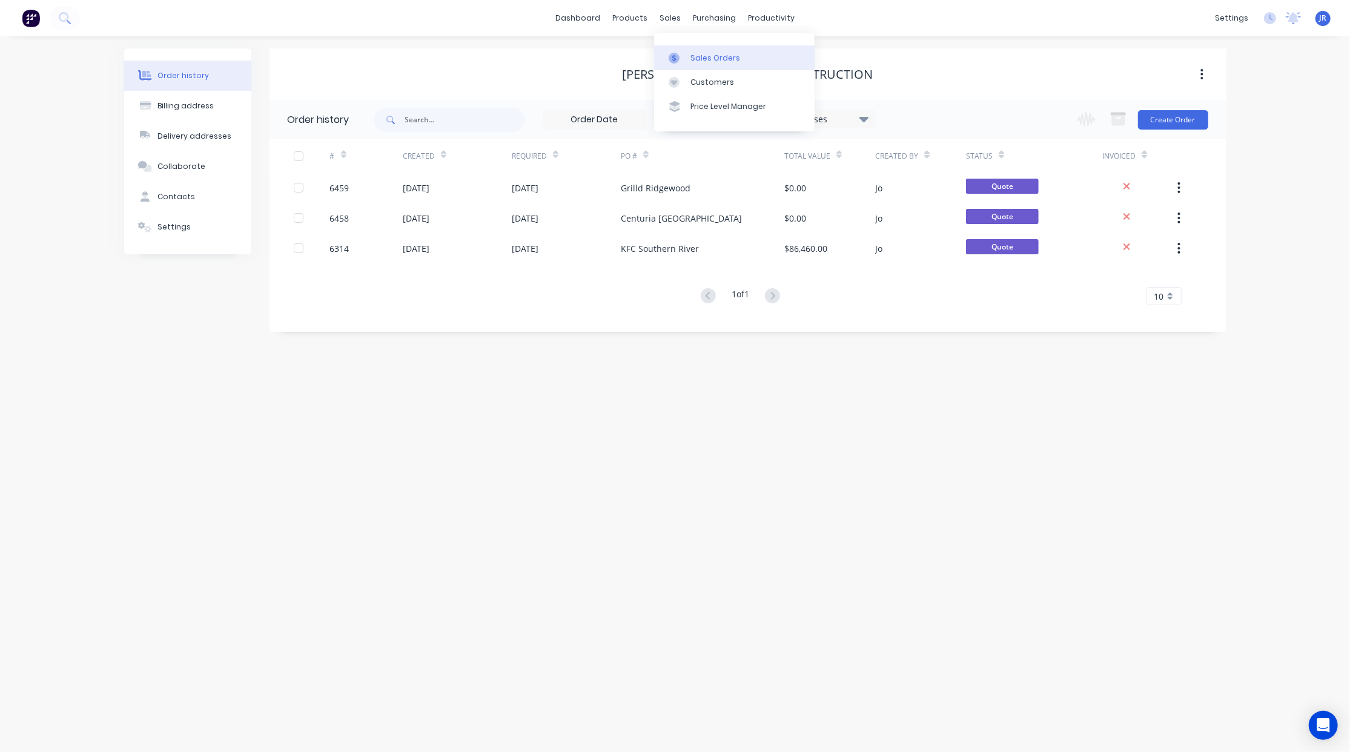
drag, startPoint x: 667, startPoint y: 11, endPoint x: 668, endPoint y: 64, distance: 53.3
click at [667, 11] on div "sales" at bounding box center [670, 18] width 33 height 18
click at [684, 55] on div at bounding box center [678, 58] width 18 height 11
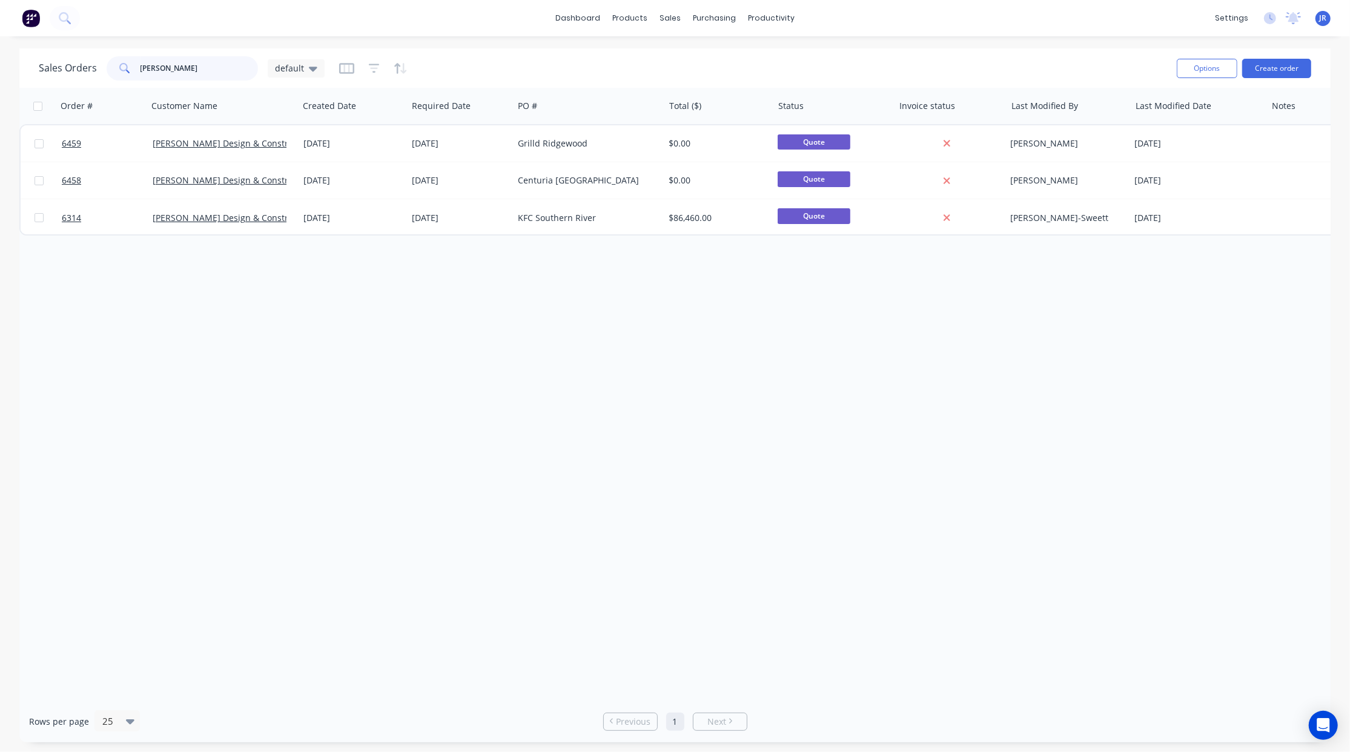
drag, startPoint x: -28, startPoint y: 64, endPoint x: -81, endPoint y: 64, distance: 53.3
click at [0, 64] on html "dashboard products sales purchasing productivity dashboard products Product Cat…" at bounding box center [675, 376] width 1350 height 752
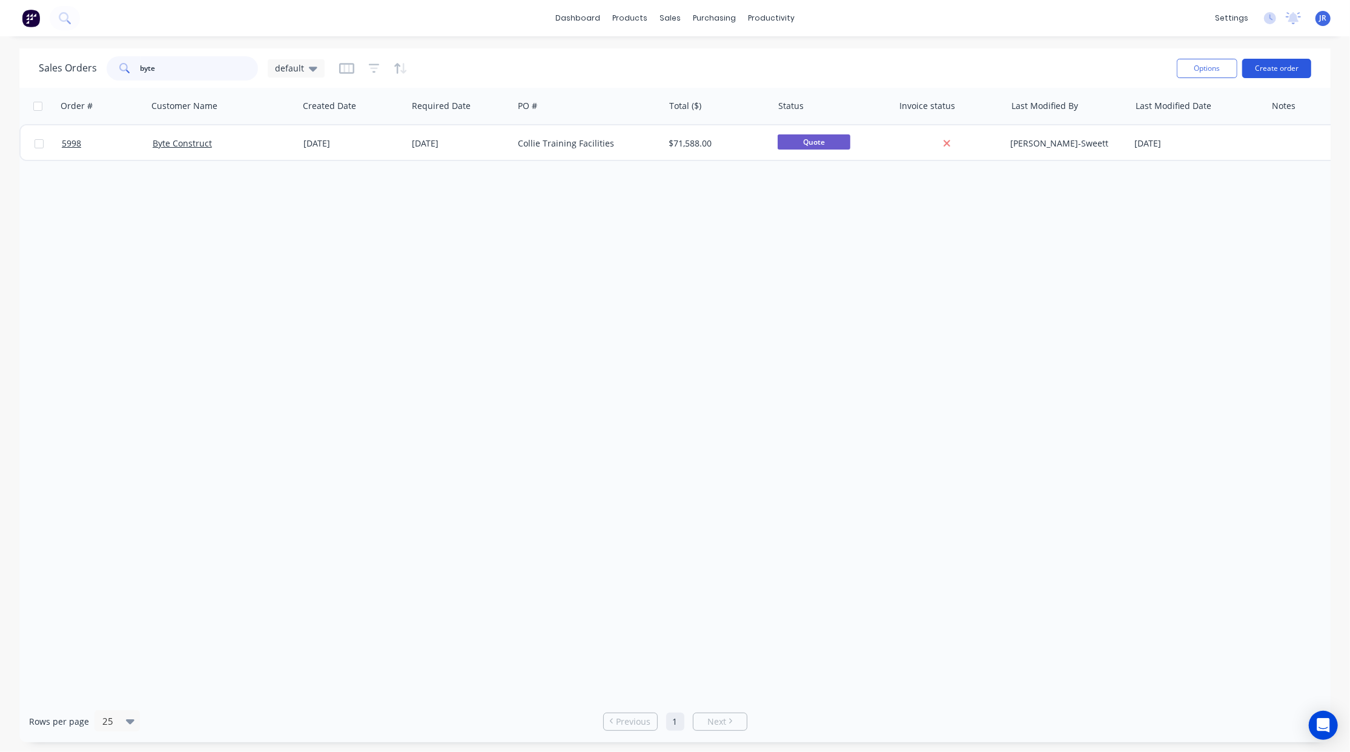
type input "byte"
click at [1273, 64] on button "Create order" at bounding box center [1276, 68] width 69 height 19
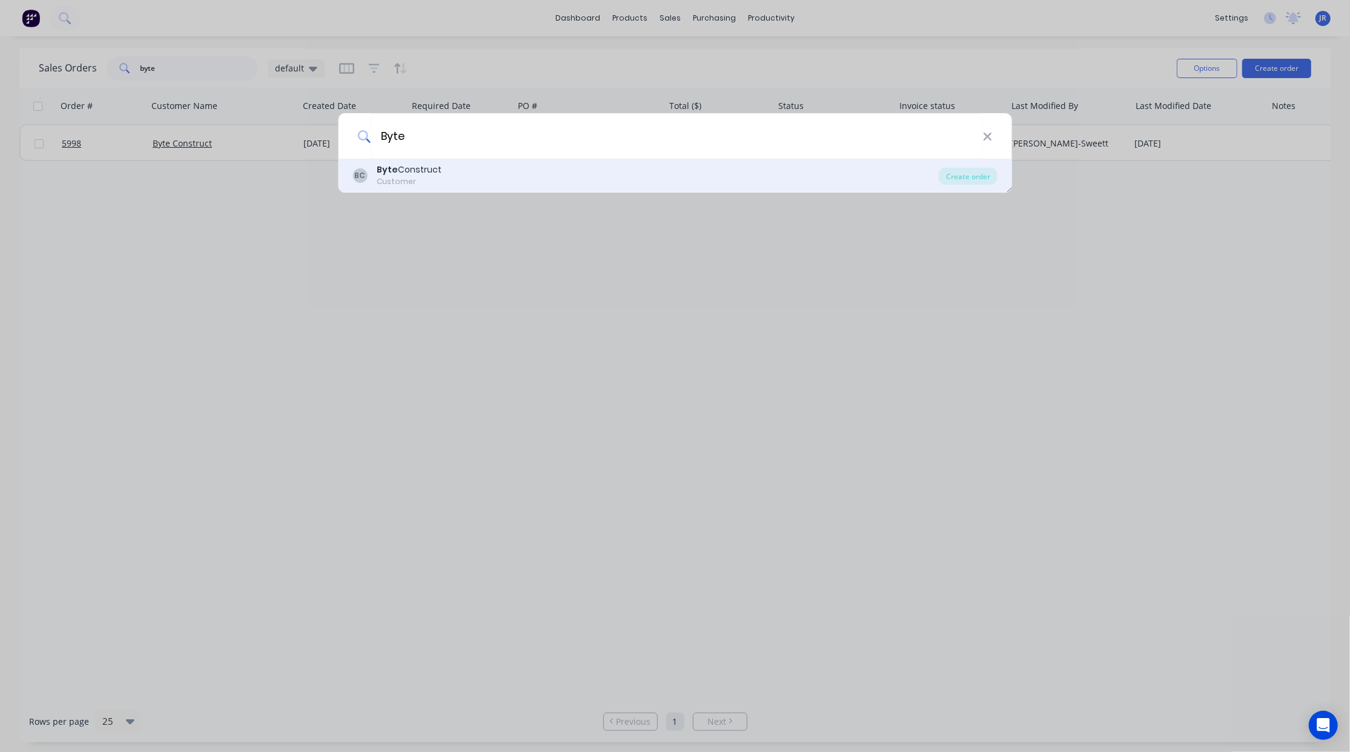
type input "Byte"
click at [383, 161] on div "BC Byte Construct Customer Create order" at bounding box center [675, 176] width 674 height 34
click at [407, 176] on div "Customer" at bounding box center [409, 181] width 65 height 11
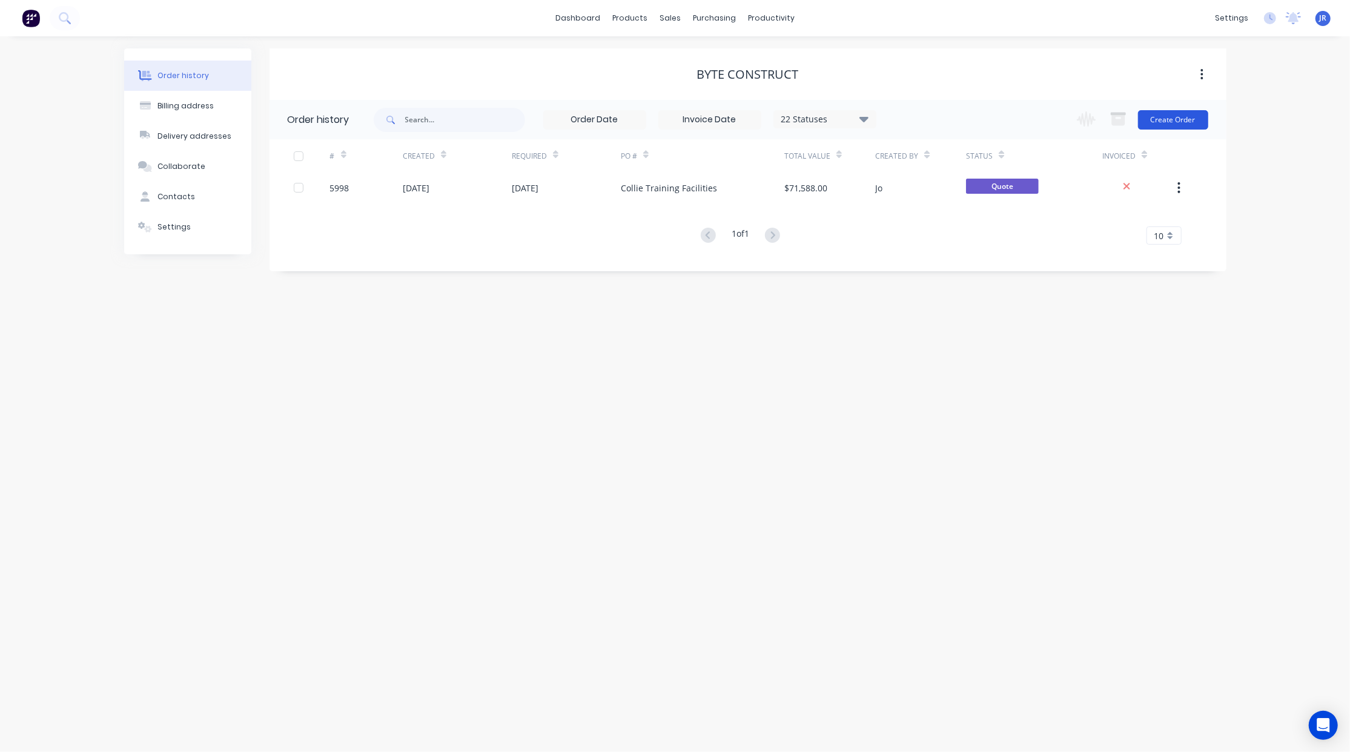
click at [1164, 122] on button "Create Order" at bounding box center [1173, 119] width 70 height 19
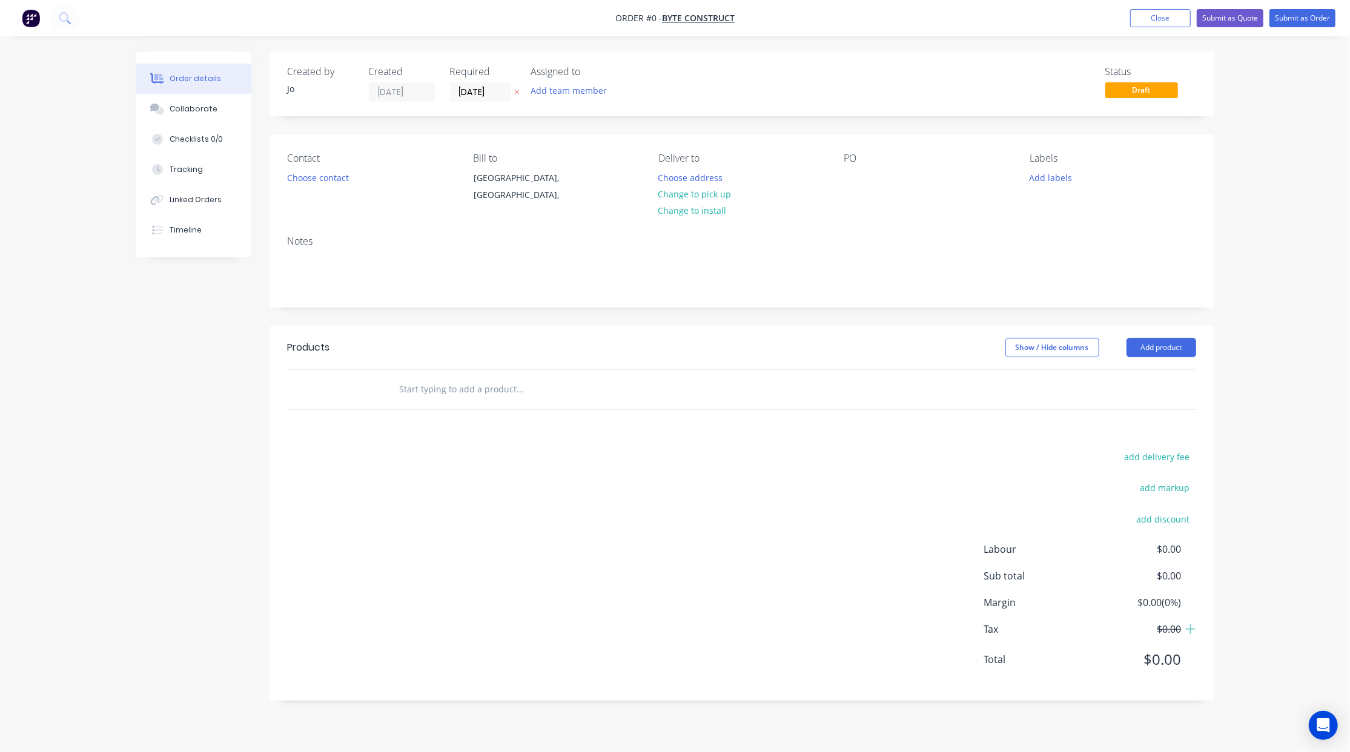
click at [430, 397] on input "text" at bounding box center [520, 389] width 242 height 24
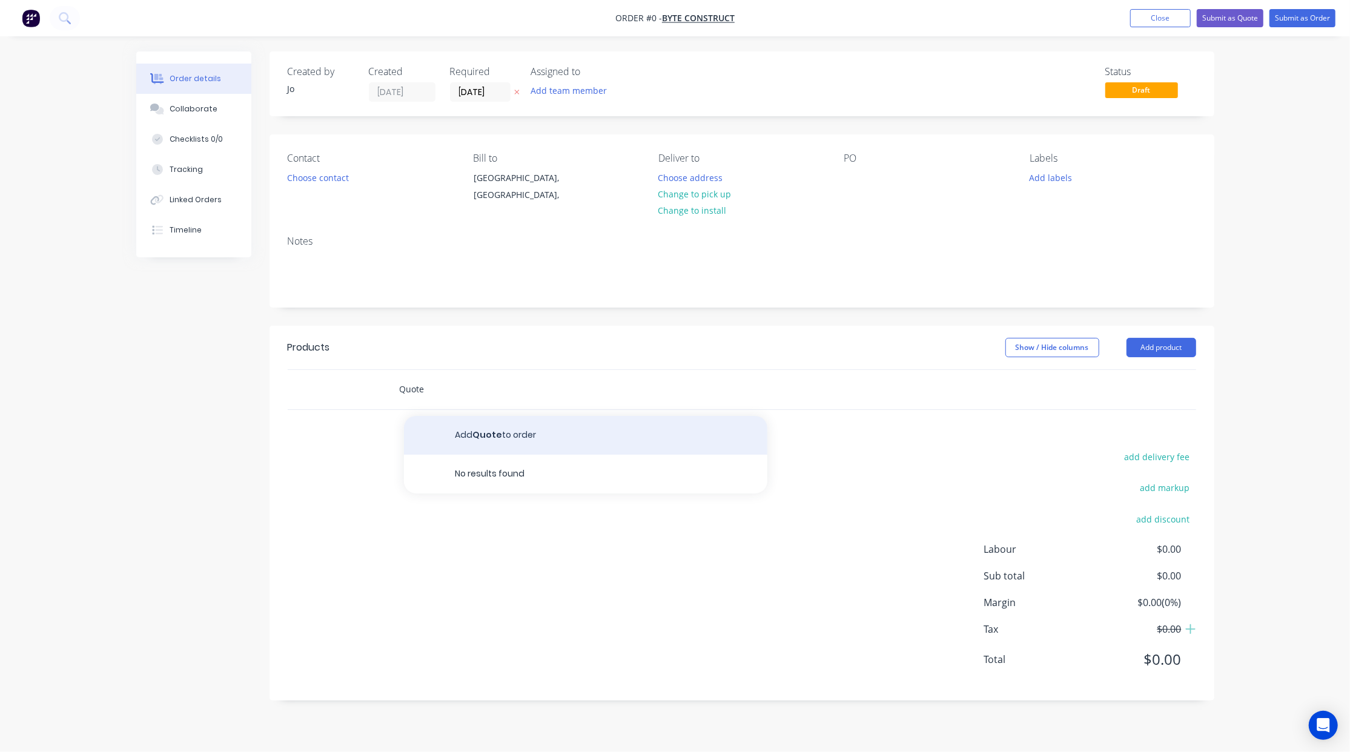
type input "Quote"
click at [477, 427] on button "Add Quote to order" at bounding box center [585, 435] width 363 height 39
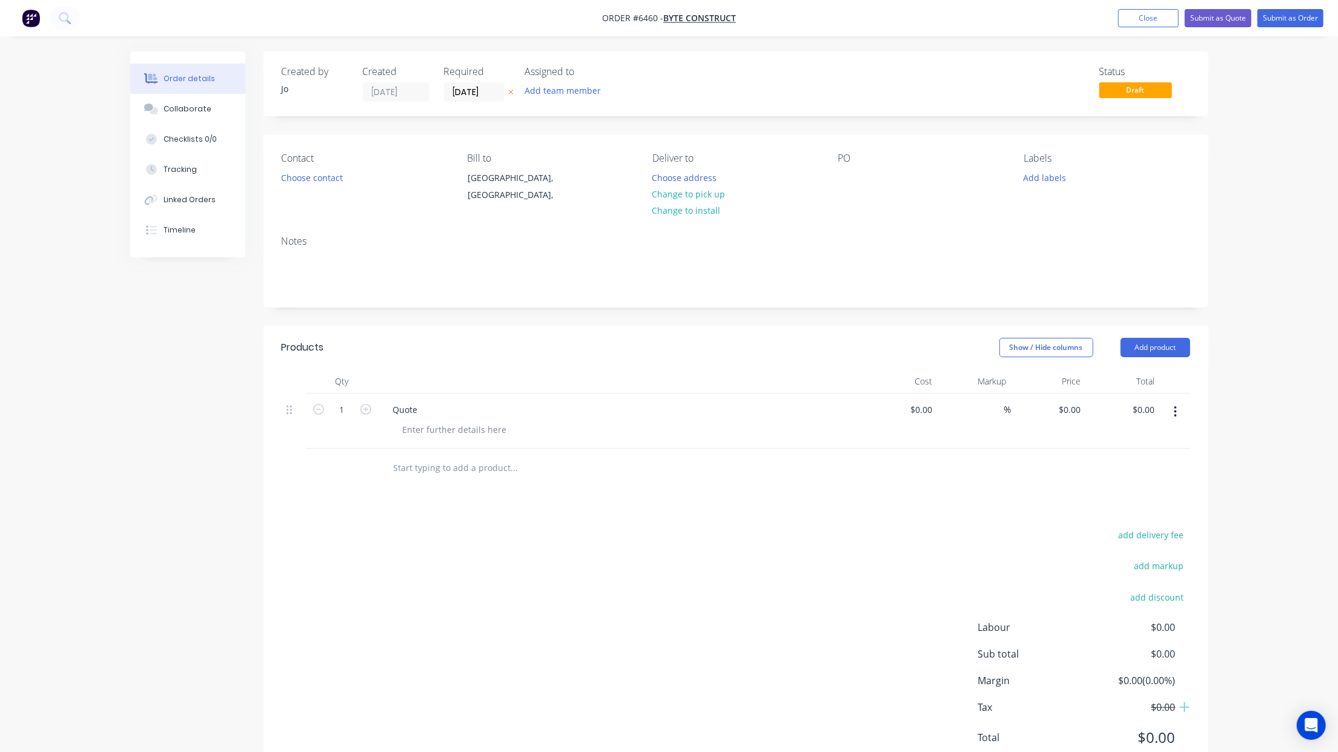
click at [858, 180] on div "PO" at bounding box center [921, 180] width 166 height 55
click at [853, 180] on div at bounding box center [847, 178] width 19 height 18
click at [190, 113] on div "Collaborate" at bounding box center [188, 109] width 48 height 11
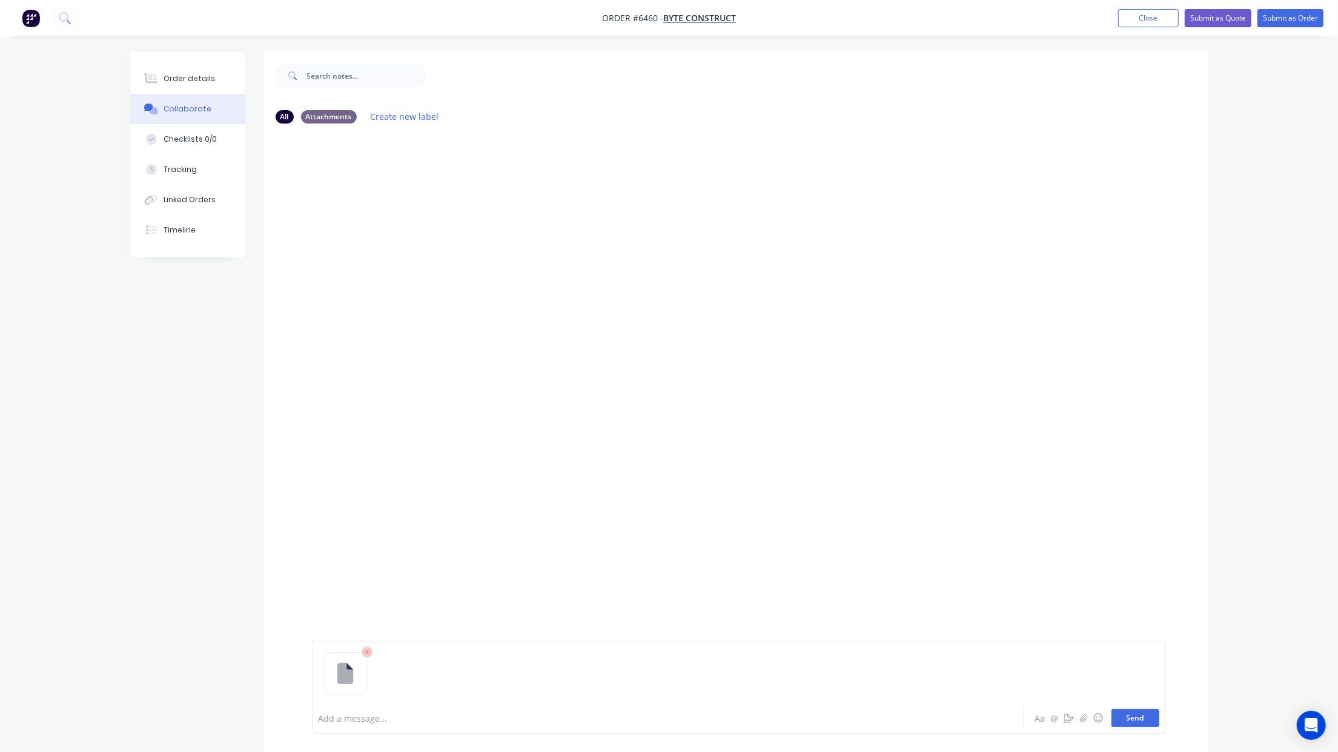
click at [1133, 726] on button "Send" at bounding box center [1136, 718] width 48 height 18
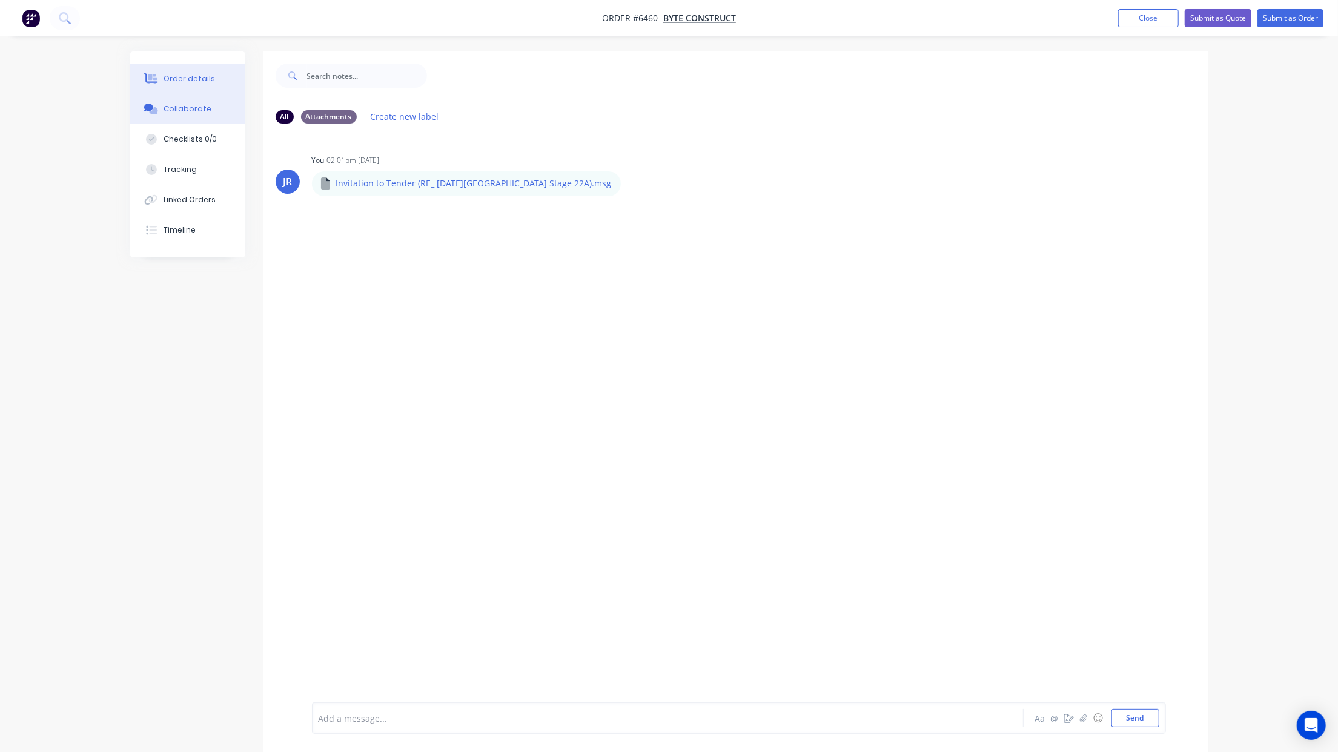
click at [219, 86] on button "Order details" at bounding box center [187, 79] width 115 height 30
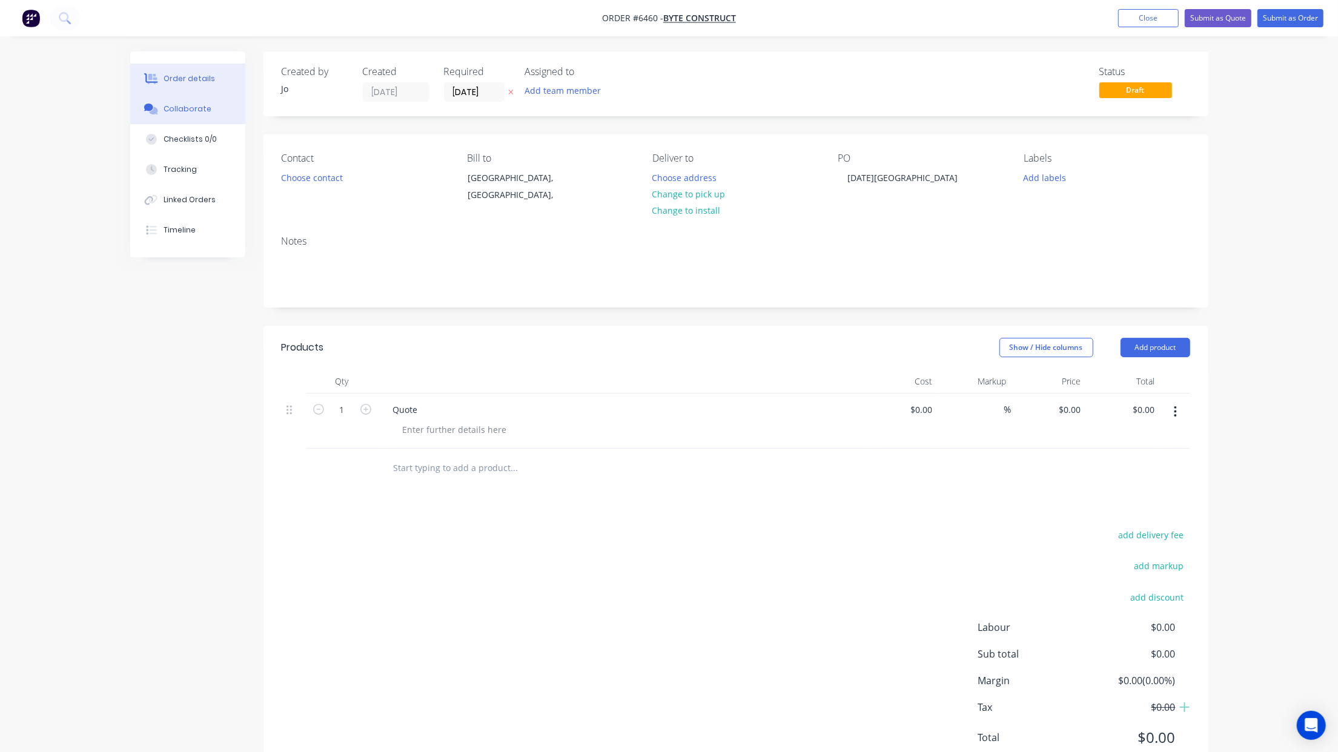
click at [190, 107] on div "Collaborate" at bounding box center [188, 109] width 48 height 11
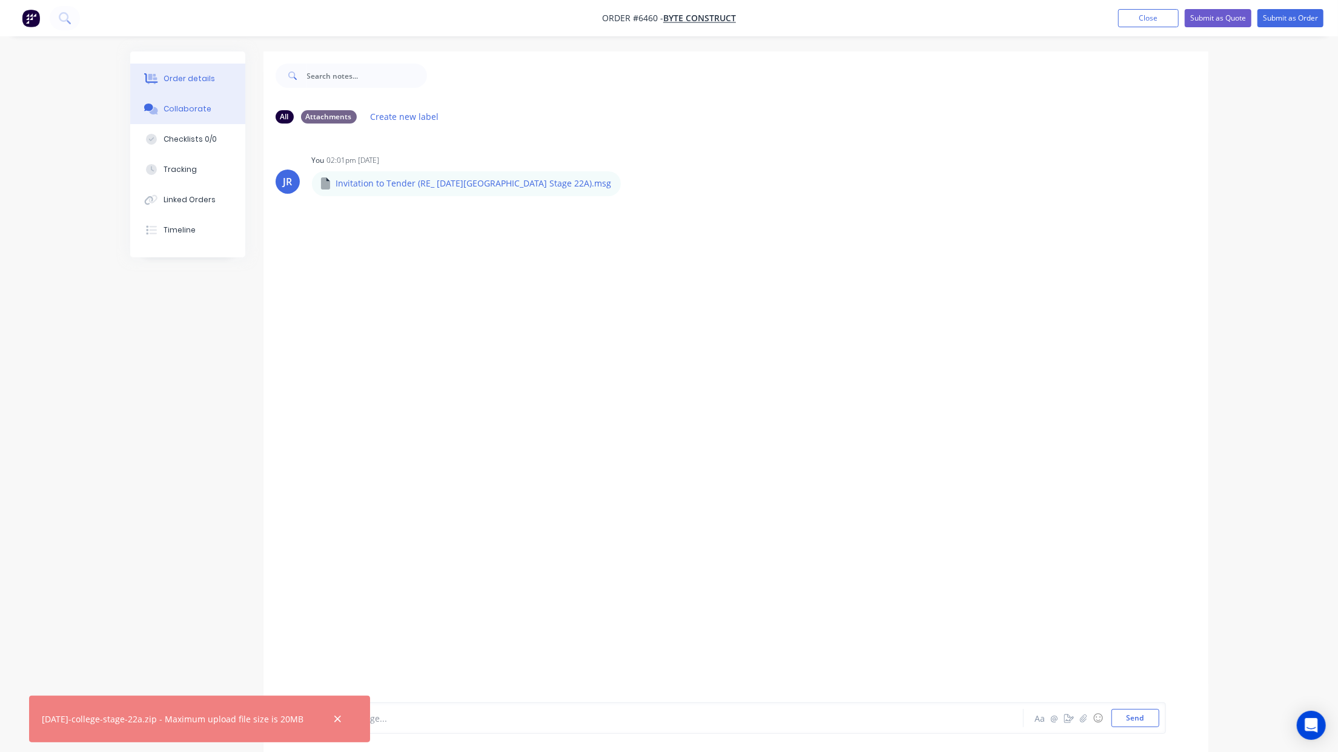
click at [199, 84] on div "Order details" at bounding box center [189, 78] width 51 height 11
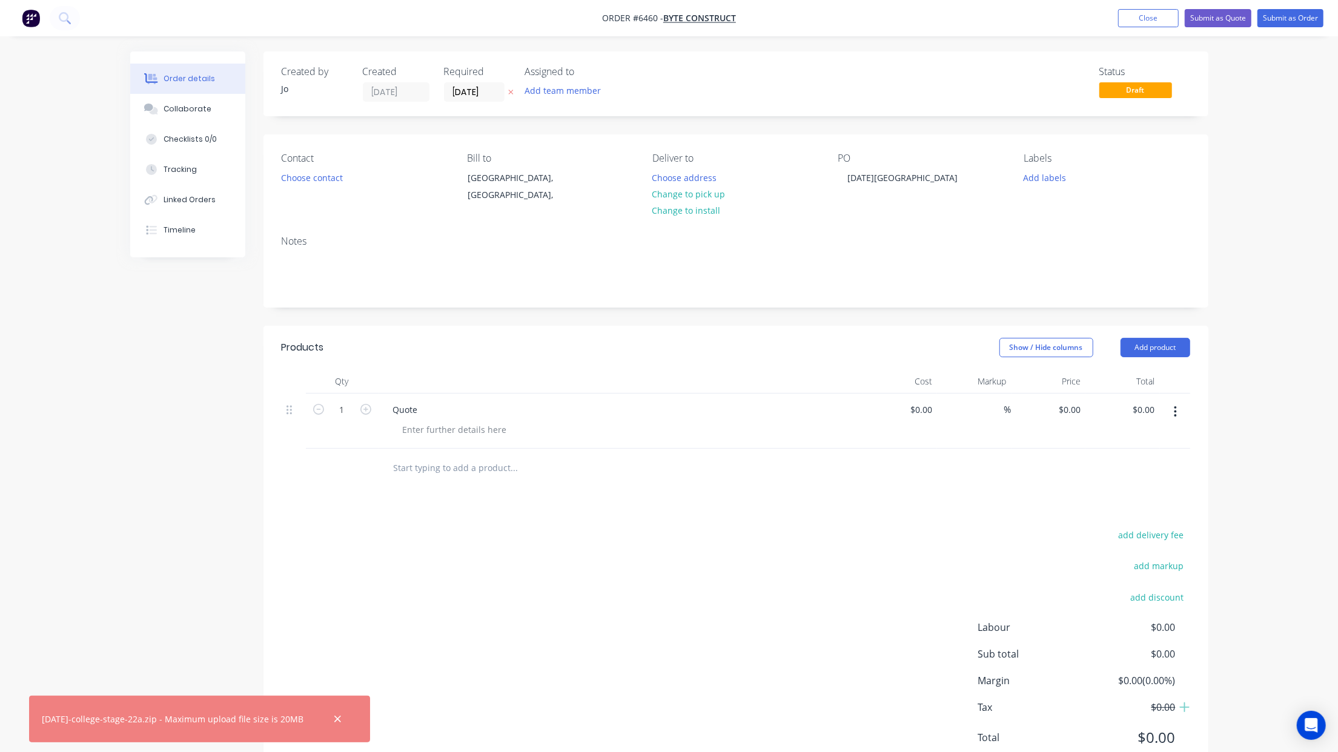
click at [134, 539] on div "Created by Jo Created [DATE] Required [DATE] Assigned to Add team member Status…" at bounding box center [669, 424] width 1078 height 746
click at [470, 93] on input "[DATE]" at bounding box center [474, 92] width 59 height 18
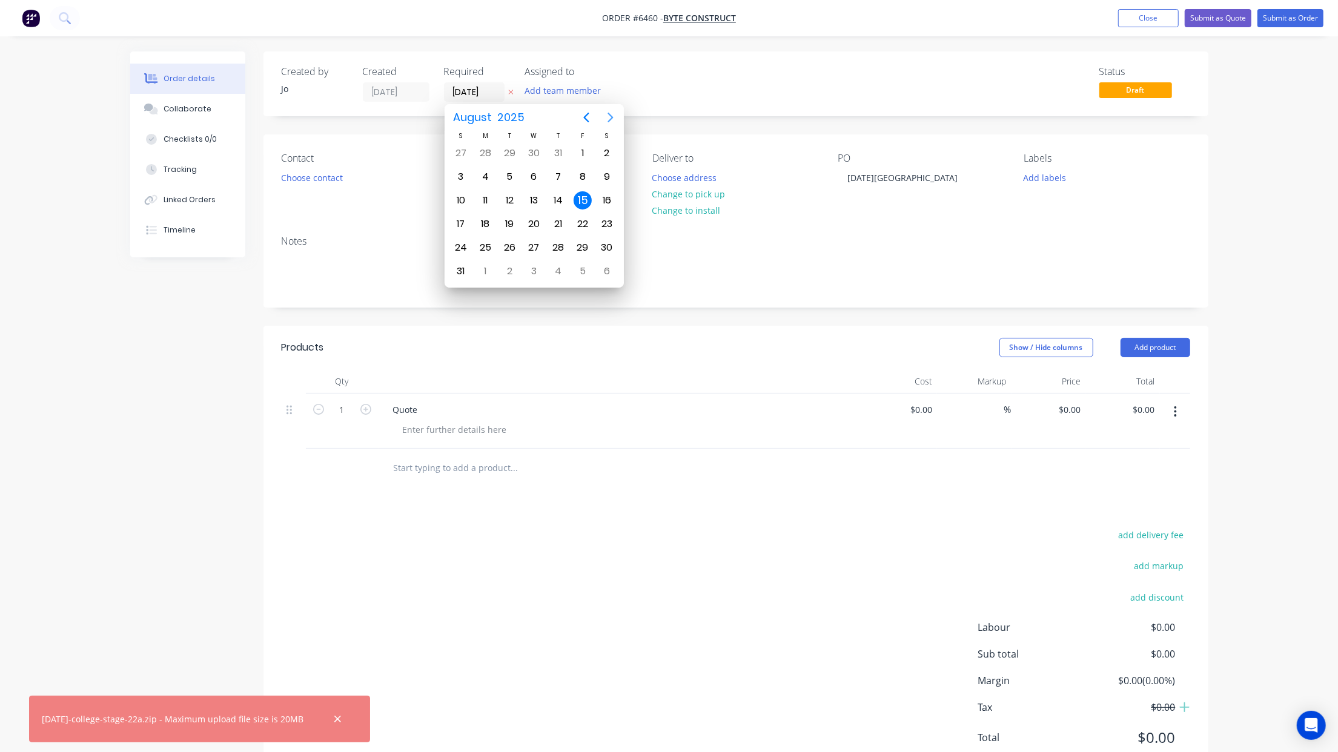
click at [612, 113] on icon "Next page" at bounding box center [610, 117] width 15 height 15
click at [534, 179] on div "10" at bounding box center [534, 177] width 18 height 18
type input "[DATE]"
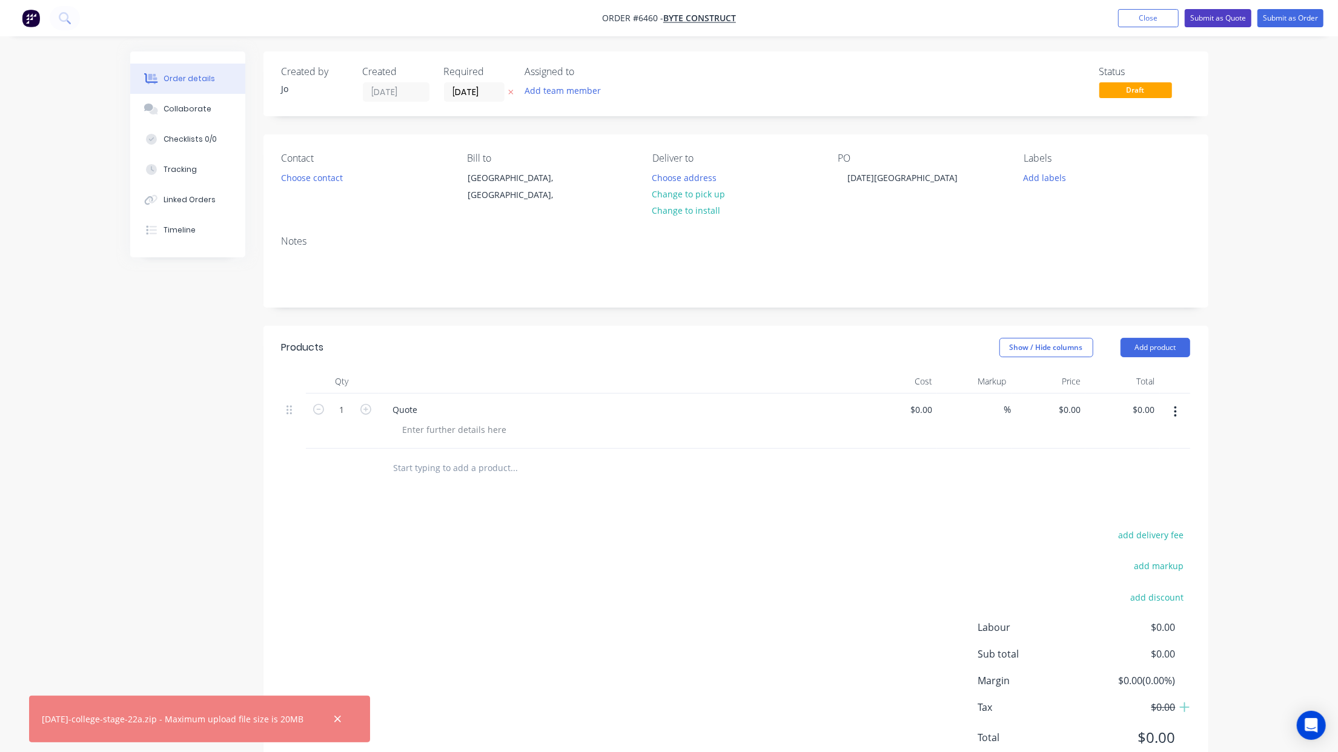
click at [1202, 19] on button "Submit as Quote" at bounding box center [1218, 18] width 67 height 18
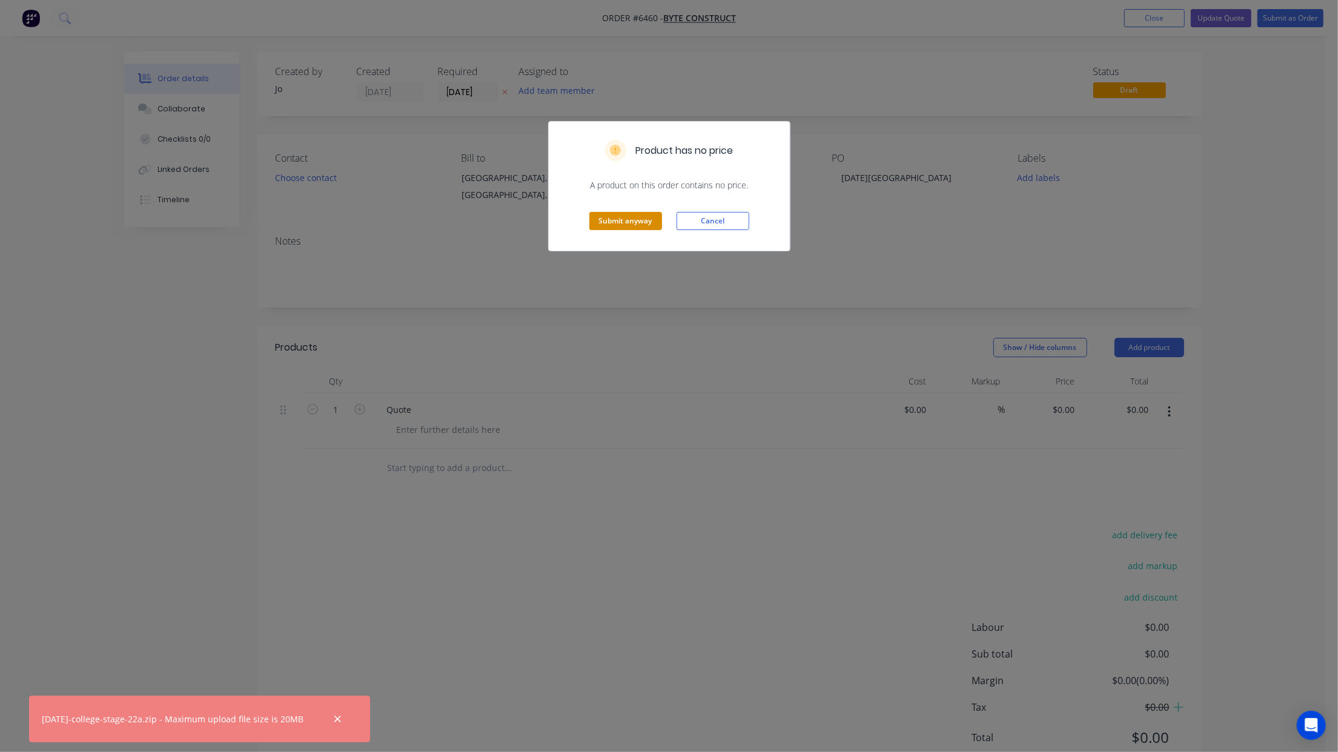
click at [629, 222] on button "Submit anyway" at bounding box center [625, 221] width 73 height 18
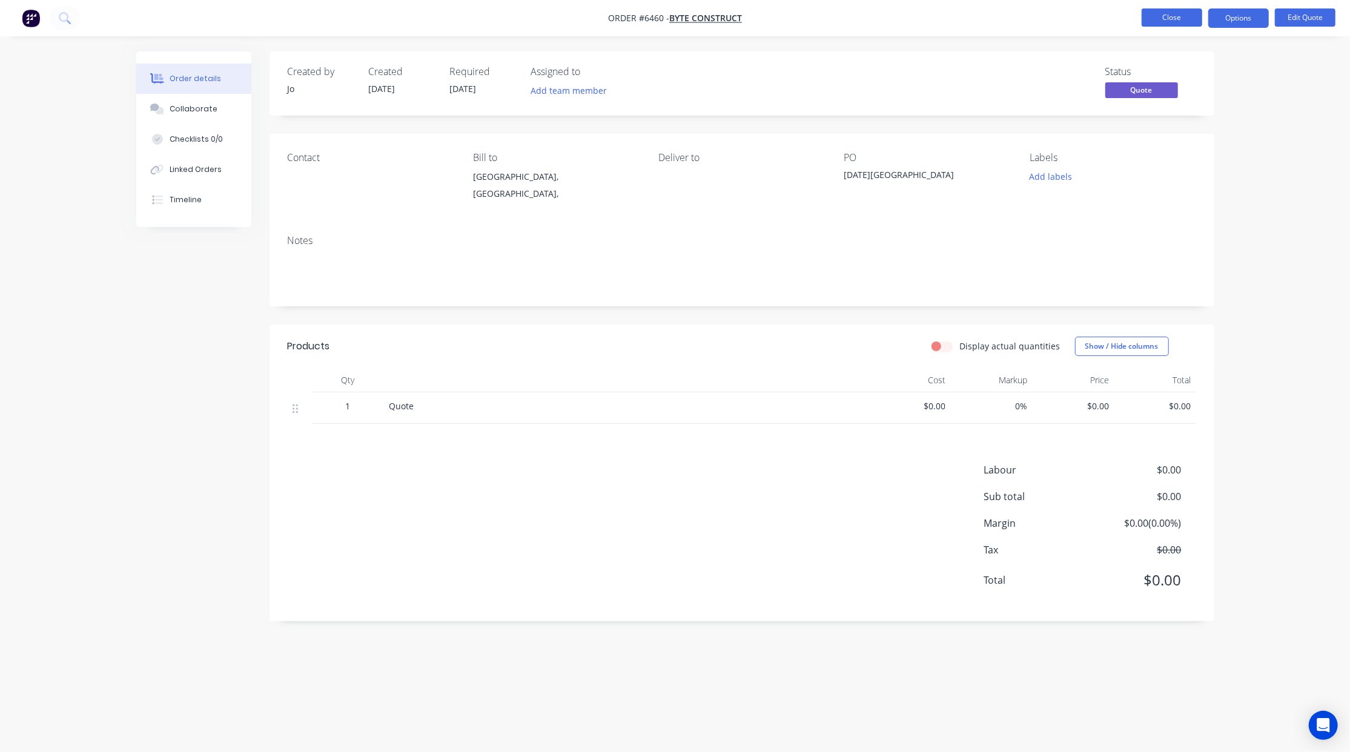
click at [1168, 12] on button "Close" at bounding box center [1172, 17] width 61 height 18
